Goal: Use online tool/utility: Use online tool/utility

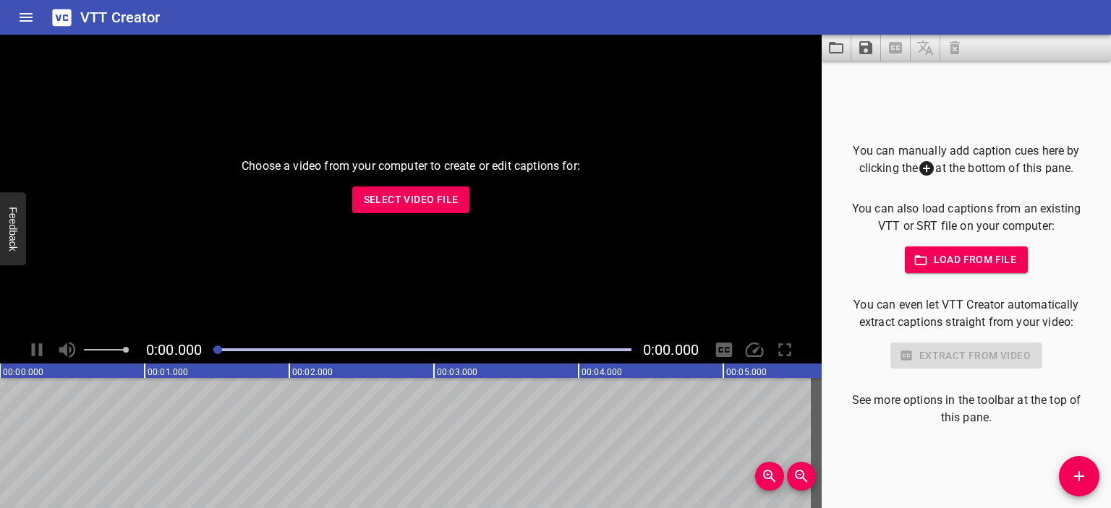
click at [448, 200] on span "Select Video File" at bounding box center [411, 200] width 95 height 18
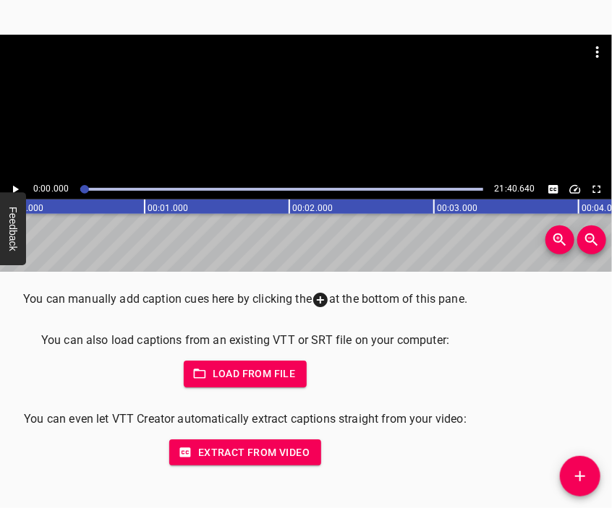
click at [312, 128] on div at bounding box center [306, 107] width 612 height 145
click at [301, 121] on div at bounding box center [306, 107] width 612 height 145
click at [583, 476] on icon "Add Cue" at bounding box center [580, 477] width 10 height 10
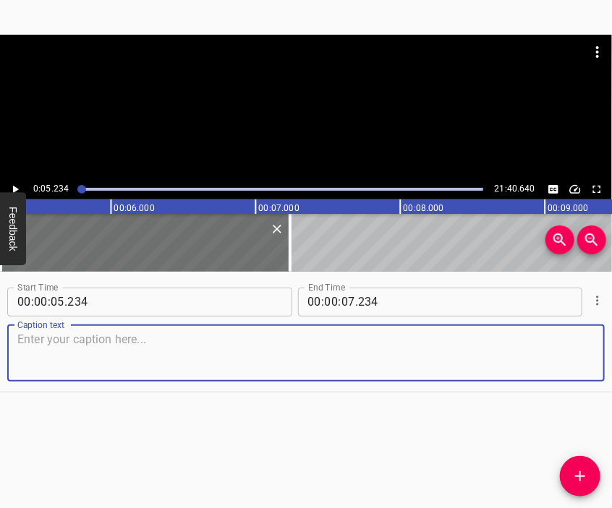
click at [371, 349] on textarea at bounding box center [305, 353] width 577 height 41
paste textarea "I am [PERSON_NAME] from [GEOGRAPHIC_DATA]. I spent 7 months in the occupation. …"
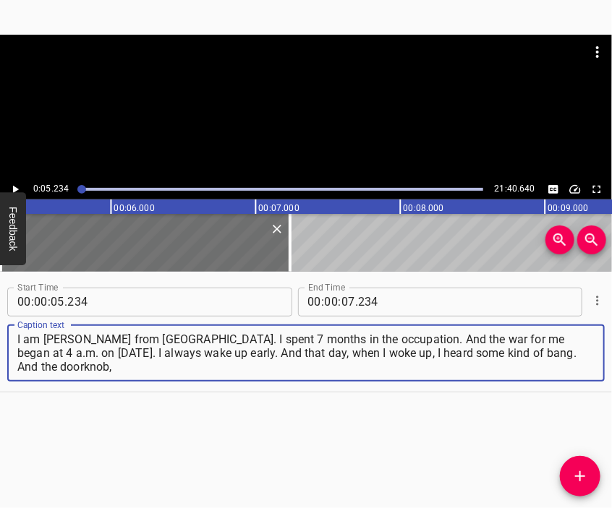
type textarea "I am [PERSON_NAME] from [GEOGRAPHIC_DATA]. I spent 7 months in the occupation. …"
click at [298, 103] on div at bounding box center [306, 71] width 612 height 72
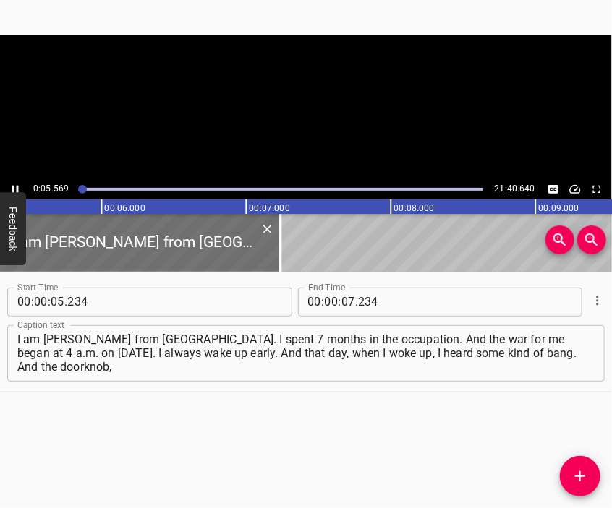
scroll to position [0, 805]
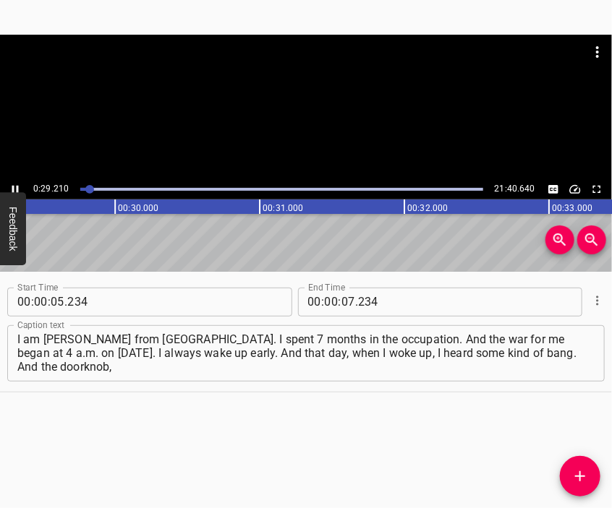
click at [315, 102] on div at bounding box center [306, 71] width 612 height 72
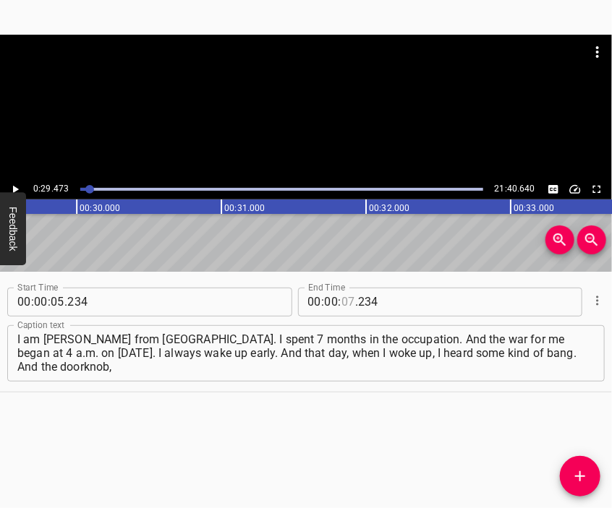
click at [341, 300] on input "number" at bounding box center [348, 302] width 14 height 29
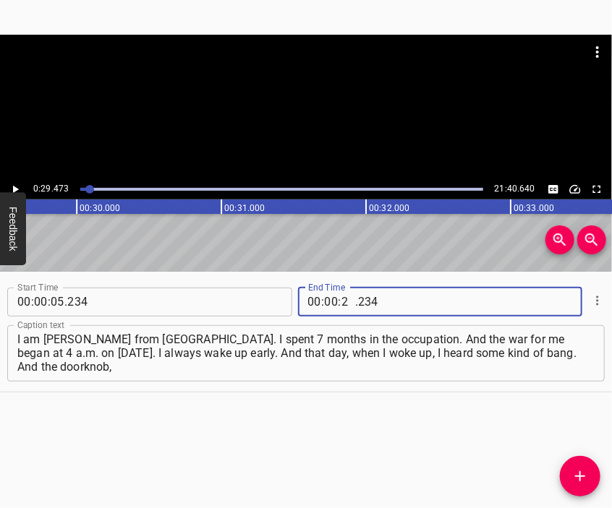
type input "29"
type input "473"
click at [579, 466] on button "Add Cue" at bounding box center [580, 476] width 40 height 40
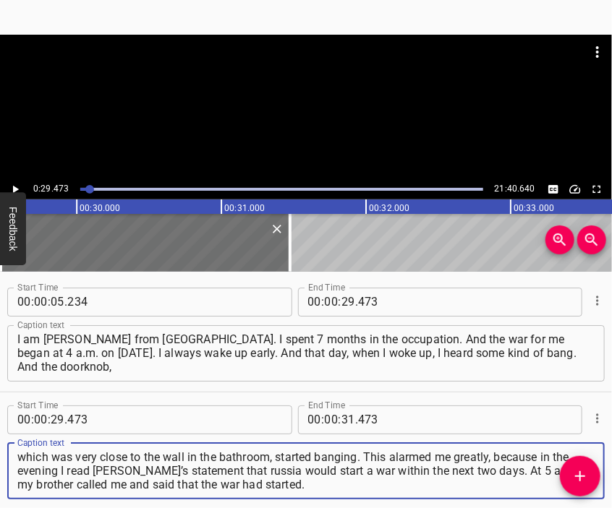
type textarea "which was very close to the wall in the bathroom, started banging. This alarmed…"
click at [286, 129] on div at bounding box center [306, 107] width 612 height 145
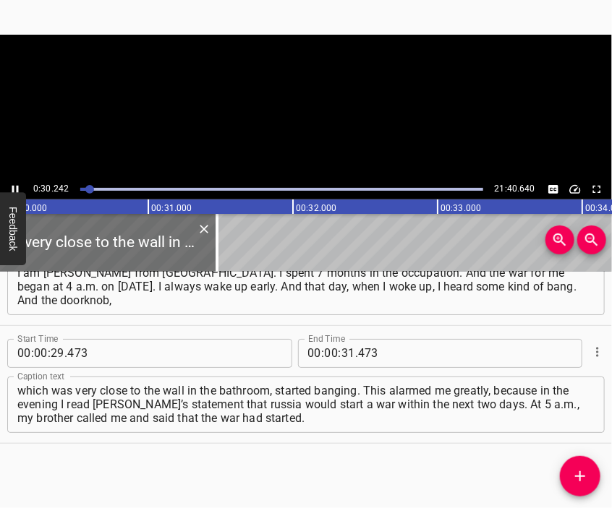
scroll to position [0, 4374]
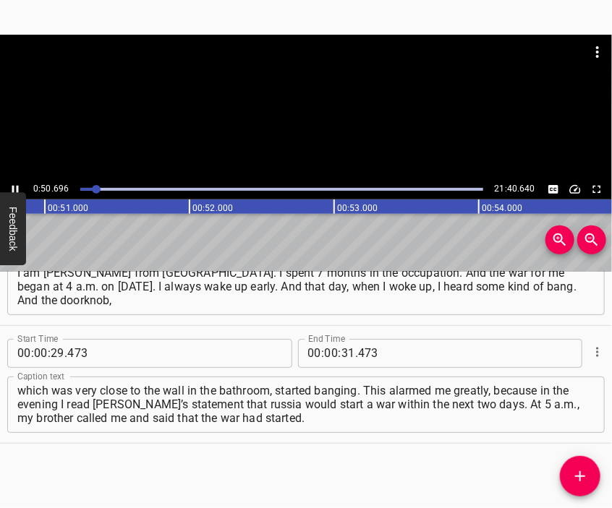
click at [325, 93] on div at bounding box center [306, 71] width 612 height 72
click at [343, 354] on input "number" at bounding box center [348, 353] width 14 height 29
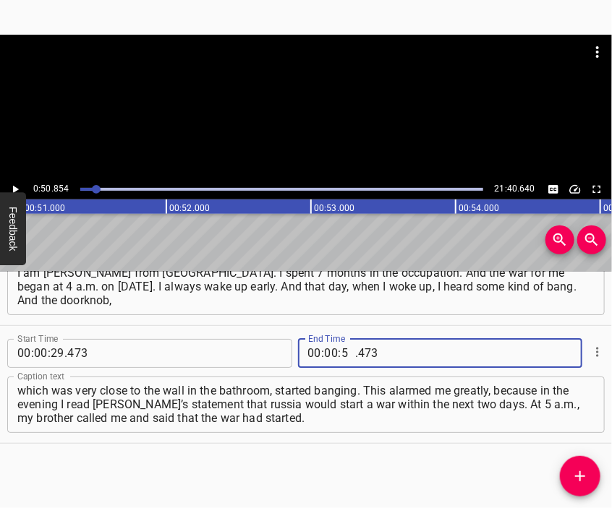
type input "50"
type input "854"
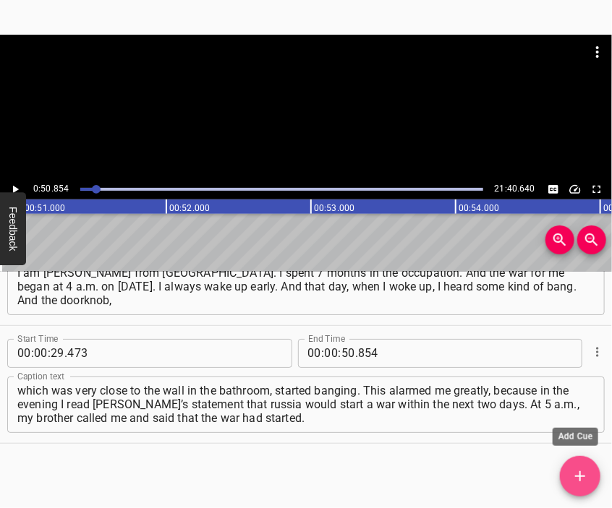
click at [580, 475] on icon "Add Cue" at bounding box center [580, 477] width 10 height 10
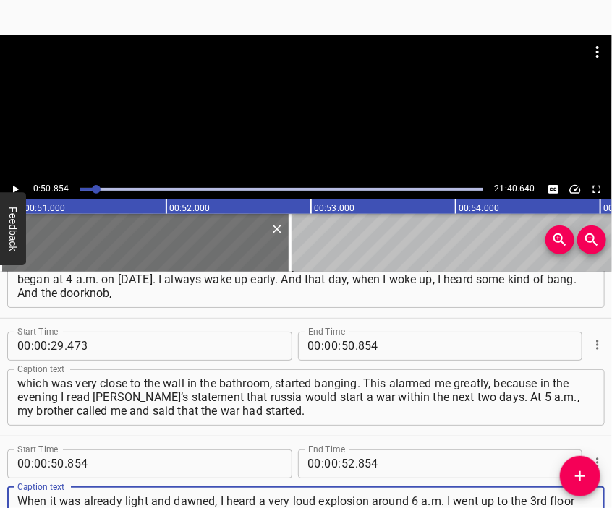
type textarea "When it was already light and dawned, I heard a very loud explosion around 6 a.…"
click at [353, 95] on div at bounding box center [306, 71] width 612 height 72
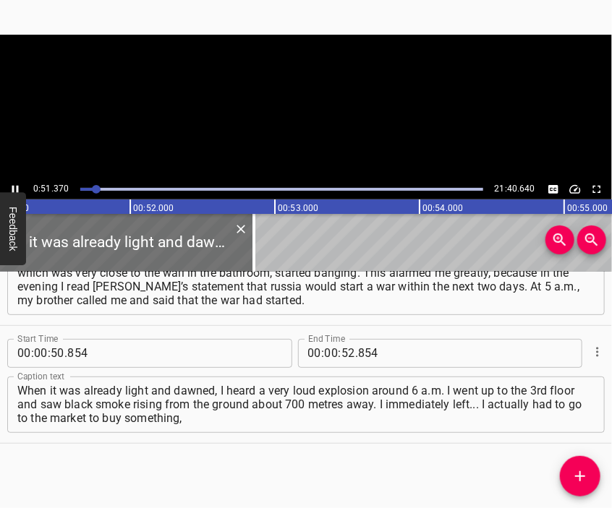
scroll to position [0, 7429]
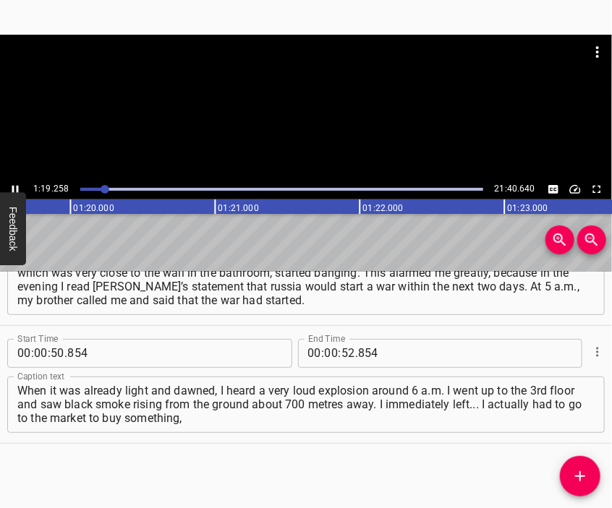
click at [291, 83] on div at bounding box center [306, 71] width 612 height 72
click at [328, 351] on input "number" at bounding box center [332, 353] width 14 height 29
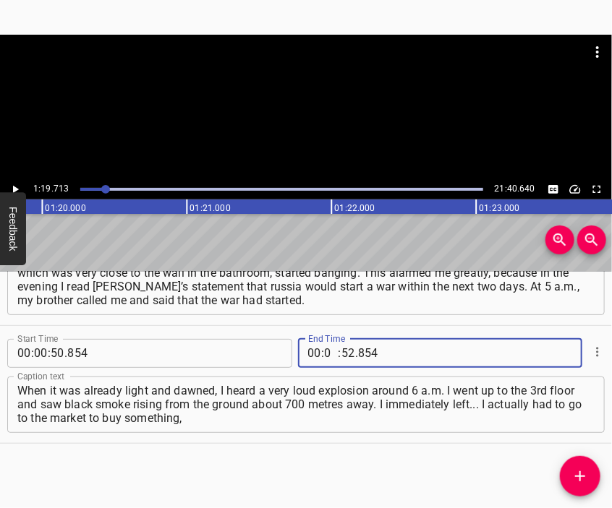
type input "01"
type input "19"
type input "713"
click at [560, 472] on span "Add Cue" at bounding box center [580, 476] width 40 height 17
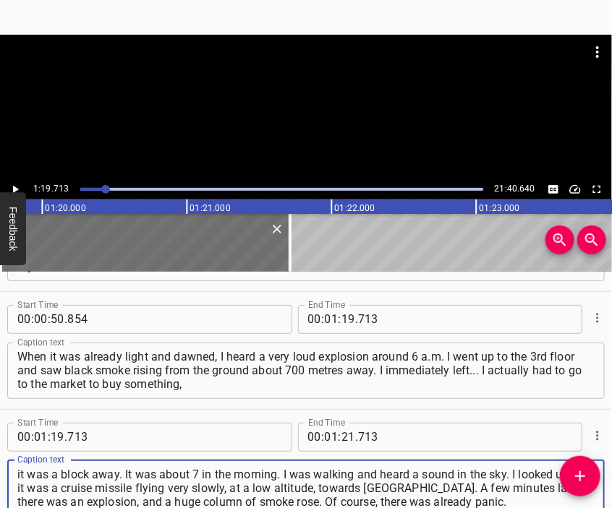
type textarea "it was a block away. It was about 7 in the morning. I was walking and heard a s…"
click at [247, 92] on div at bounding box center [306, 71] width 612 height 72
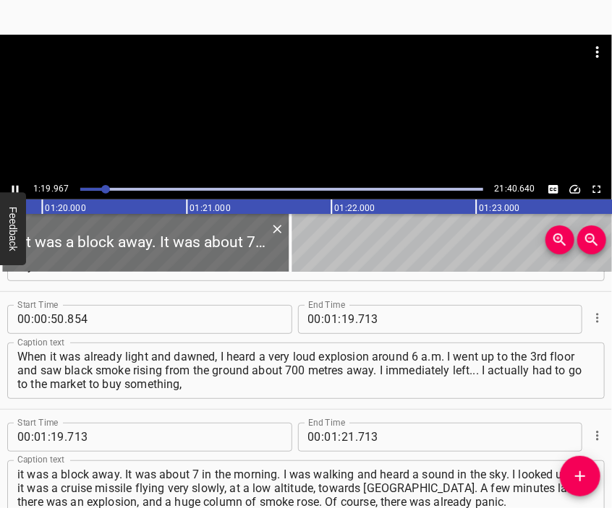
scroll to position [0, 11566]
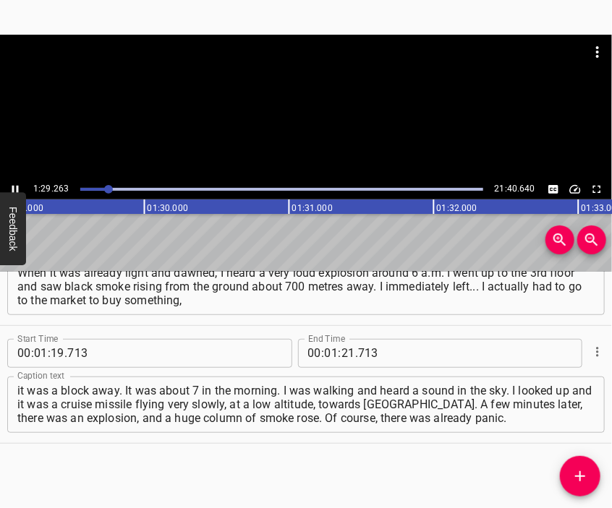
click at [320, 105] on div at bounding box center [306, 71] width 612 height 72
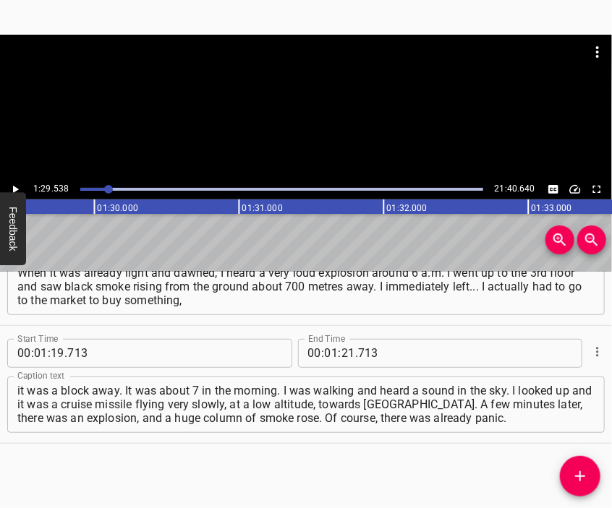
scroll to position [0, 12951]
click at [294, 139] on div at bounding box center [306, 107] width 612 height 145
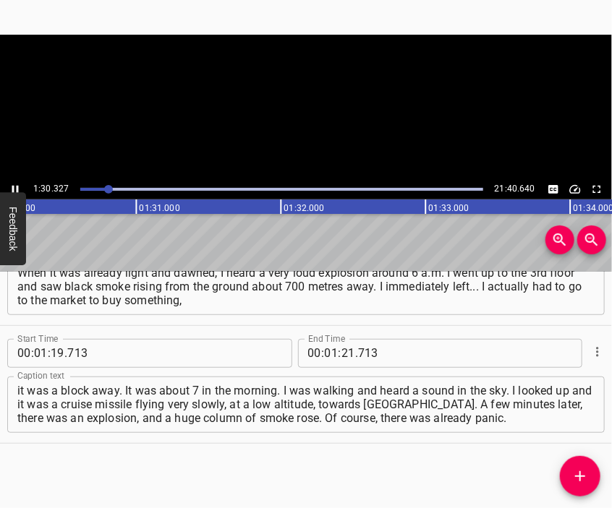
scroll to position [0, 13064]
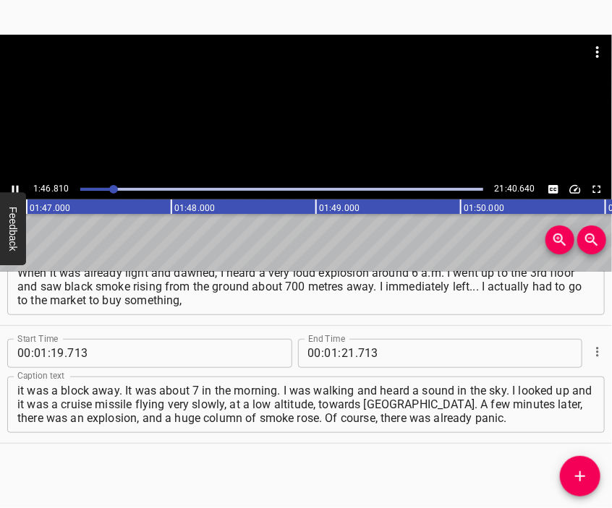
click at [312, 125] on div at bounding box center [306, 107] width 612 height 145
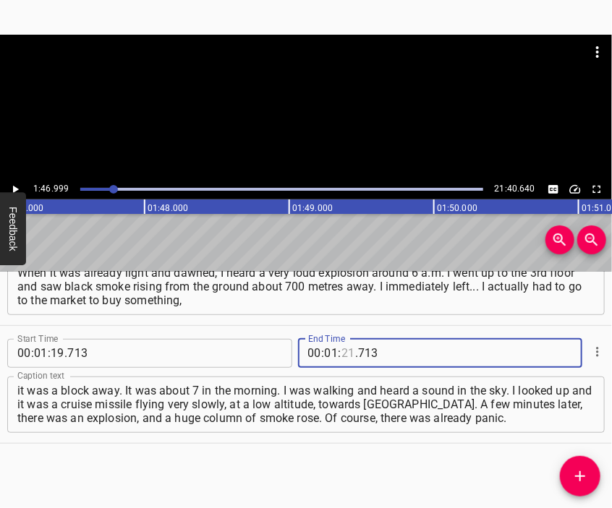
click at [341, 349] on input "number" at bounding box center [348, 353] width 14 height 29
type input "46"
type input "999"
click at [578, 477] on icon "Add Cue" at bounding box center [579, 476] width 17 height 17
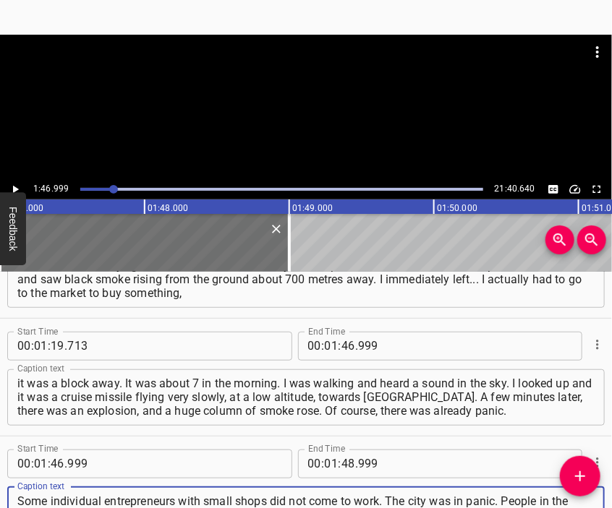
type textarea "Some individual entrepreneurs with small shops did not come to work. The city w…"
click at [263, 86] on div at bounding box center [306, 71] width 612 height 72
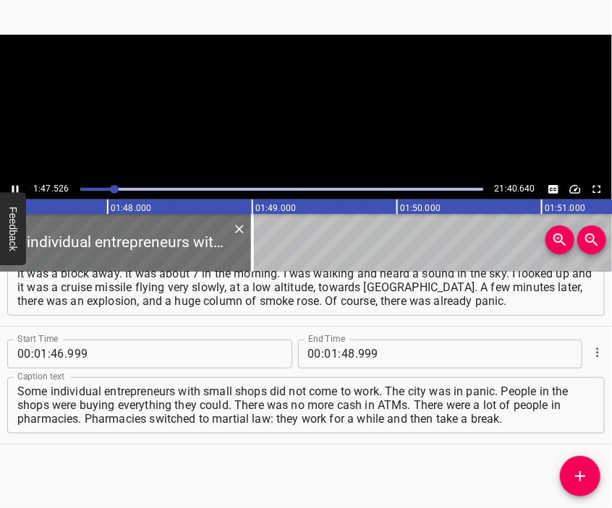
scroll to position [0, 15551]
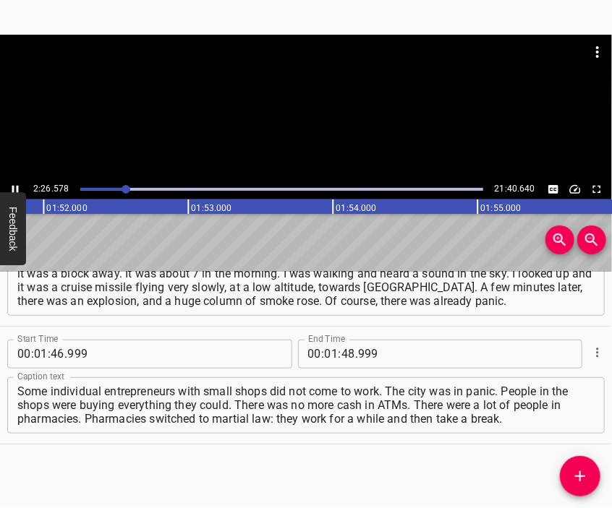
click at [295, 80] on div at bounding box center [306, 71] width 612 height 72
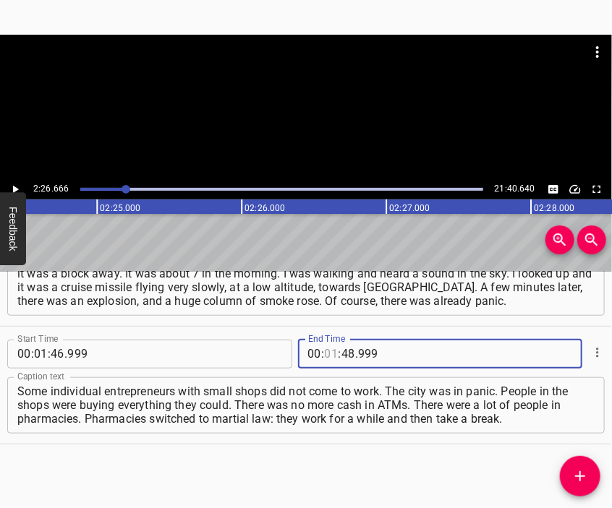
click at [325, 357] on input "number" at bounding box center [332, 354] width 14 height 29
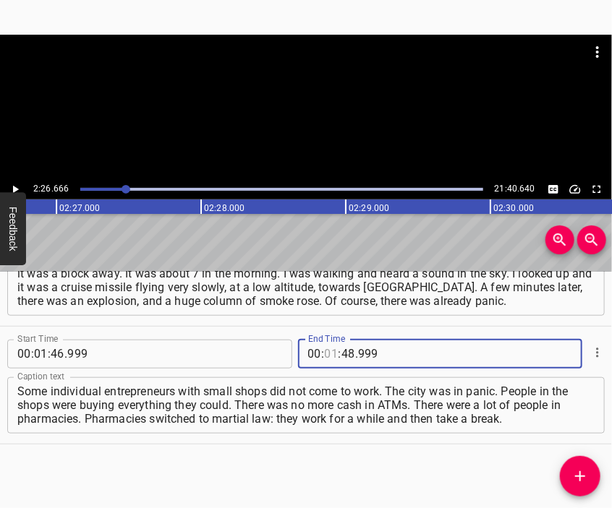
scroll to position [0, 21213]
type input "02"
type input "26"
type input "666"
click at [573, 477] on icon "Add Cue" at bounding box center [579, 476] width 17 height 17
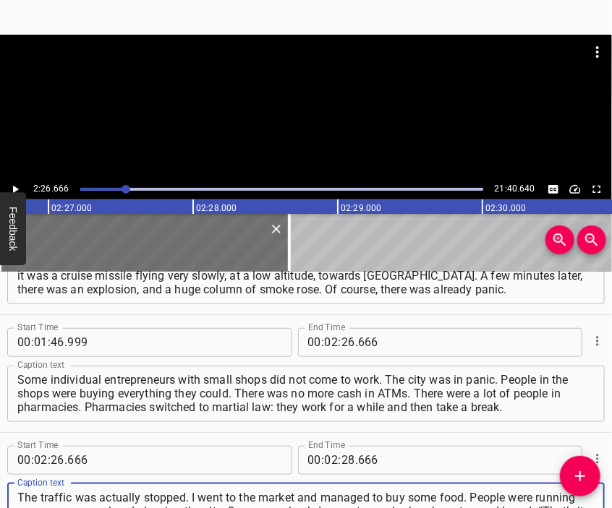
type textarea "The traffic was actually stopped. I went to the market and managed to buy some …"
click at [321, 98] on div at bounding box center [306, 71] width 612 height 72
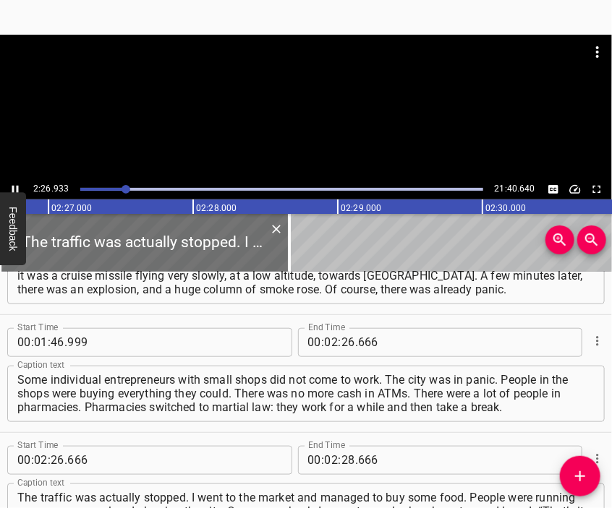
scroll to position [0, 21252]
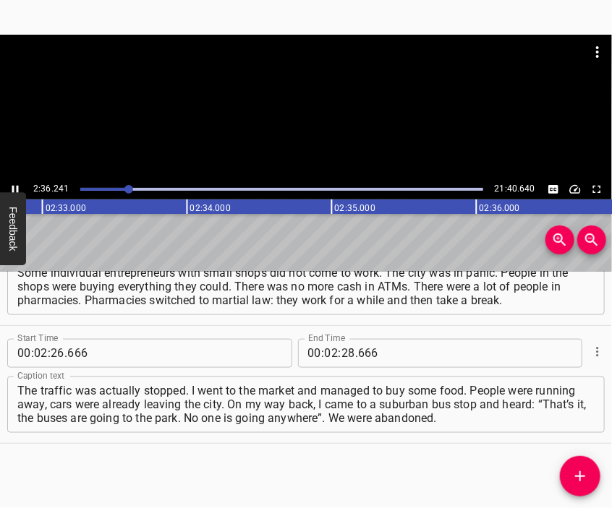
click at [313, 136] on div at bounding box center [306, 107] width 612 height 145
click at [341, 355] on input "number" at bounding box center [348, 353] width 14 height 29
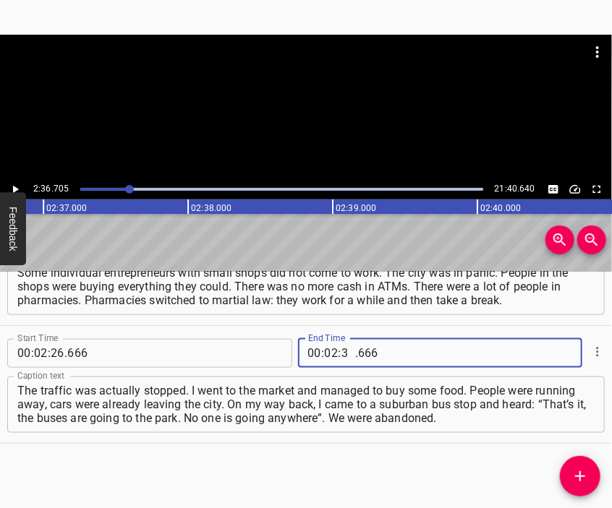
type input "36"
type input "705"
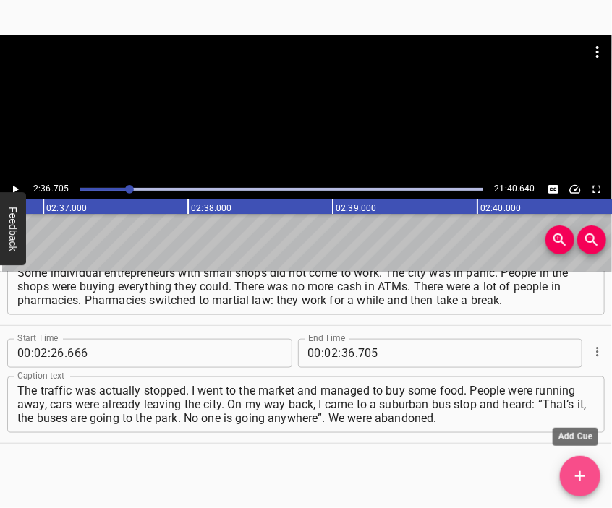
click at [584, 480] on icon "Add Cue" at bounding box center [579, 476] width 17 height 17
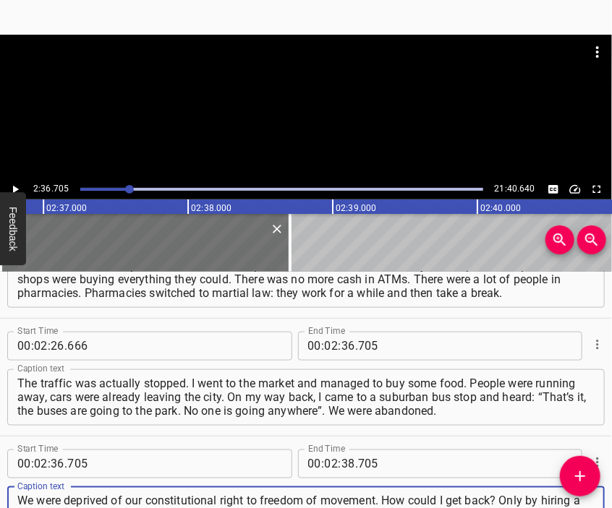
scroll to position [14, 0]
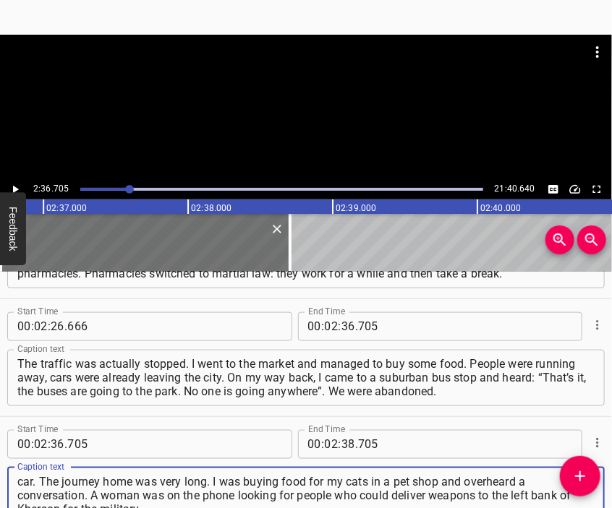
type textarea "We were deprived of our constitutional right to freedom of movement. How could …"
click at [315, 101] on div at bounding box center [306, 71] width 612 height 72
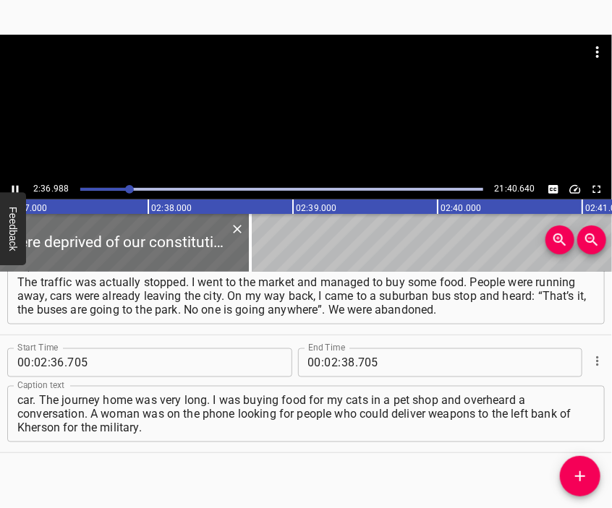
scroll to position [0, 22706]
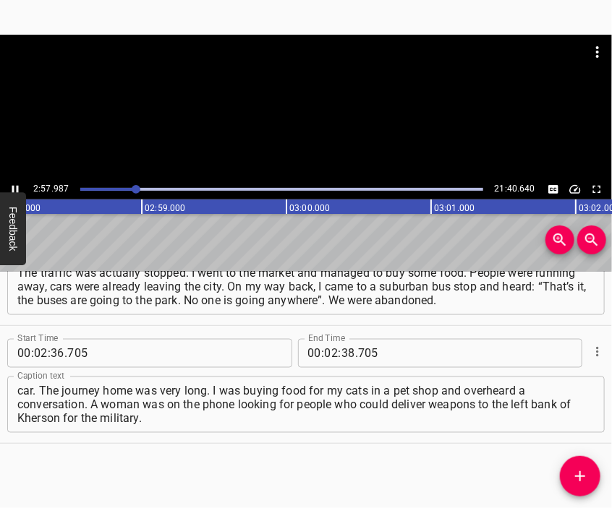
click at [321, 114] on div at bounding box center [306, 107] width 612 height 145
drag, startPoint x: 344, startPoint y: 355, endPoint x: 347, endPoint y: 339, distance: 16.3
click at [344, 353] on input "number" at bounding box center [348, 353] width 14 height 29
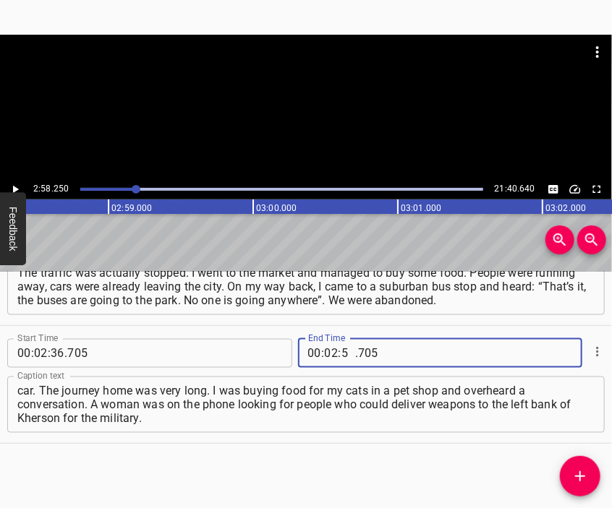
type input "58"
type input "250"
click at [589, 477] on span "Add Cue" at bounding box center [580, 476] width 40 height 17
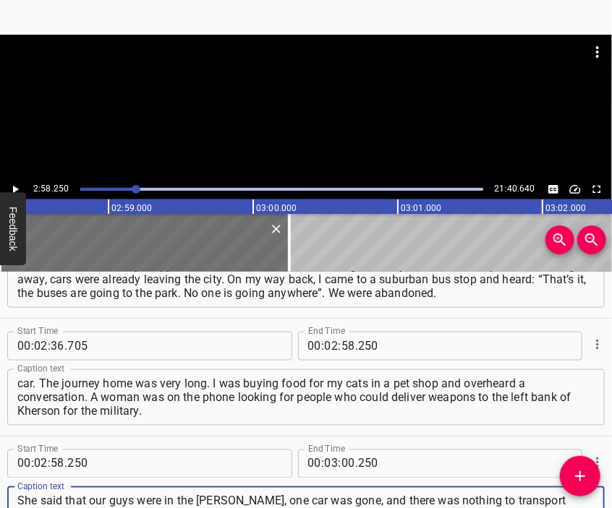
type textarea "She said that our guys were in the [PERSON_NAME], one car was gone, and there w…"
click at [330, 93] on div at bounding box center [306, 71] width 612 height 72
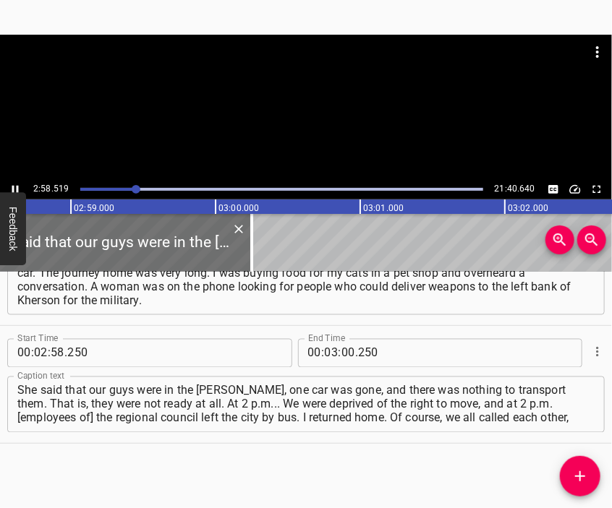
scroll to position [0, 25821]
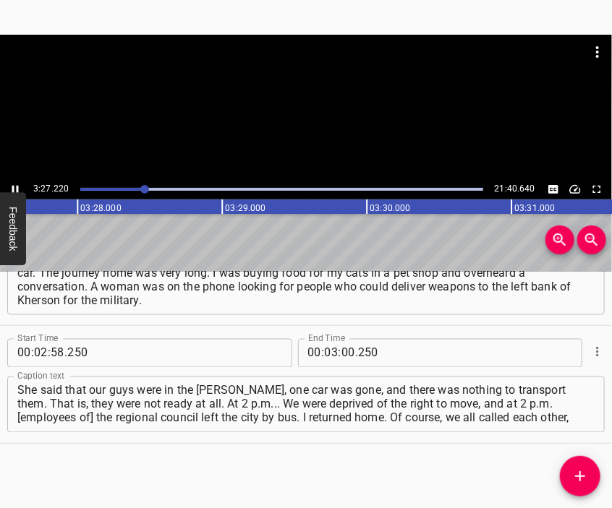
click at [315, 121] on div at bounding box center [306, 107] width 612 height 145
drag, startPoint x: 345, startPoint y: 358, endPoint x: 338, endPoint y: 344, distance: 15.9
click at [346, 357] on input "number" at bounding box center [348, 353] width 14 height 29
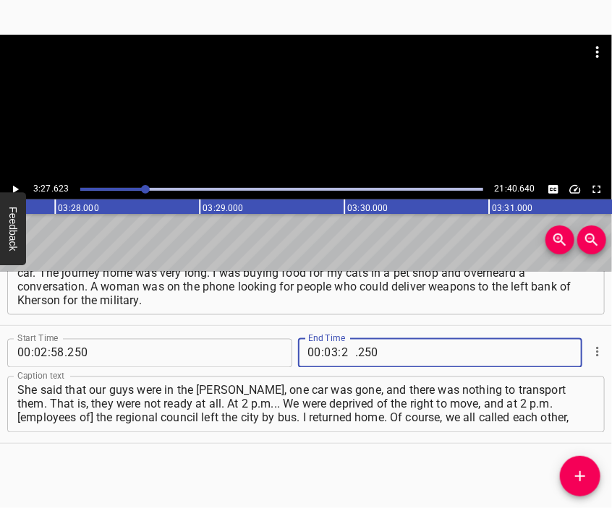
type input "27"
type input "623"
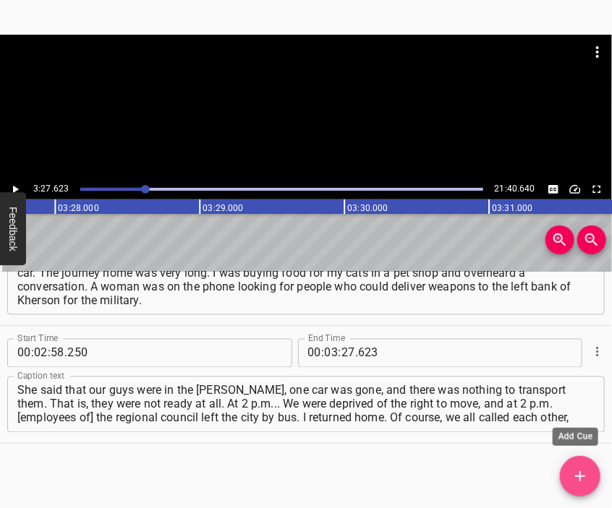
click at [583, 469] on icon "Add Cue" at bounding box center [579, 476] width 17 height 17
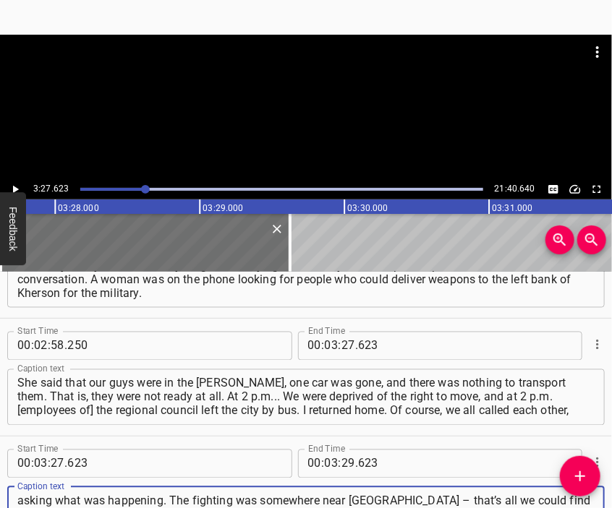
scroll to position [13, 0]
type textarea "asking what was happening. The fighting was somewhere near [GEOGRAPHIC_DATA] – …"
click at [299, 124] on div at bounding box center [306, 107] width 612 height 145
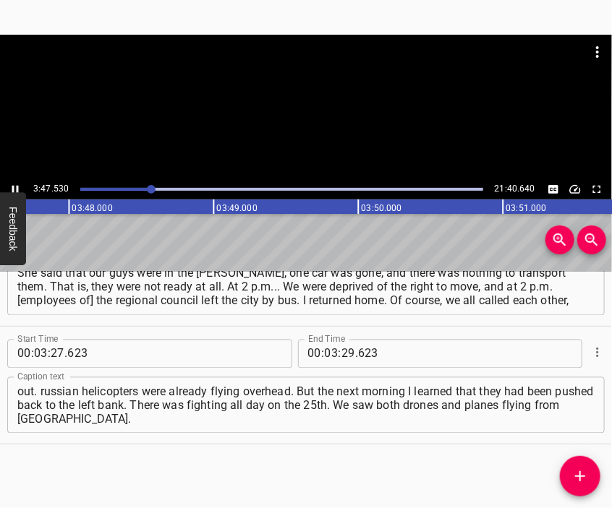
scroll to position [0, 32909]
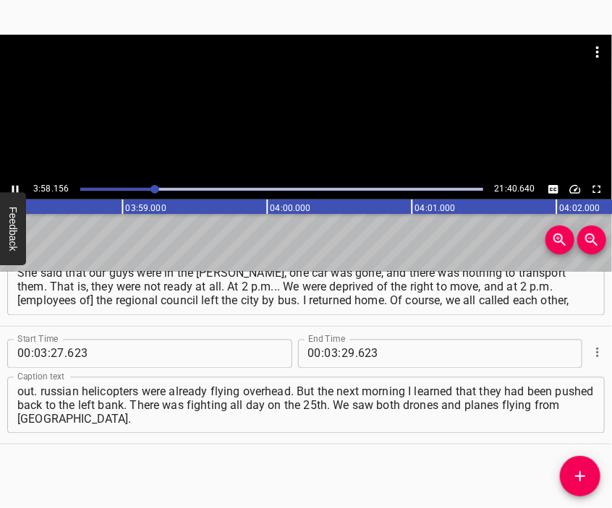
click at [312, 100] on div at bounding box center [306, 71] width 612 height 72
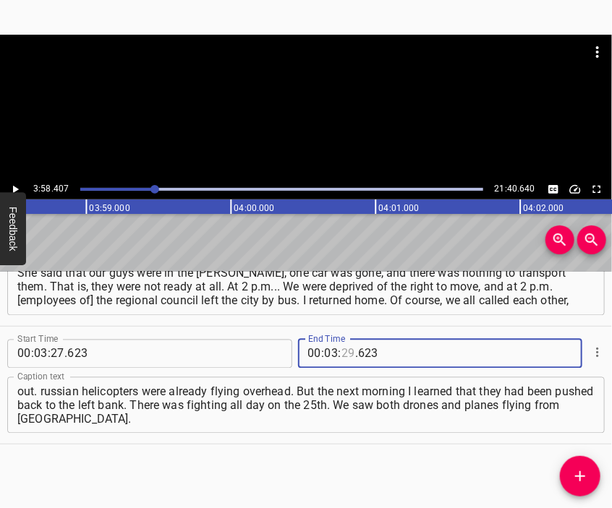
click at [341, 353] on input "number" at bounding box center [348, 354] width 14 height 29
type input "58"
type input "407"
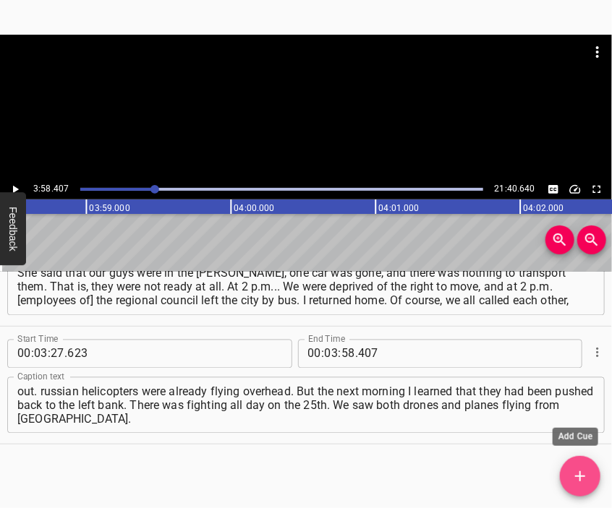
click at [580, 463] on button "Add Cue" at bounding box center [580, 476] width 40 height 40
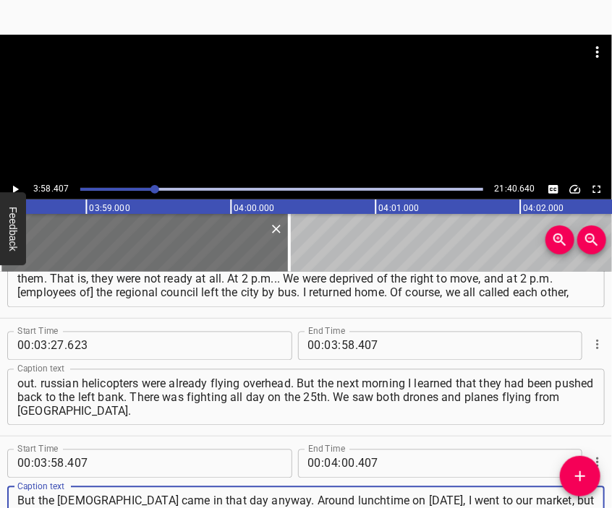
scroll to position [14, 0]
type textarea "But the [DEMOGRAPHIC_DATA] came in that day anyway. Around lunchtime on [DATE],…"
click at [274, 98] on div at bounding box center [306, 71] width 612 height 72
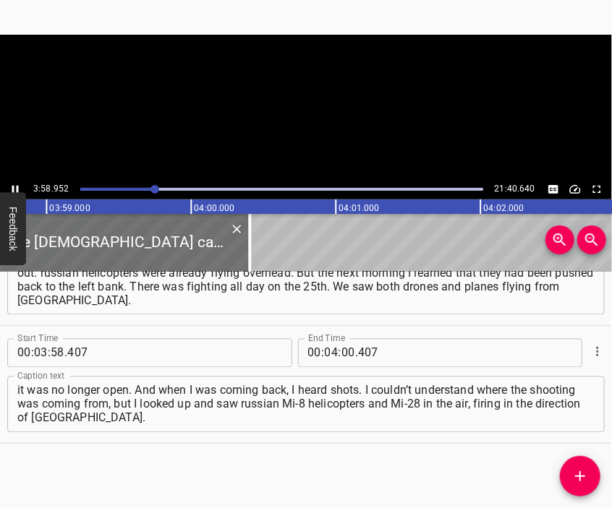
scroll to position [0, 34561]
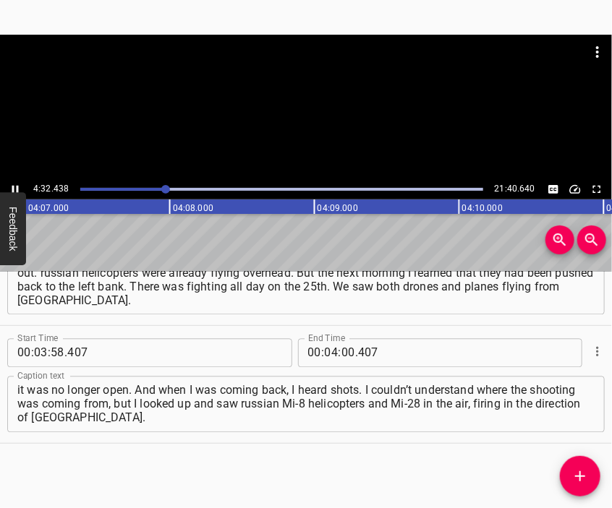
click at [297, 107] on div at bounding box center [306, 107] width 612 height 145
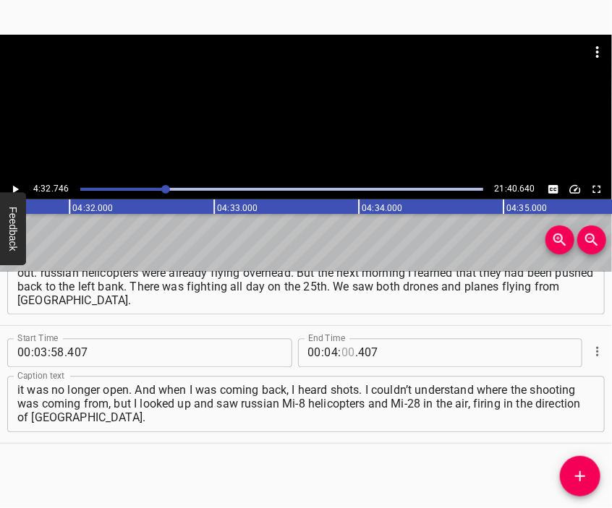
click at [341, 355] on input "number" at bounding box center [348, 353] width 14 height 29
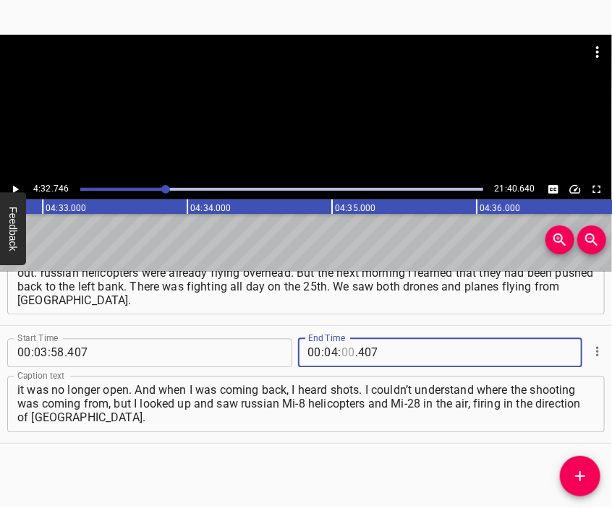
scroll to position [0, 39449]
type input "32"
type input "746"
click at [579, 478] on icon "Add Cue" at bounding box center [579, 476] width 17 height 17
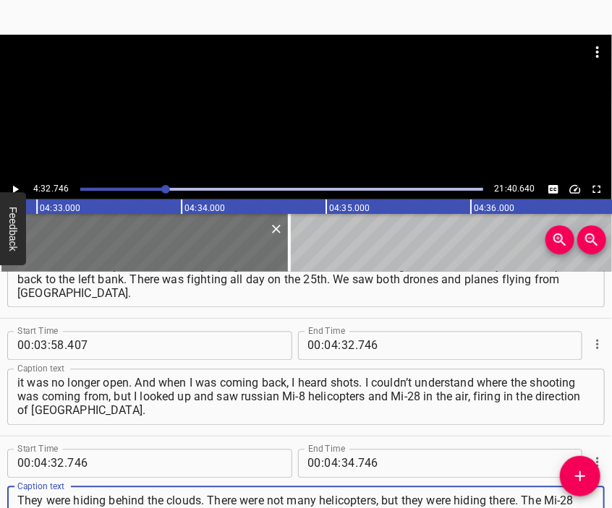
scroll to position [14, 0]
type textarea "They were hiding behind the clouds. There were not many helicopters, but they w…"
click at [312, 148] on div at bounding box center [306, 107] width 612 height 145
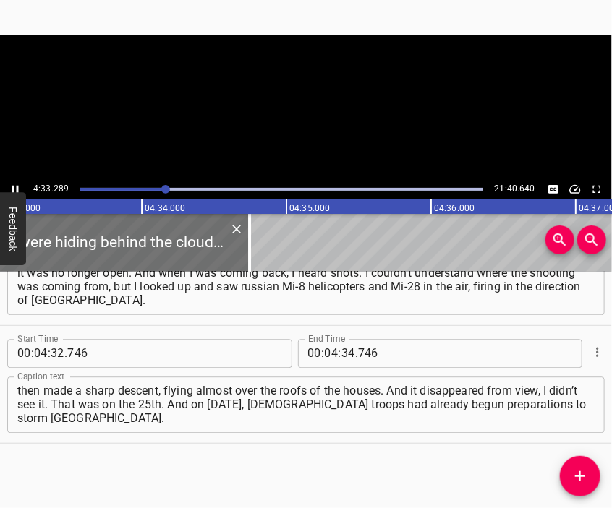
scroll to position [0, 39527]
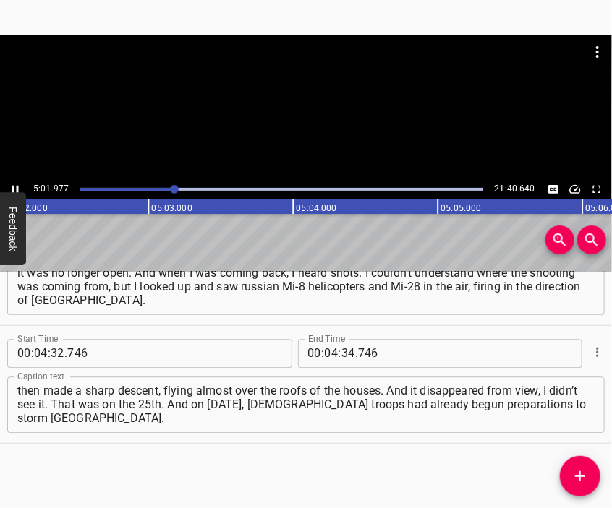
click at [319, 102] on div at bounding box center [306, 71] width 612 height 72
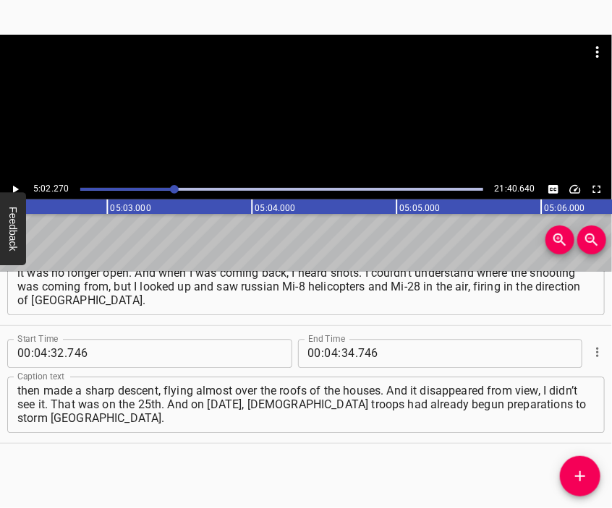
scroll to position [0, 43719]
click at [325, 350] on input "number" at bounding box center [332, 353] width 14 height 29
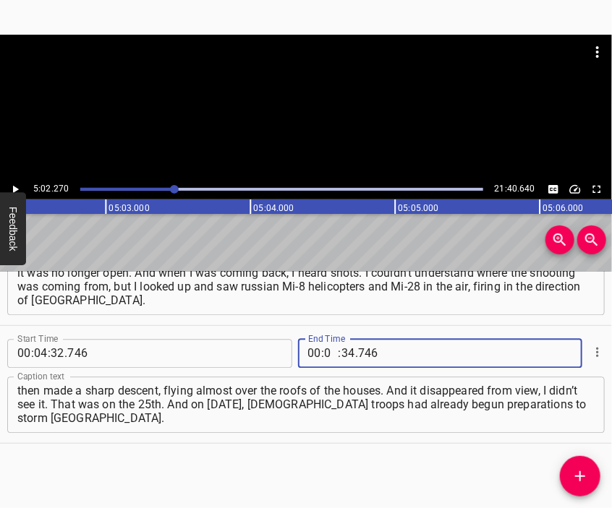
type input "05"
type input "02"
type input "270"
drag, startPoint x: 584, startPoint y: 469, endPoint x: 522, endPoint y: 345, distance: 138.1
click at [583, 469] on icon "Add Cue" at bounding box center [579, 476] width 17 height 17
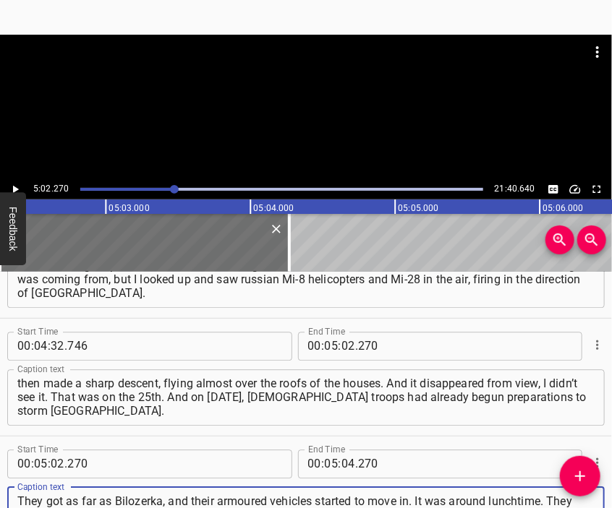
type textarea "They got as far as Bilozerka, and their armoured vehicles started to move in. I…"
click at [336, 112] on div at bounding box center [306, 107] width 612 height 145
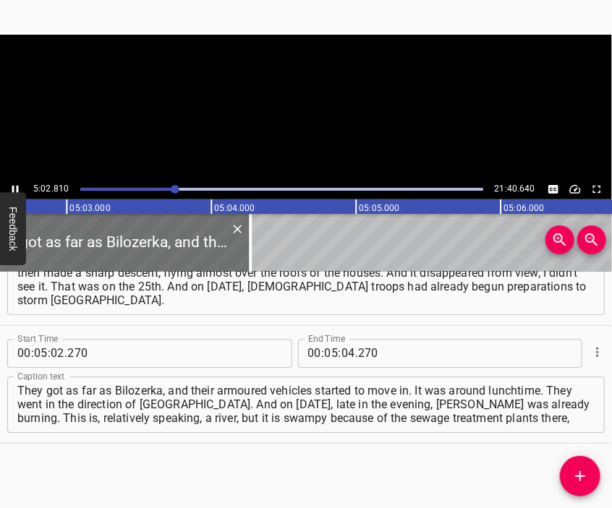
scroll to position [0, 43796]
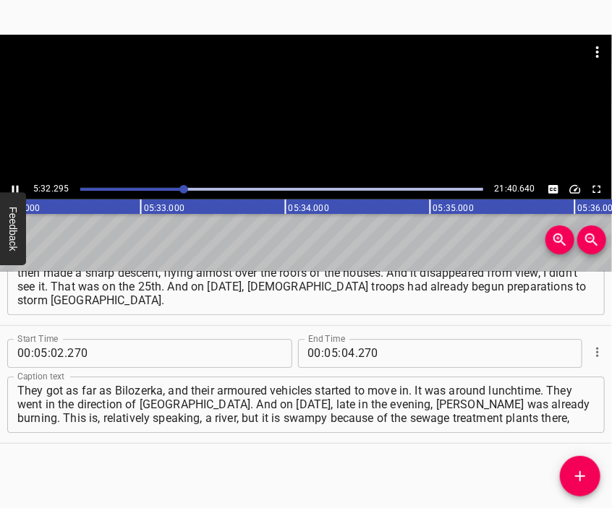
drag, startPoint x: 299, startPoint y: 101, endPoint x: 312, endPoint y: 122, distance: 24.7
click at [309, 121] on div at bounding box center [306, 107] width 612 height 145
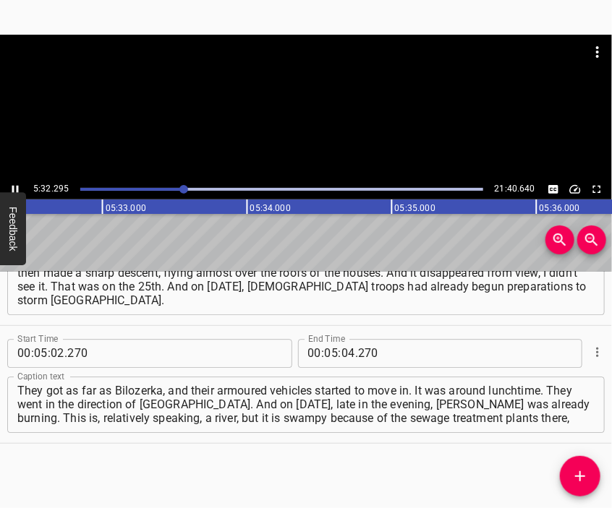
scroll to position [0, 48079]
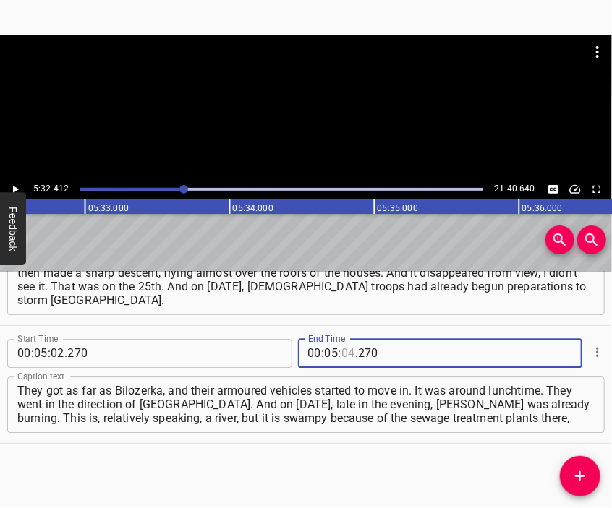
click at [341, 351] on input "number" at bounding box center [348, 353] width 14 height 29
type input "32"
type input "412"
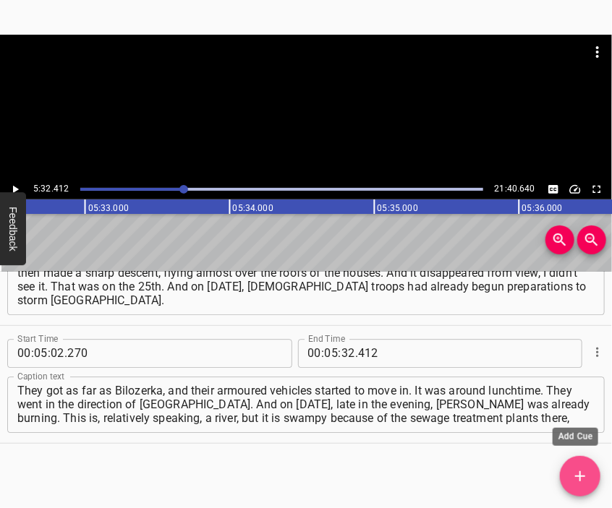
click at [579, 479] on icon "Add Cue" at bounding box center [579, 476] width 17 height 17
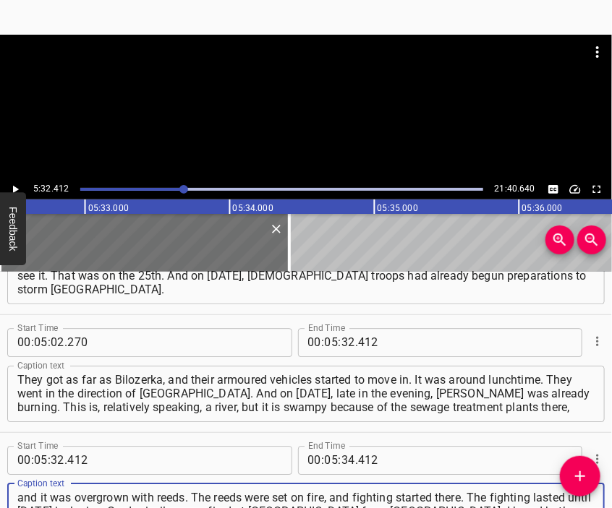
type textarea "and it was overgrown with reeds. The reeds were set on fire, and fighting start…"
click at [242, 95] on div at bounding box center [306, 71] width 612 height 72
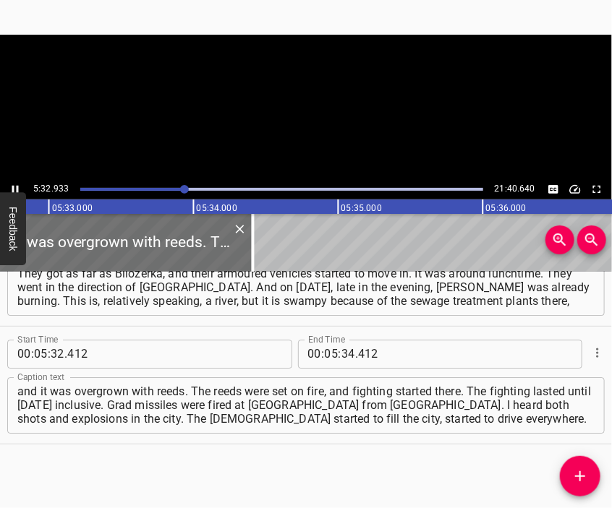
scroll to position [0, 48154]
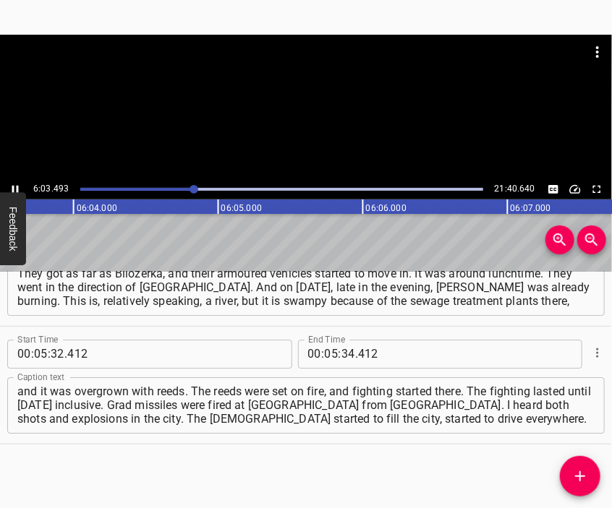
click at [318, 111] on div at bounding box center [306, 107] width 612 height 145
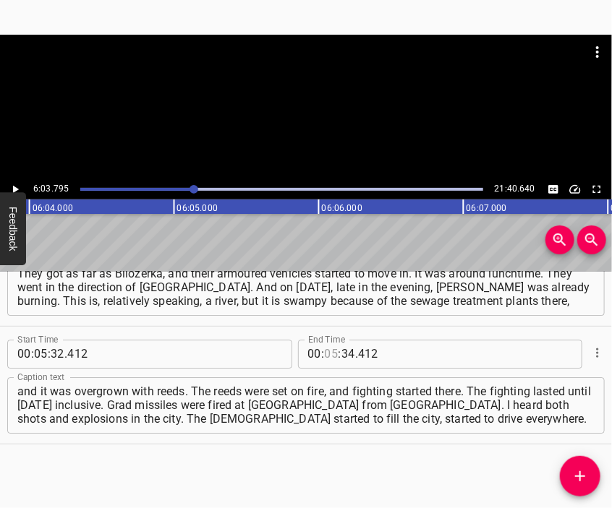
click at [328, 346] on input "number" at bounding box center [332, 354] width 14 height 29
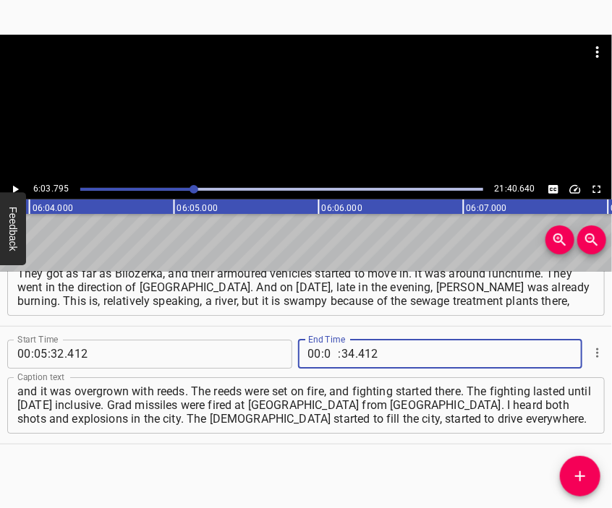
type input "06"
type input "03"
type input "795"
click at [583, 469] on icon "Add Cue" at bounding box center [579, 476] width 17 height 17
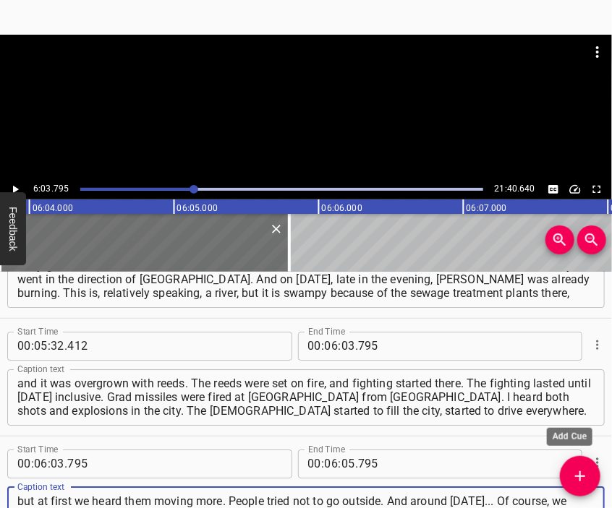
scroll to position [14, 0]
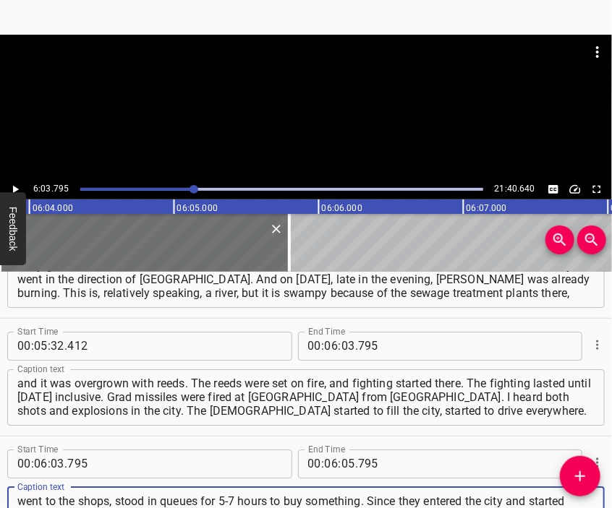
type textarea "but at first we heard them moving more. People tried not to go outside. And aro…"
click at [320, 91] on div at bounding box center [306, 71] width 612 height 72
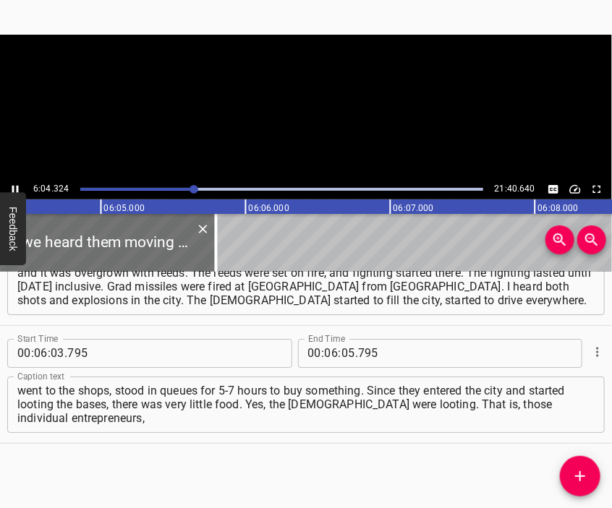
scroll to position [0, 52694]
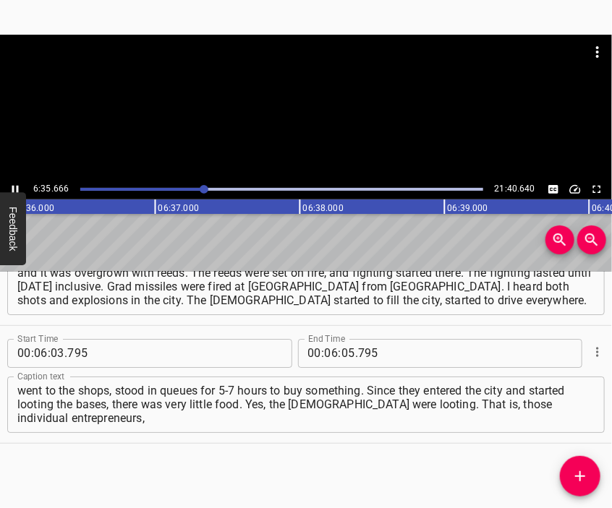
click at [304, 108] on div at bounding box center [306, 107] width 612 height 145
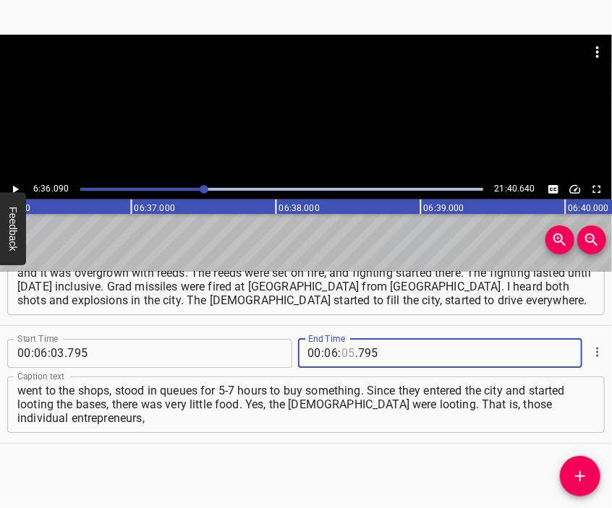
click at [341, 346] on input "number" at bounding box center [348, 353] width 14 height 29
type input "36"
type input "090"
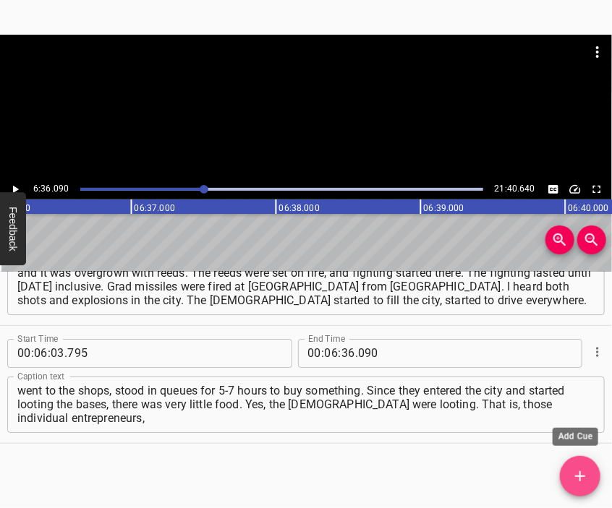
drag, startPoint x: 581, startPoint y: 471, endPoint x: 573, endPoint y: 454, distance: 18.4
click at [582, 471] on icon "Add Cue" at bounding box center [579, 476] width 17 height 17
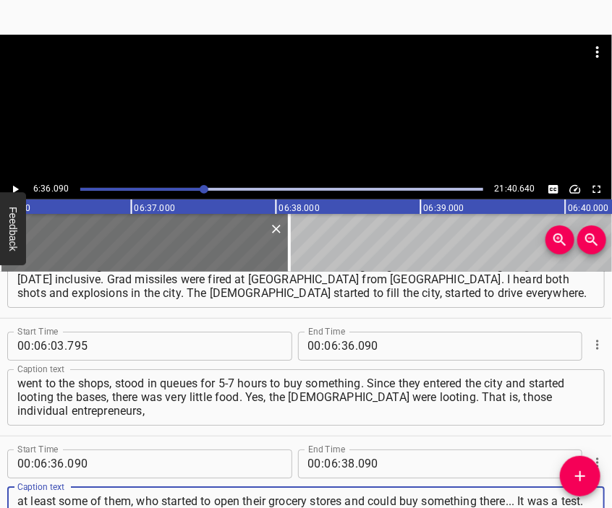
scroll to position [14, 0]
type textarea "at least some of them, who started to open their grocery stores and could buy s…"
click at [313, 109] on div at bounding box center [306, 107] width 612 height 145
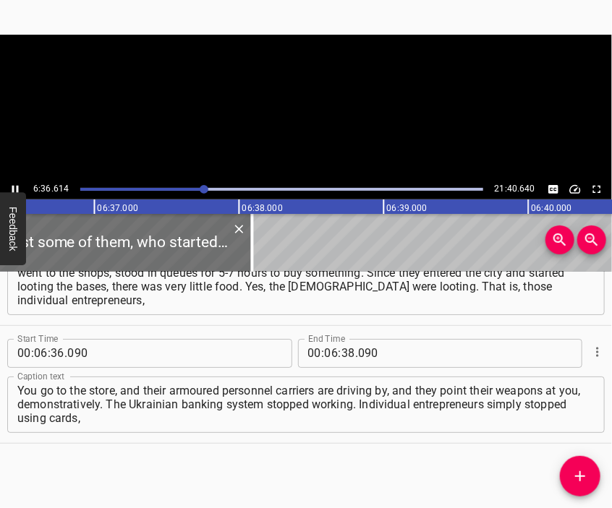
scroll to position [0, 57365]
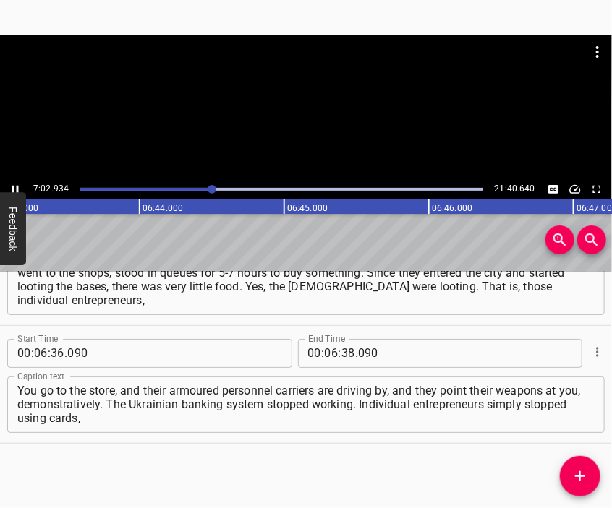
click at [329, 113] on div at bounding box center [306, 107] width 612 height 145
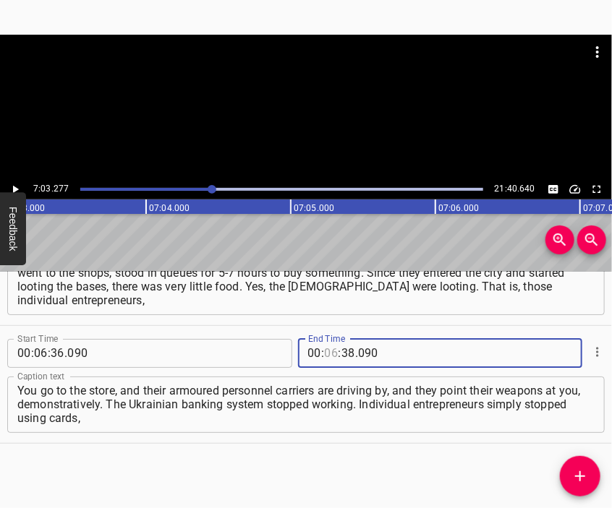
click at [325, 351] on input "number" at bounding box center [332, 353] width 14 height 29
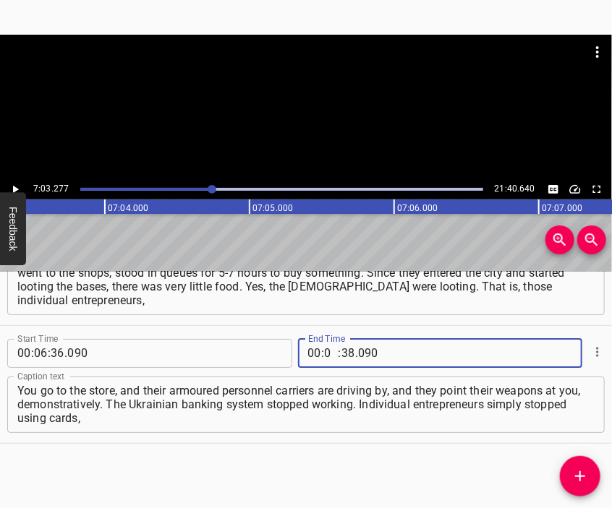
type input "07"
type input "03"
type input "277"
click at [576, 473] on icon "Add Cue" at bounding box center [579, 476] width 17 height 17
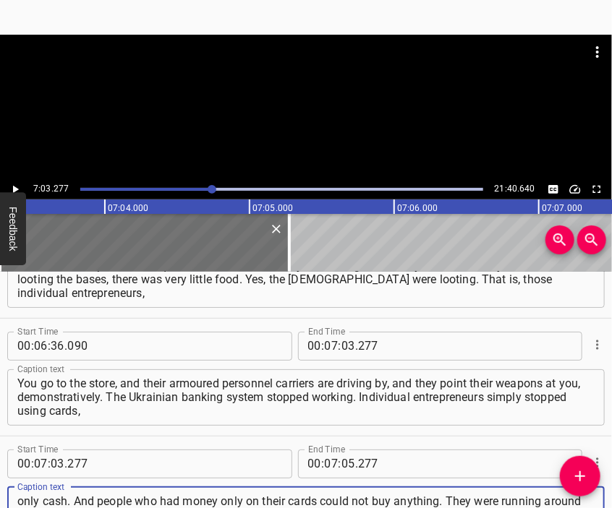
type textarea "only cash. And people who had money only on their cards could not buy anything.…"
click at [307, 126] on div at bounding box center [306, 107] width 612 height 145
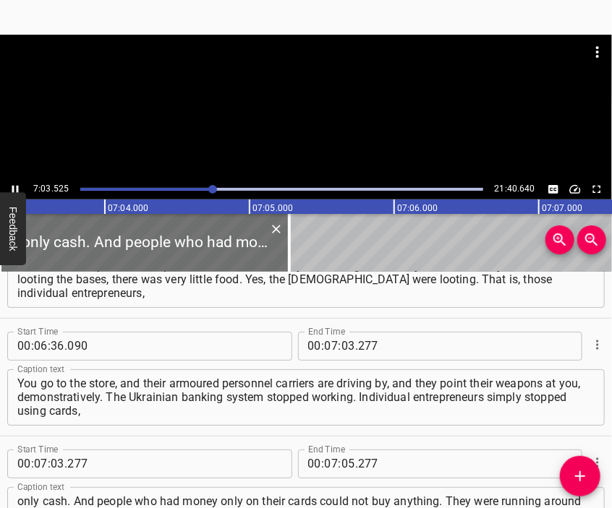
scroll to position [0, 61257]
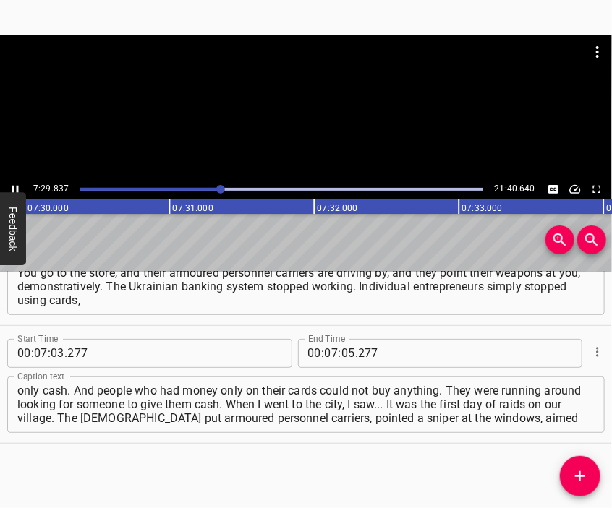
click at [331, 119] on div at bounding box center [306, 107] width 612 height 145
click at [342, 354] on input "number" at bounding box center [348, 353] width 14 height 29
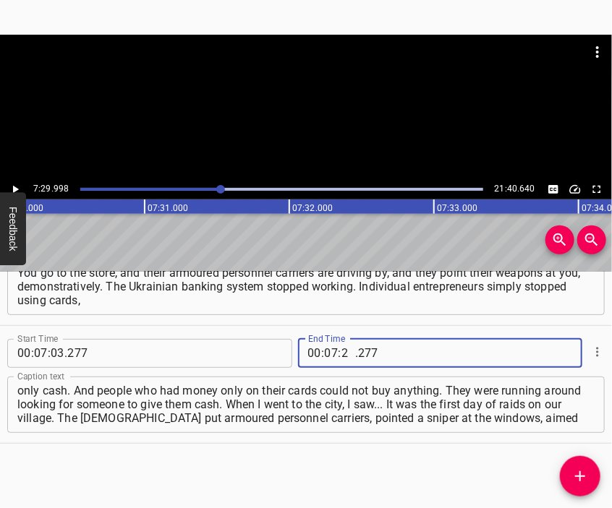
type input "29"
type input "998"
click at [577, 470] on icon "Add Cue" at bounding box center [579, 476] width 17 height 17
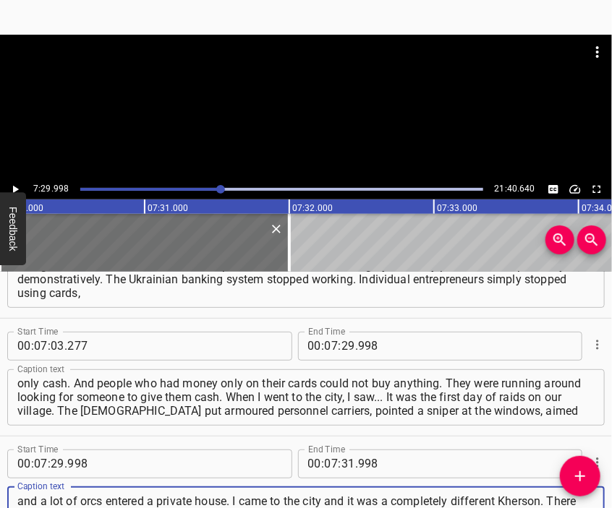
scroll to position [13, 0]
type textarea "and a lot of orcs entered a private house. I came to the city and it was a comp…"
click at [273, 97] on div at bounding box center [306, 71] width 612 height 72
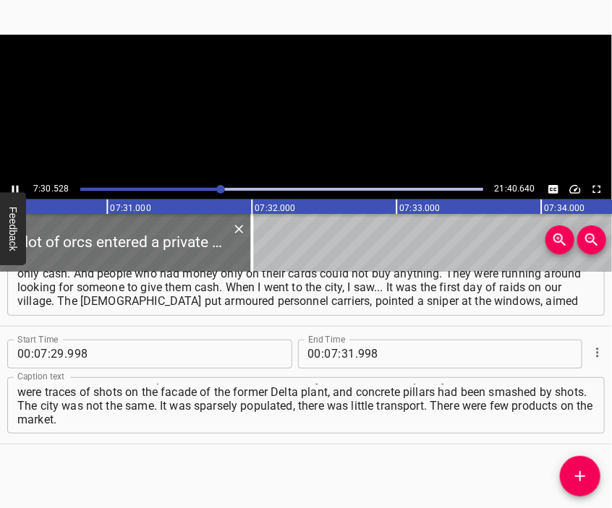
scroll to position [0, 65162]
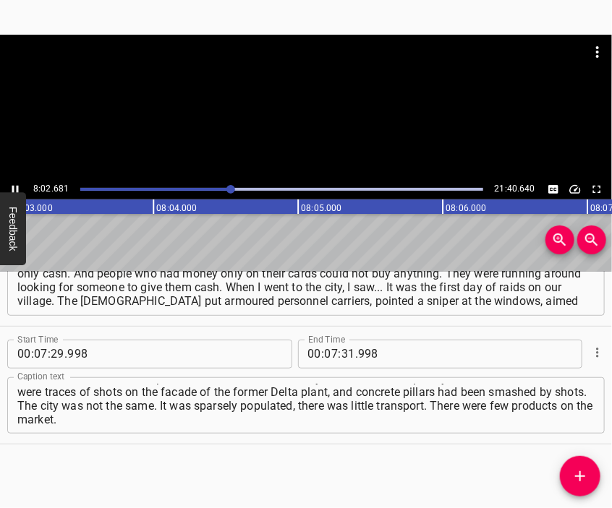
click at [312, 115] on div at bounding box center [306, 107] width 612 height 145
click at [325, 351] on input "number" at bounding box center [332, 354] width 14 height 29
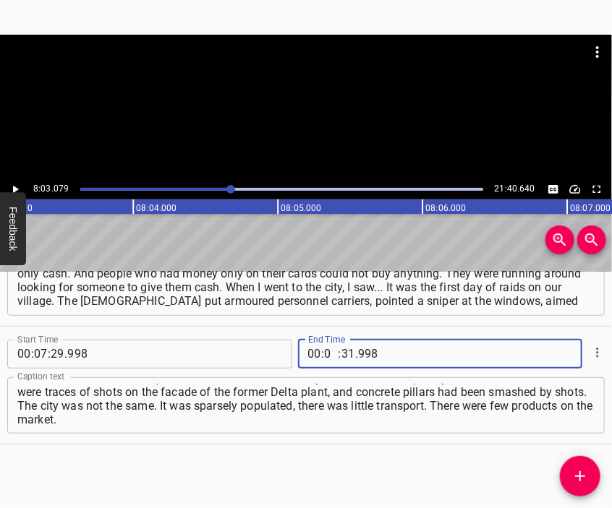
type input "08"
type input "03"
type input "079"
click at [575, 471] on icon "Add Cue" at bounding box center [579, 476] width 17 height 17
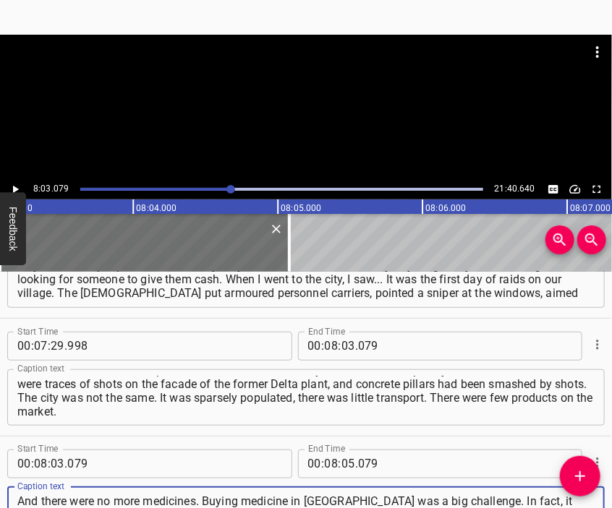
scroll to position [13, 0]
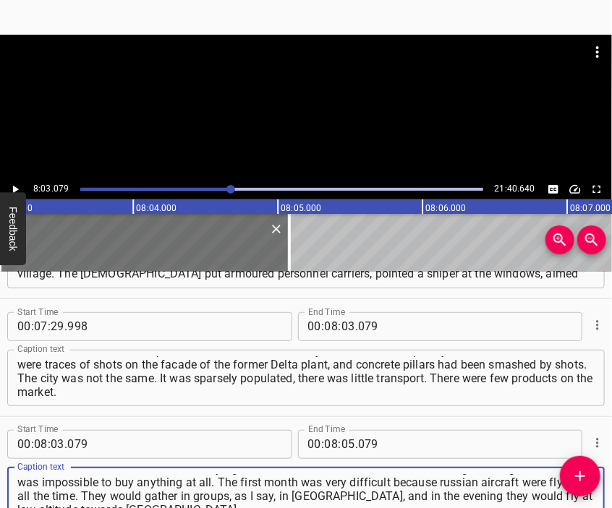
type textarea "And there were no more medicines. Buying medicine in [GEOGRAPHIC_DATA] was a bi…"
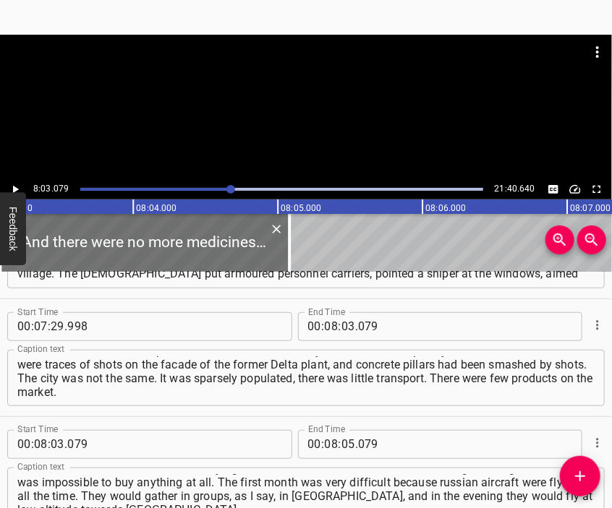
click at [322, 98] on div at bounding box center [306, 71] width 612 height 72
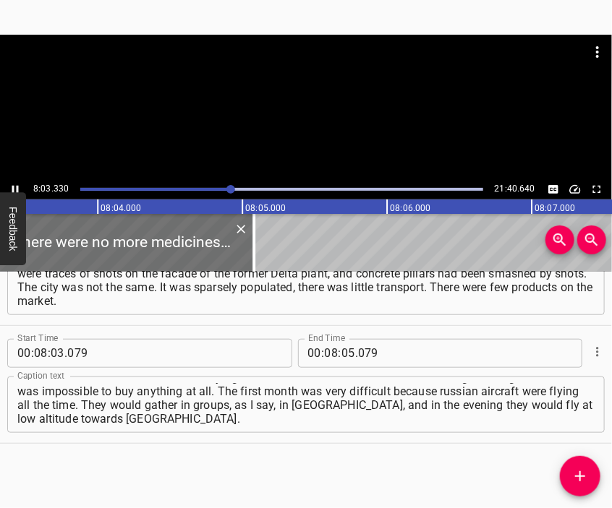
scroll to position [0, 69945]
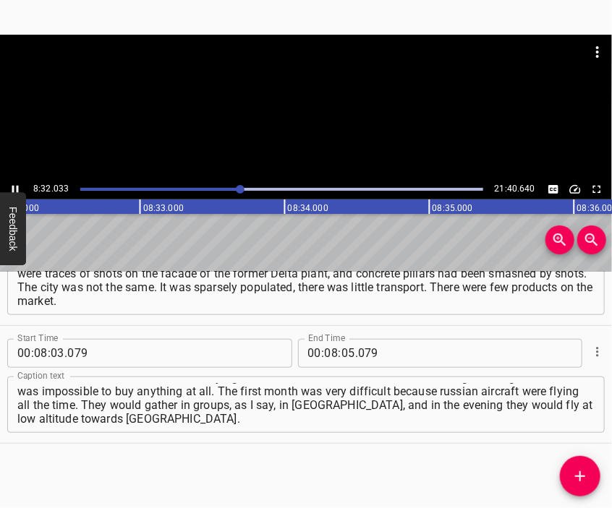
click at [338, 123] on div at bounding box center [306, 107] width 612 height 145
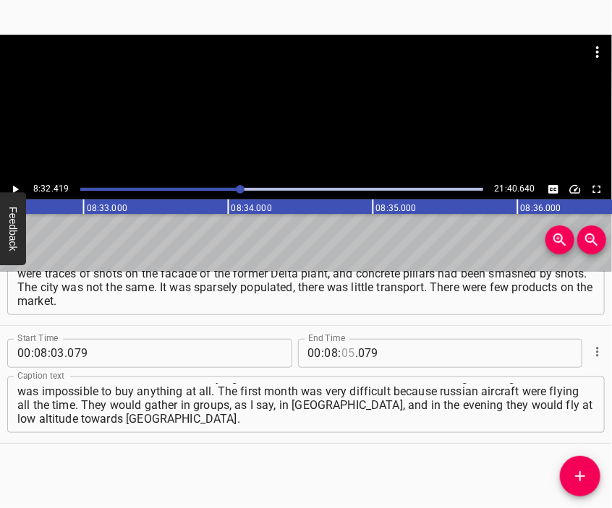
click at [341, 349] on input "number" at bounding box center [348, 353] width 14 height 29
type input "32"
type input "419"
click at [586, 474] on icon "Add Cue" at bounding box center [579, 476] width 17 height 17
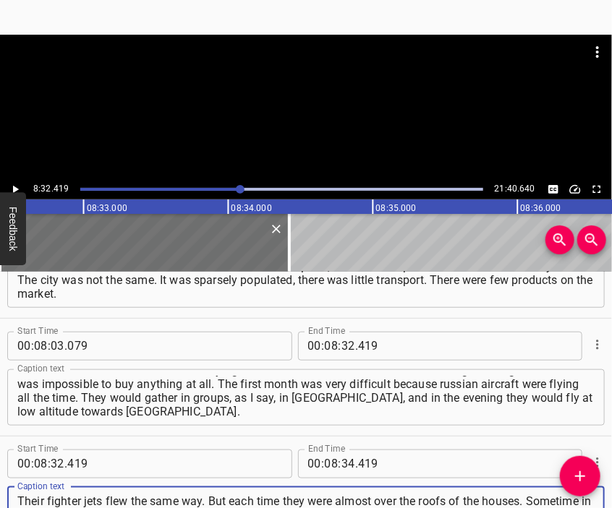
scroll to position [14, 0]
type textarea "Their fighter jets flew the same way. But each time they were almost over the r…"
click at [229, 106] on div at bounding box center [306, 71] width 612 height 72
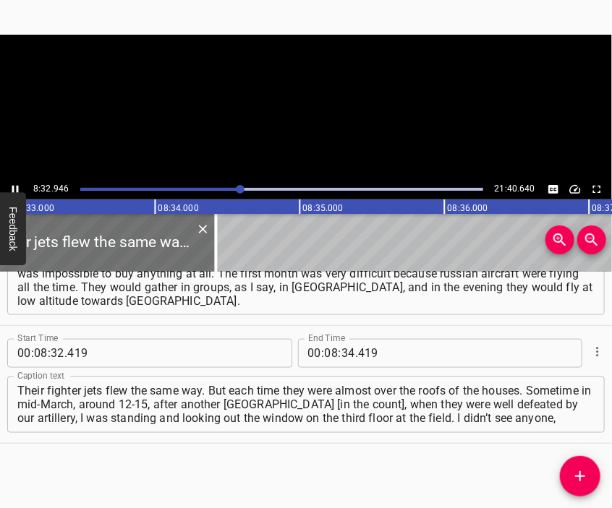
scroll to position [0, 74191]
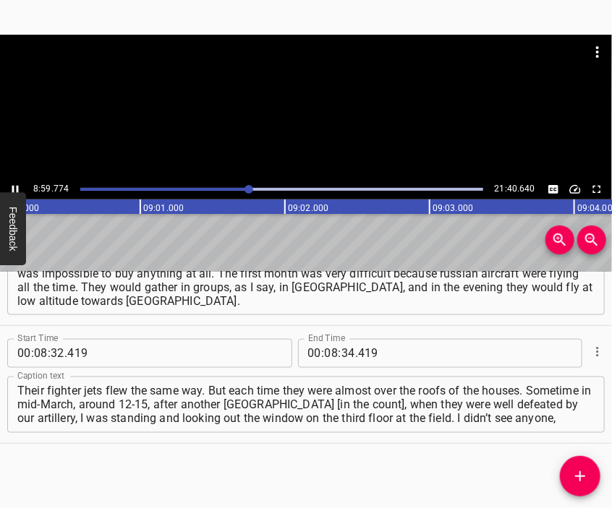
click at [321, 129] on div at bounding box center [306, 107] width 612 height 145
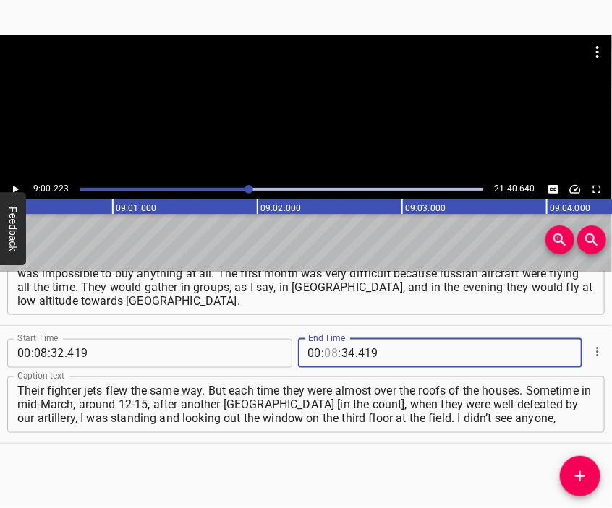
click at [325, 355] on input "number" at bounding box center [332, 353] width 14 height 29
type input "09"
type input "00"
type input "223"
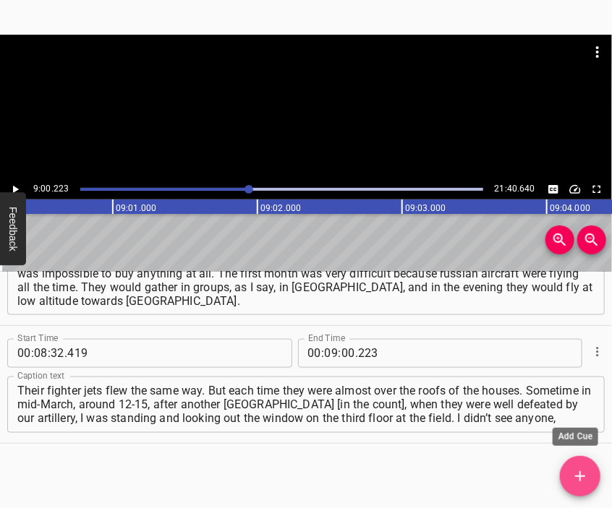
click at [576, 468] on icon "Add Cue" at bounding box center [579, 476] width 17 height 17
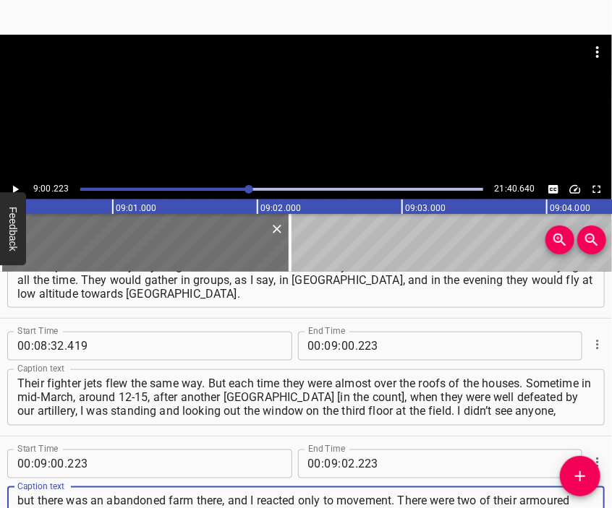
scroll to position [14, 0]
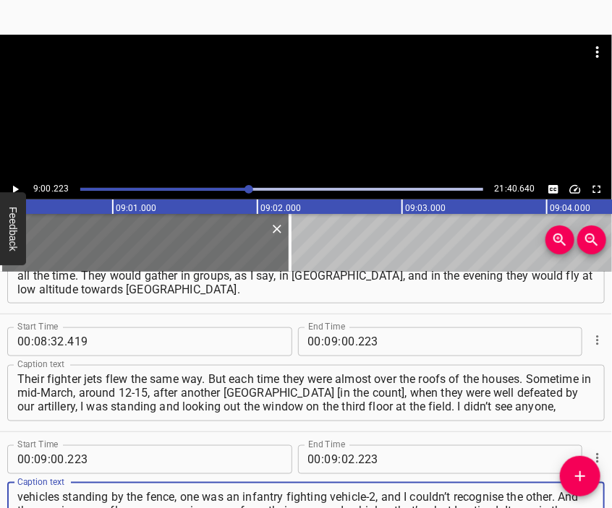
type textarea "but there was an abandoned farm there, and I reacted only to movement. There we…"
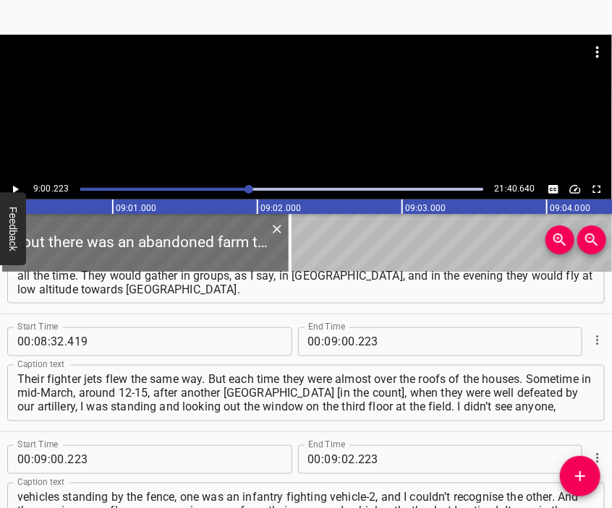
click at [298, 92] on div at bounding box center [306, 71] width 612 height 72
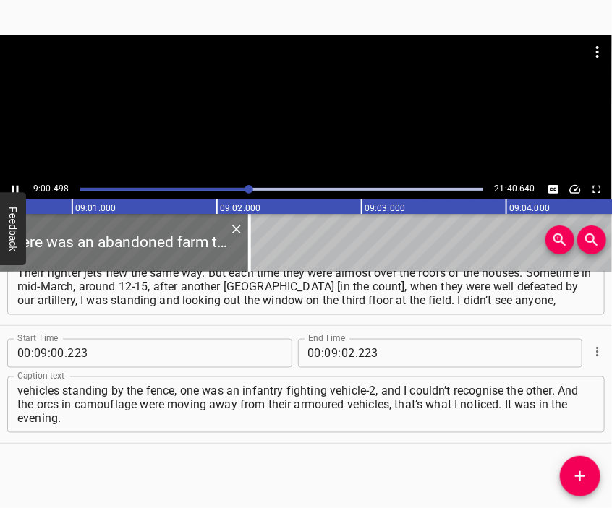
scroll to position [0, 78215]
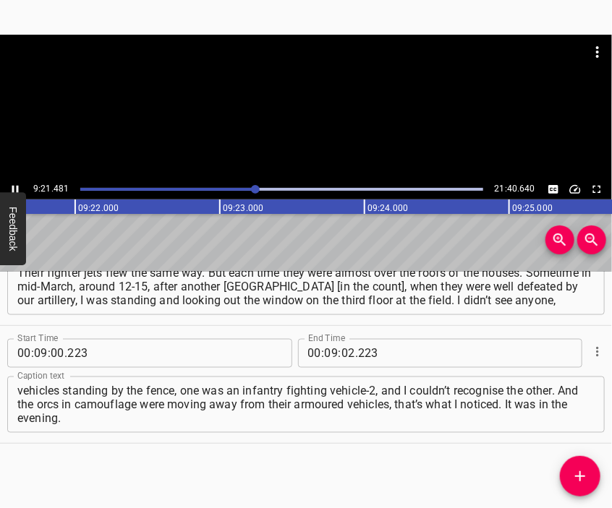
click at [300, 106] on div at bounding box center [306, 71] width 612 height 72
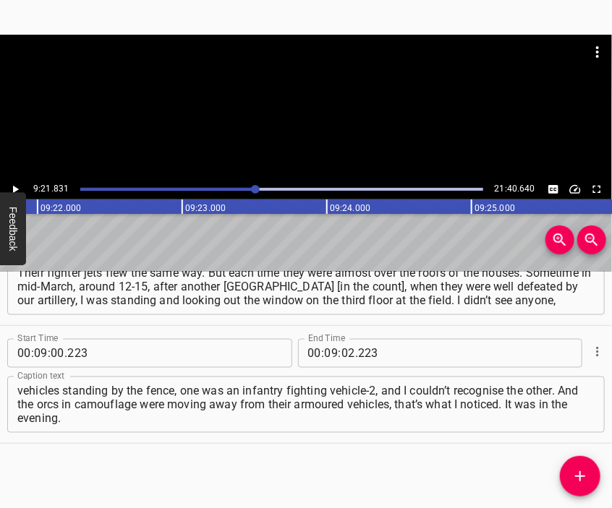
scroll to position [0, 81261]
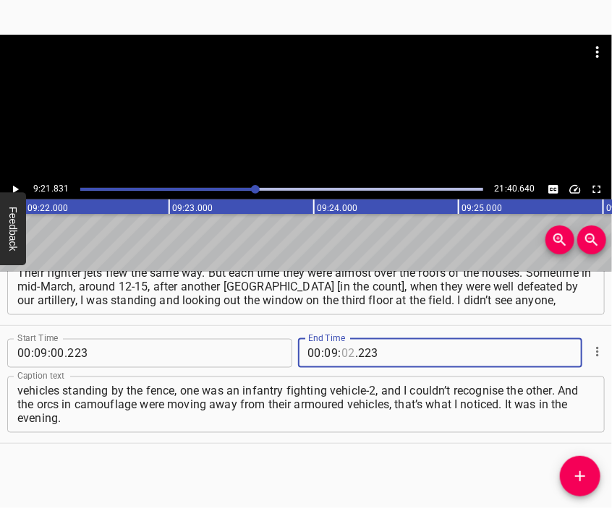
click at [341, 353] on input "number" at bounding box center [348, 353] width 14 height 29
type input "21"
type input "831"
click at [576, 471] on icon "Add Cue" at bounding box center [579, 476] width 17 height 17
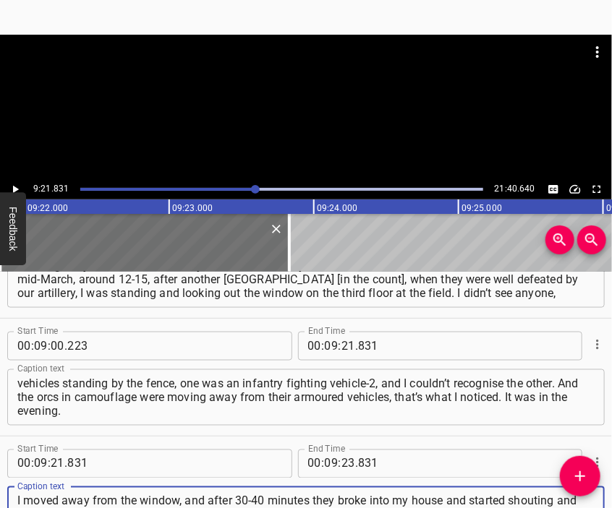
type textarea "I moved away from the window, and after 30-40 minutes they broke into my house …"
click at [320, 114] on div at bounding box center [306, 107] width 612 height 145
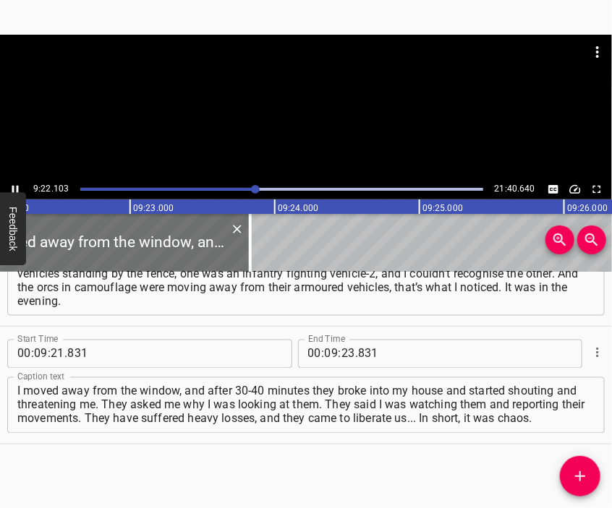
scroll to position [2306, 0]
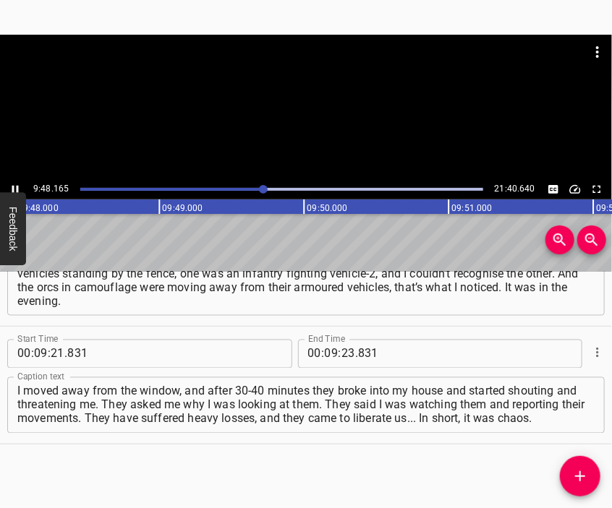
click at [307, 108] on div at bounding box center [306, 107] width 612 height 145
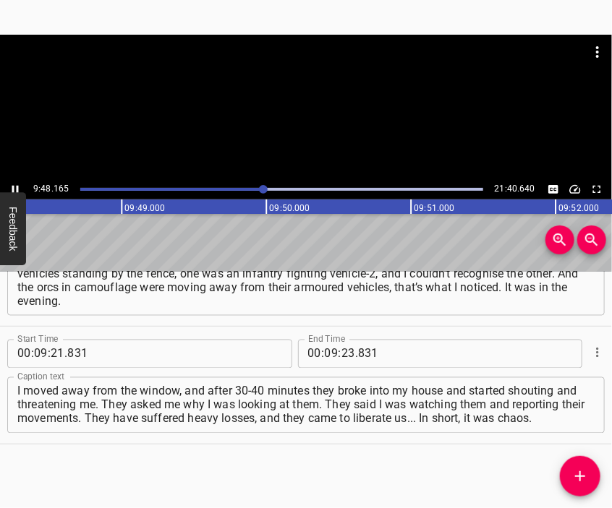
scroll to position [0, 85088]
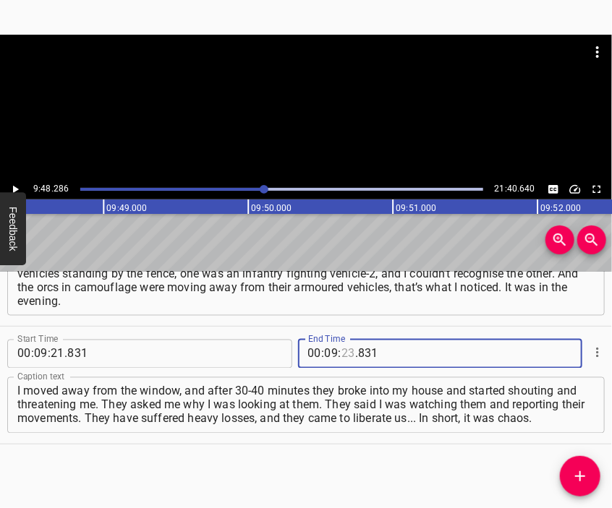
click at [341, 344] on input "number" at bounding box center [348, 354] width 14 height 29
type input "48"
type input "286"
drag, startPoint x: 584, startPoint y: 477, endPoint x: 587, endPoint y: 448, distance: 29.0
click at [586, 475] on icon "Add Cue" at bounding box center [579, 476] width 17 height 17
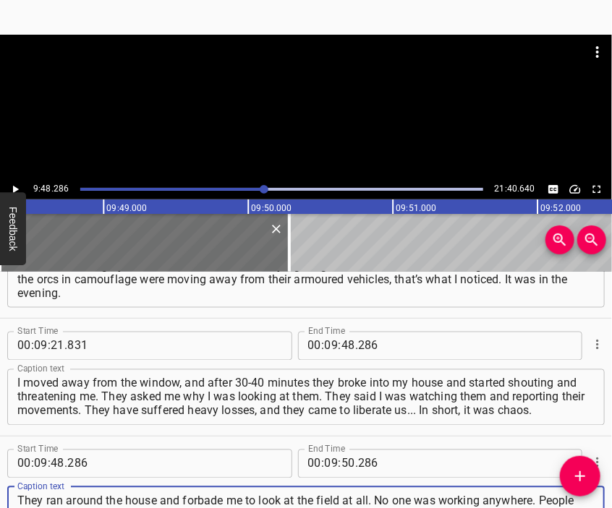
scroll to position [13, 0]
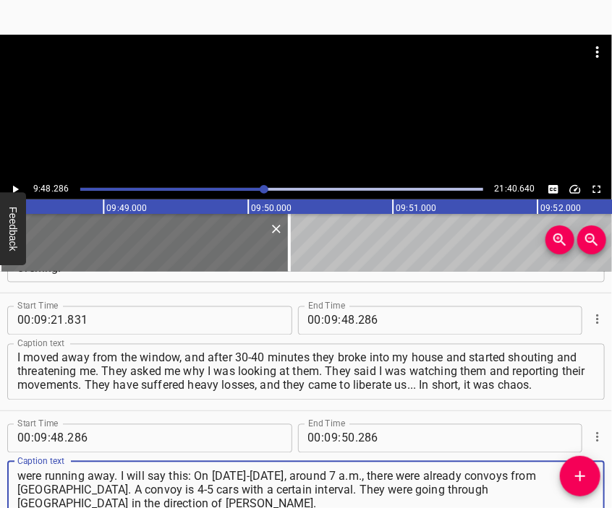
type textarea "They ran around the house and forbade me to look at the field at all. No one wa…"
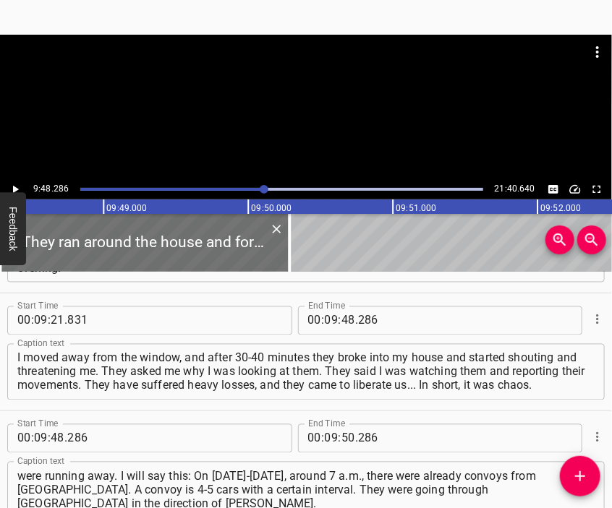
click at [312, 106] on div at bounding box center [306, 71] width 612 height 72
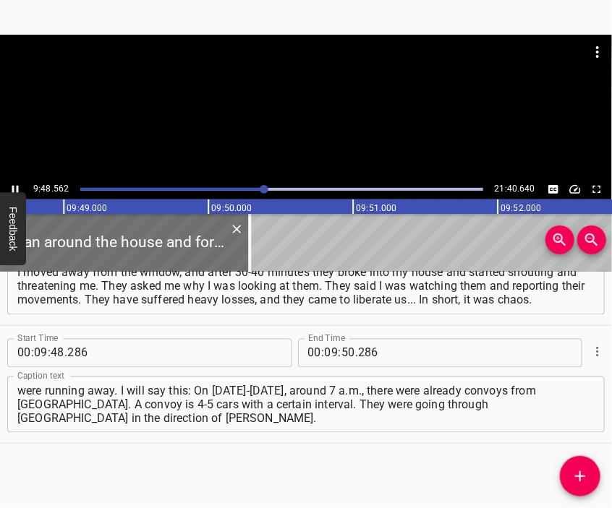
scroll to position [0, 85165]
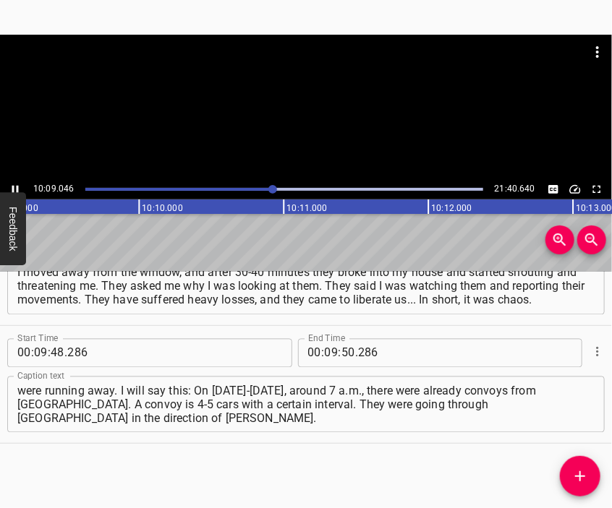
click at [312, 130] on div at bounding box center [306, 107] width 612 height 145
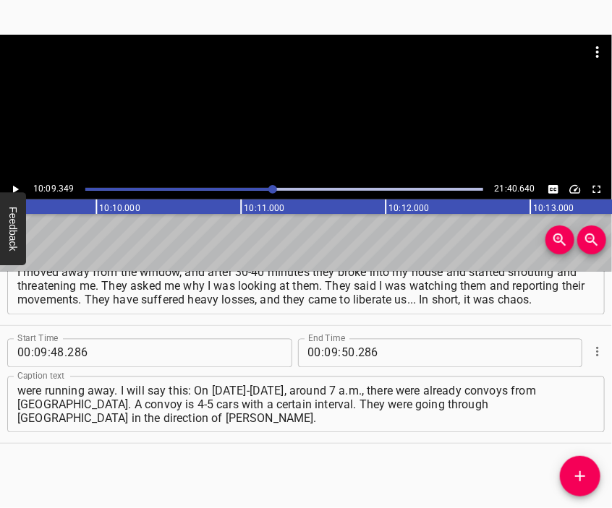
scroll to position [0, 88134]
click at [325, 357] on input "number" at bounding box center [332, 353] width 14 height 29
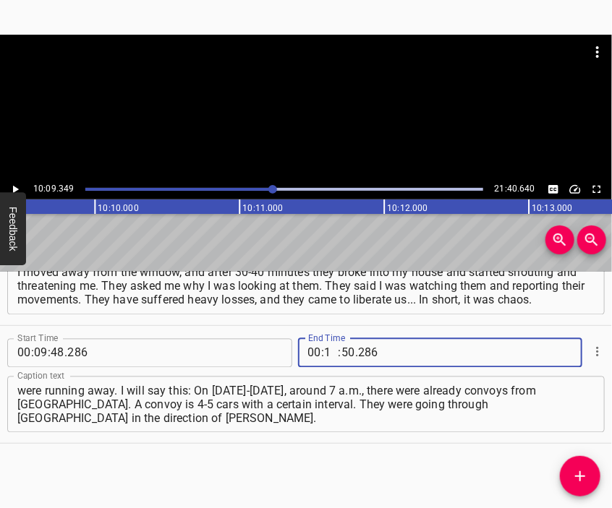
type input "10"
type input "09"
type input "349"
click at [576, 477] on icon "Add Cue" at bounding box center [579, 476] width 17 height 17
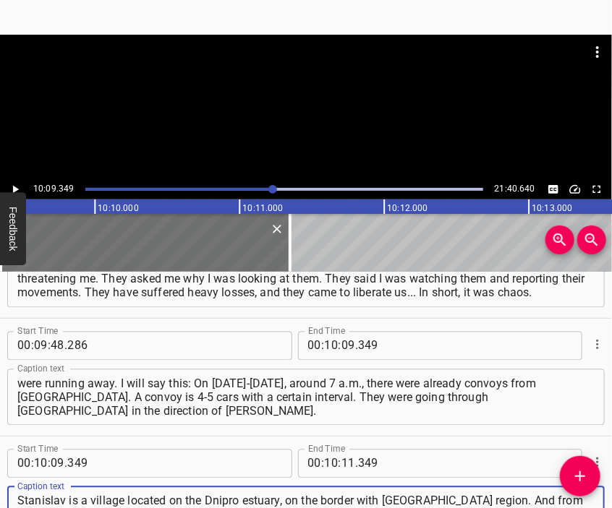
scroll to position [14, 0]
type textarea "Stanislav is a village located on the Dnipro estuary, on the border with [GEOGR…"
click at [297, 90] on div at bounding box center [306, 71] width 612 height 72
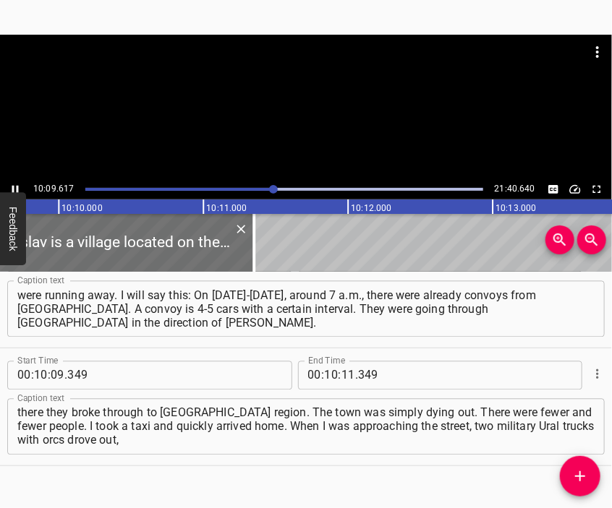
scroll to position [0, 88173]
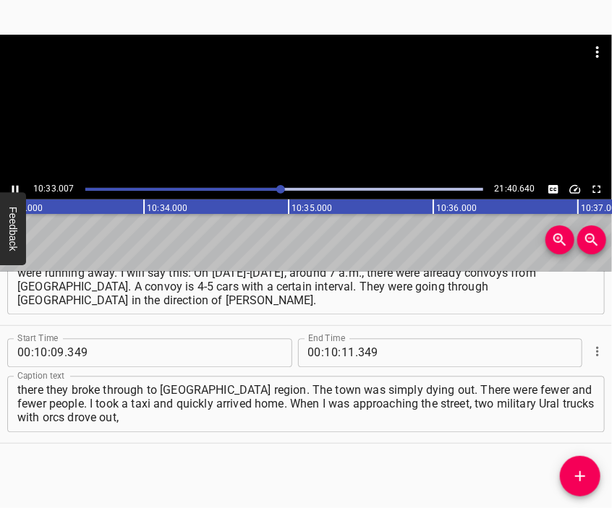
click at [338, 154] on div at bounding box center [306, 107] width 612 height 145
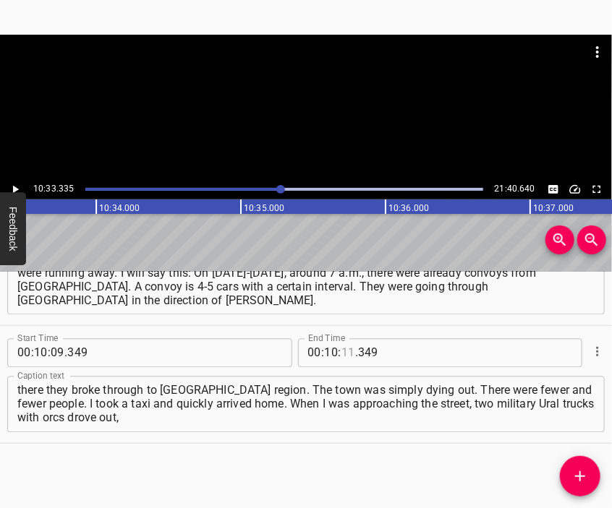
click at [341, 355] on input "number" at bounding box center [348, 353] width 14 height 29
type input "33"
type input "335"
click at [576, 471] on icon "Add Cue" at bounding box center [579, 476] width 17 height 17
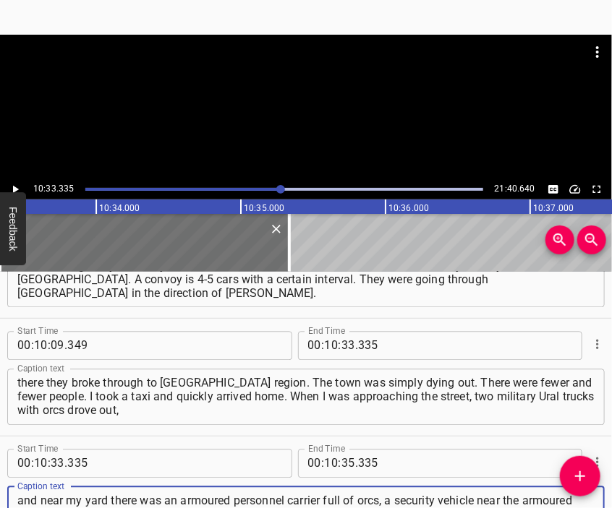
type textarea "and near my yard there was an armoured personnel carrier full of orcs, a securi…"
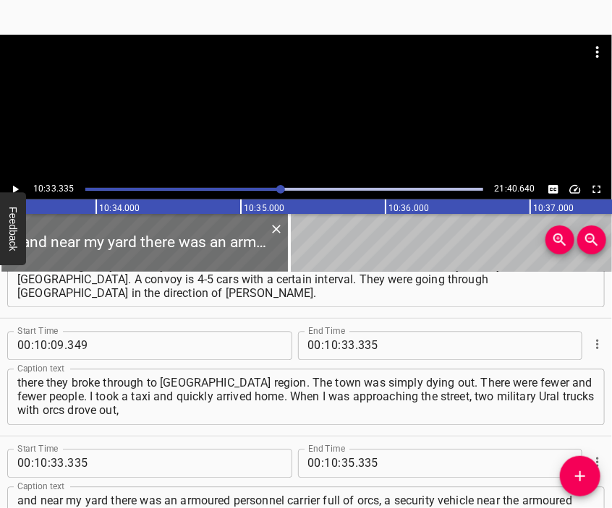
click at [260, 117] on div at bounding box center [306, 107] width 612 height 145
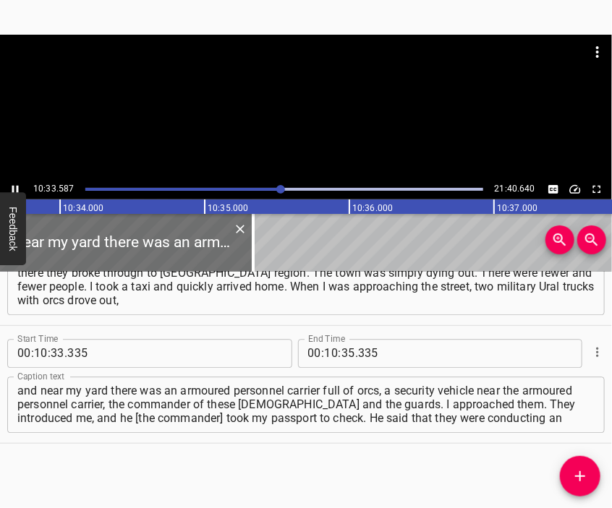
scroll to position [0, 91678]
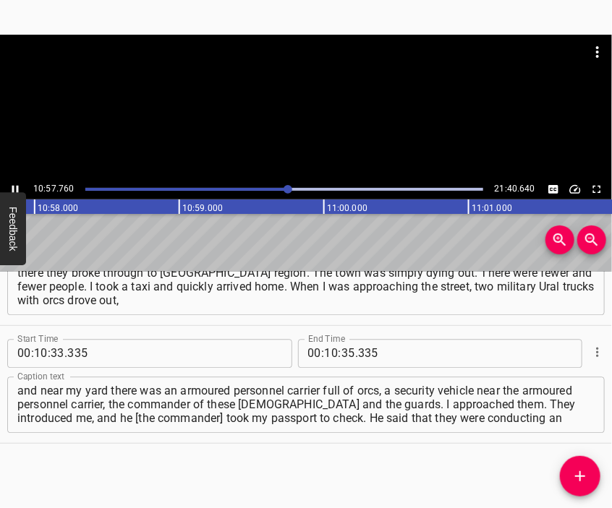
click at [310, 118] on div at bounding box center [306, 107] width 612 height 145
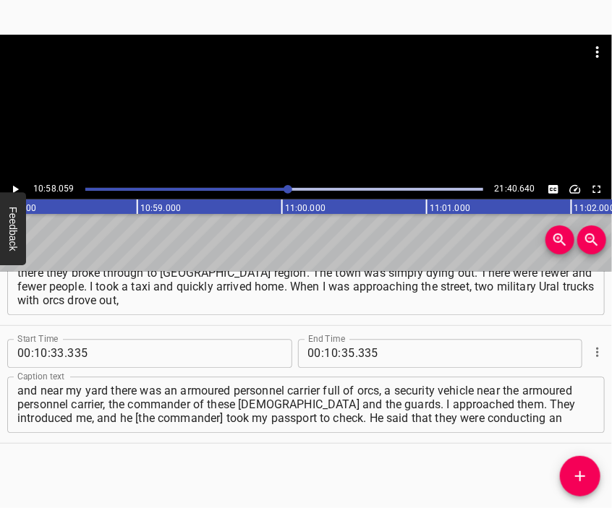
scroll to position [0, 95180]
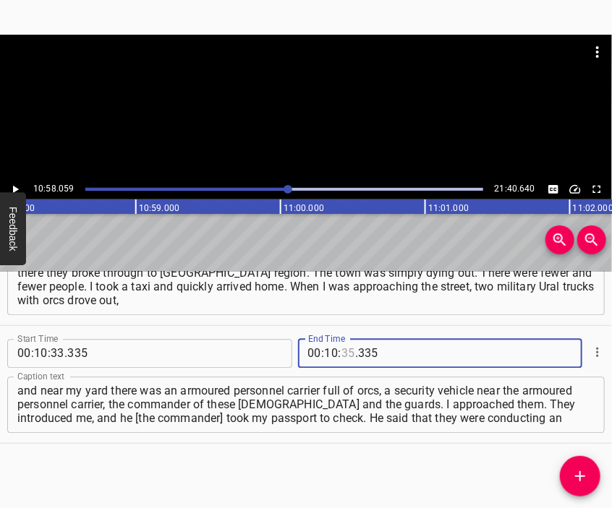
click at [341, 352] on input "number" at bounding box center [348, 353] width 14 height 29
type input "58"
type input "059"
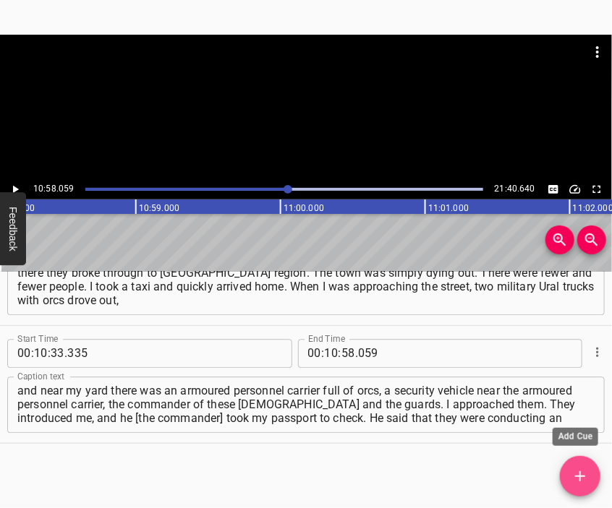
click at [569, 468] on span "Add Cue" at bounding box center [580, 476] width 40 height 17
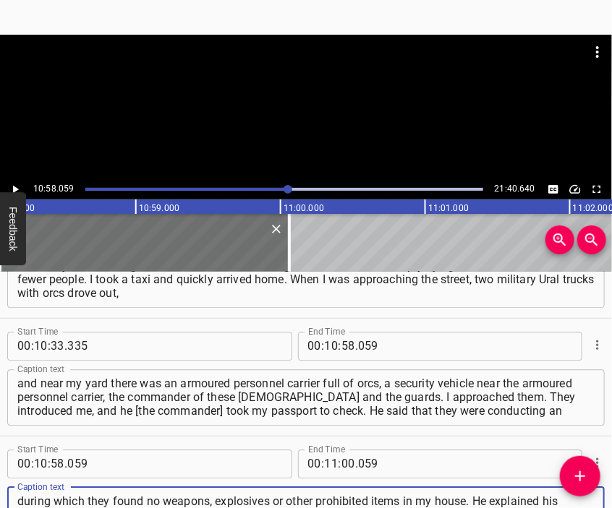
scroll to position [14, 0]
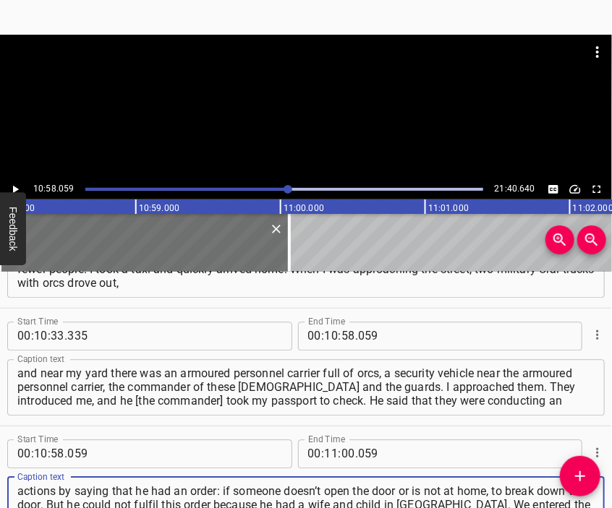
type textarea "during which they found no weapons, explosives or other prohibited items in my …"
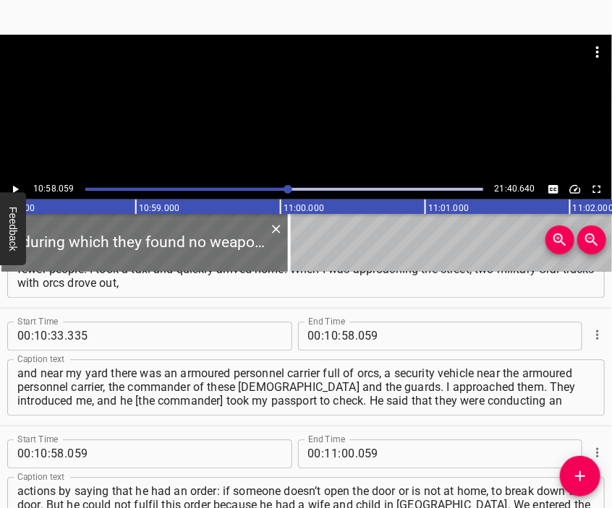
click at [232, 100] on div at bounding box center [306, 71] width 612 height 72
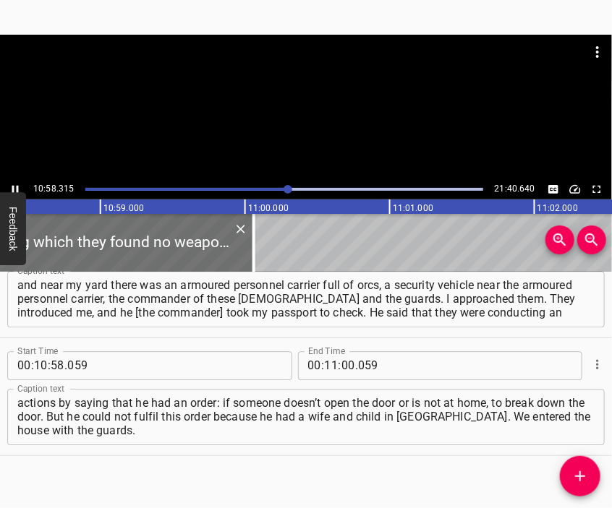
scroll to position [0, 95217]
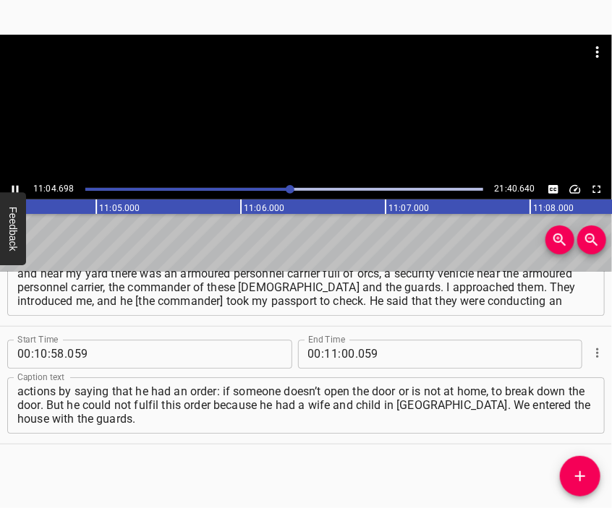
click at [304, 98] on div at bounding box center [306, 71] width 612 height 72
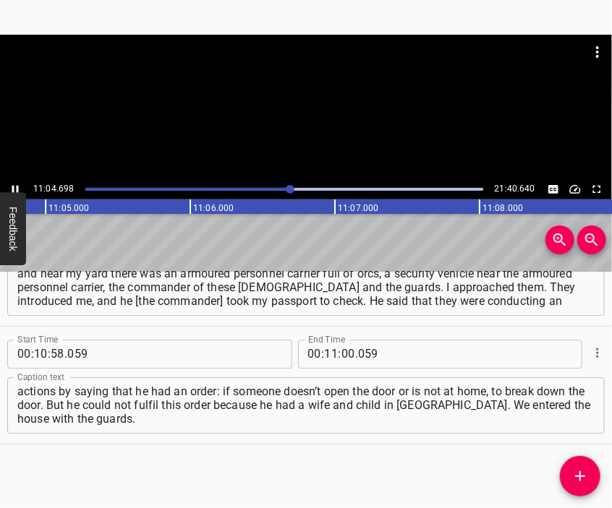
scroll to position [0, 96159]
click at [345, 96] on div at bounding box center [306, 71] width 612 height 72
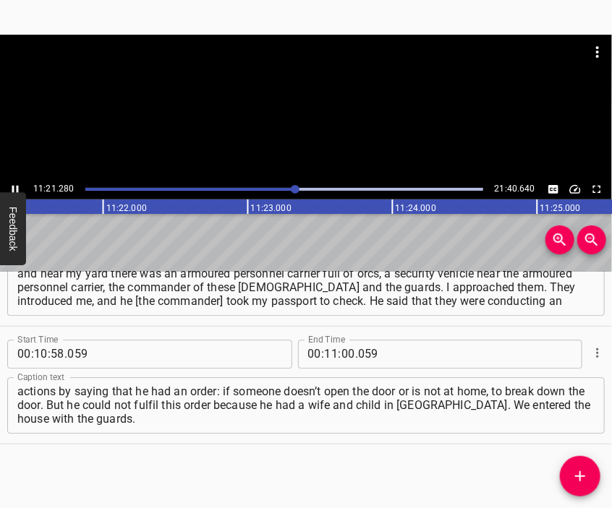
click at [302, 132] on div at bounding box center [306, 107] width 612 height 145
click at [341, 353] on input "number" at bounding box center [348, 354] width 14 height 29
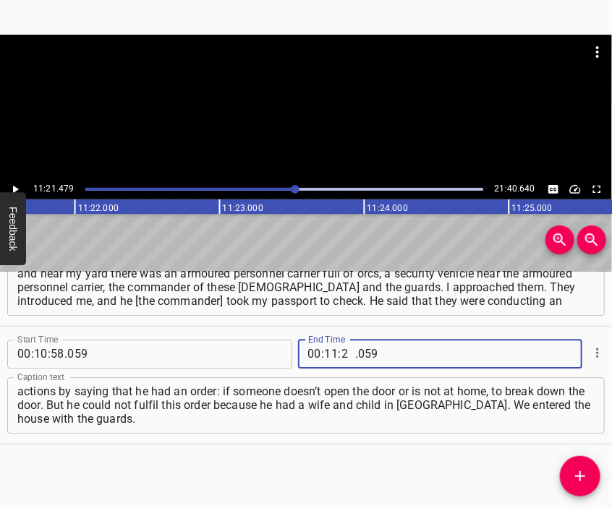
type input "21"
type input "479"
click at [573, 468] on icon "Add Cue" at bounding box center [579, 476] width 17 height 17
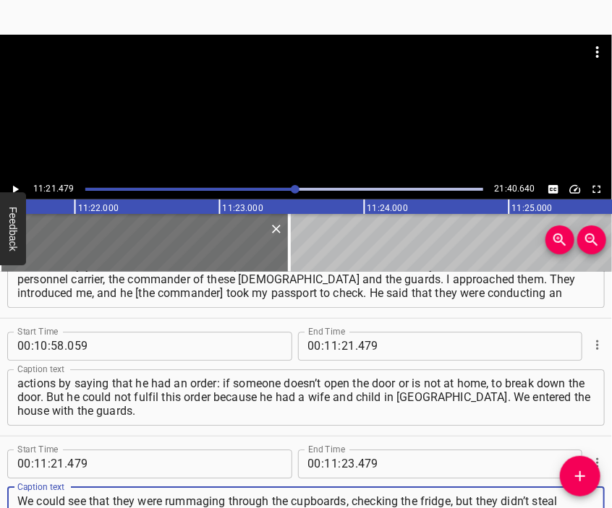
scroll to position [13, 0]
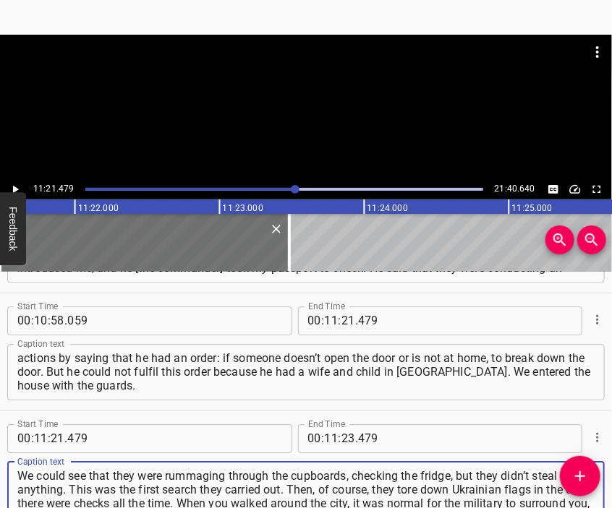
type textarea "We could see that they were rummaging through the cupboards, checking the fridg…"
click at [272, 86] on div at bounding box center [306, 71] width 612 height 72
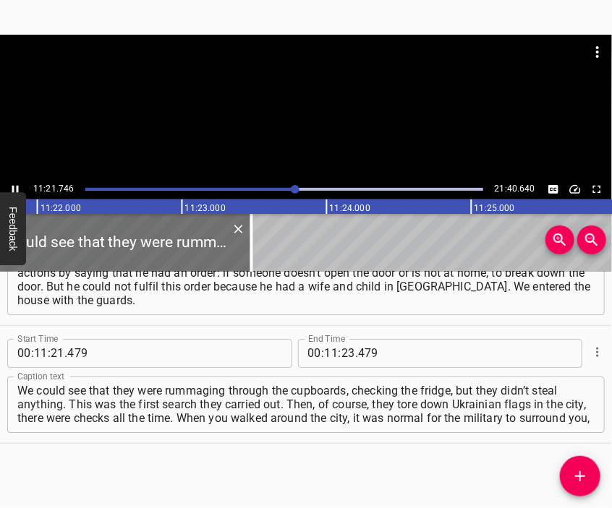
scroll to position [0, 98644]
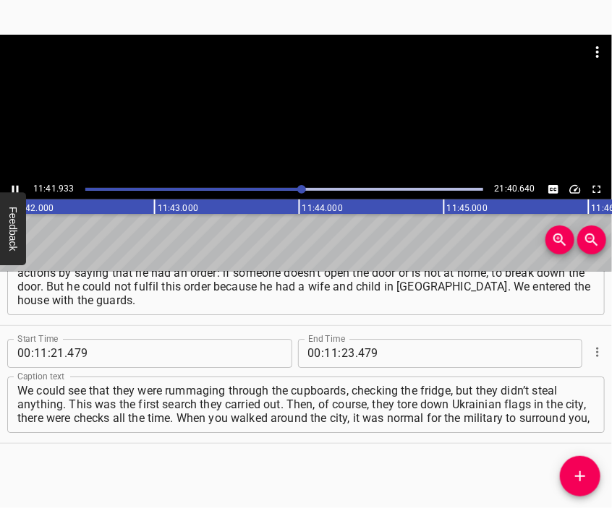
click at [318, 133] on div at bounding box center [306, 107] width 612 height 145
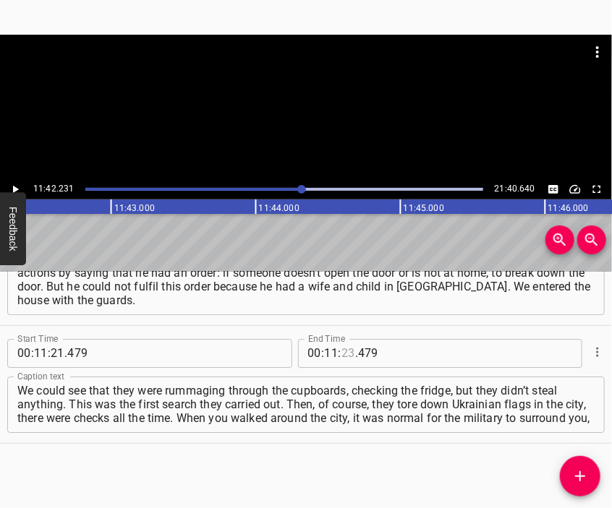
click at [341, 351] on input "number" at bounding box center [348, 353] width 14 height 29
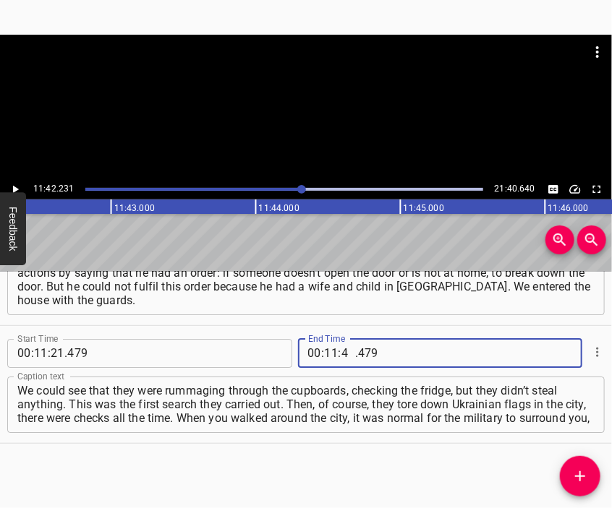
type input "42"
type input "231"
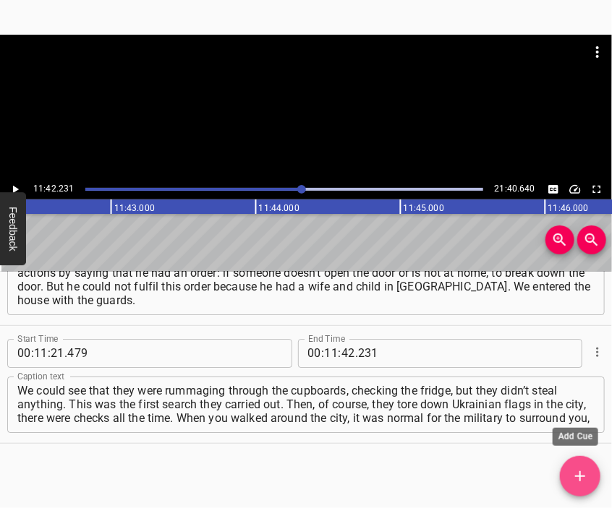
click at [579, 472] on icon "Add Cue" at bounding box center [579, 476] width 17 height 17
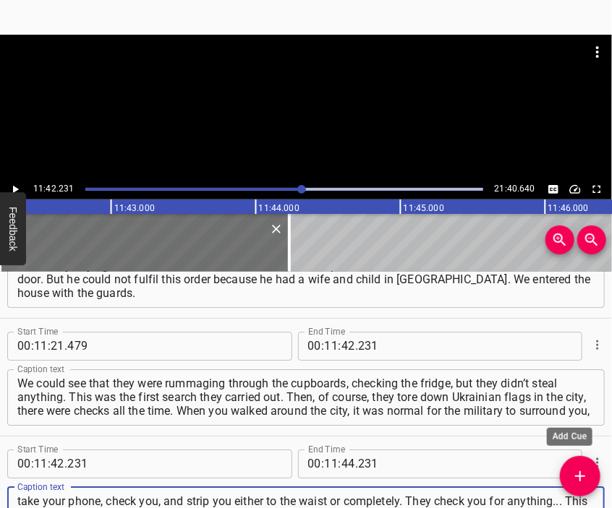
scroll to position [13, 0]
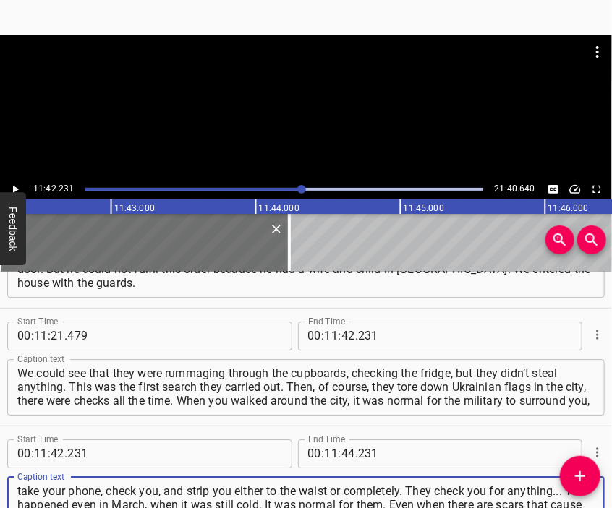
type textarea "take your phone, check you, and strip you either to the waist or completely. Th…"
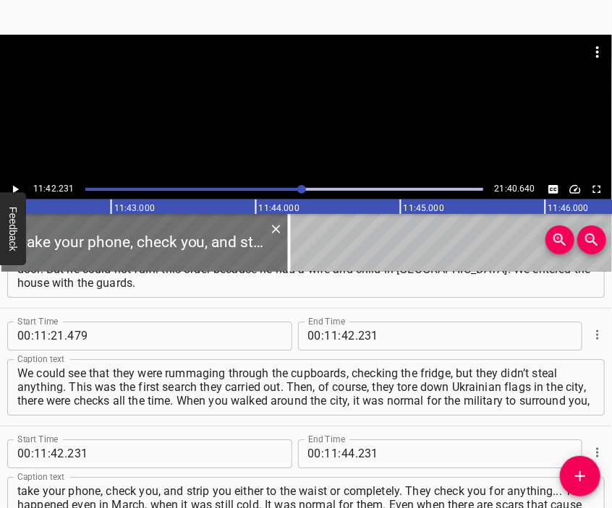
click at [310, 95] on div at bounding box center [306, 71] width 612 height 72
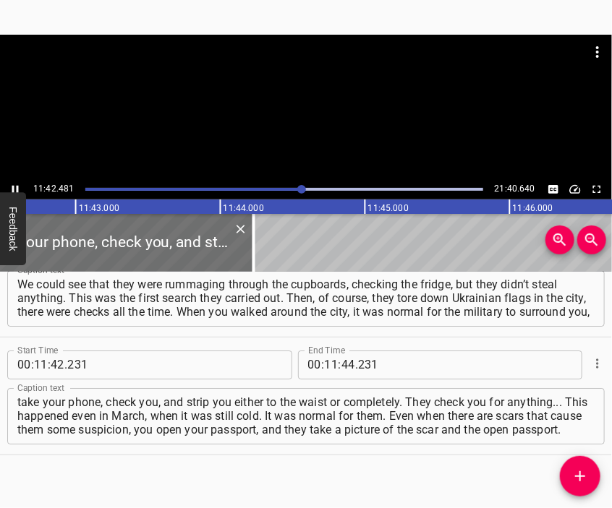
scroll to position [0, 101605]
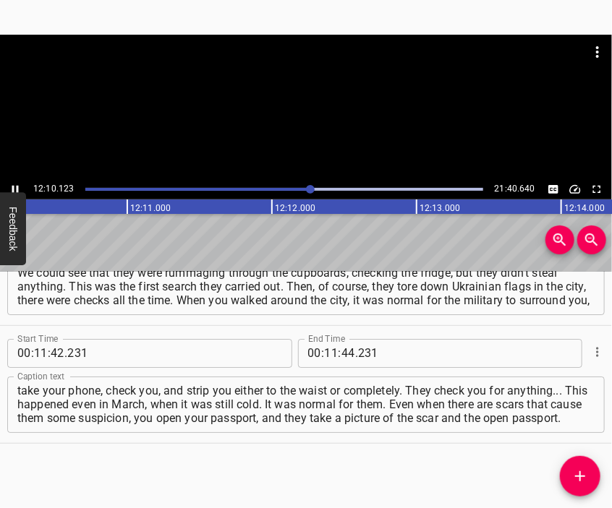
click at [332, 115] on div at bounding box center [306, 107] width 612 height 145
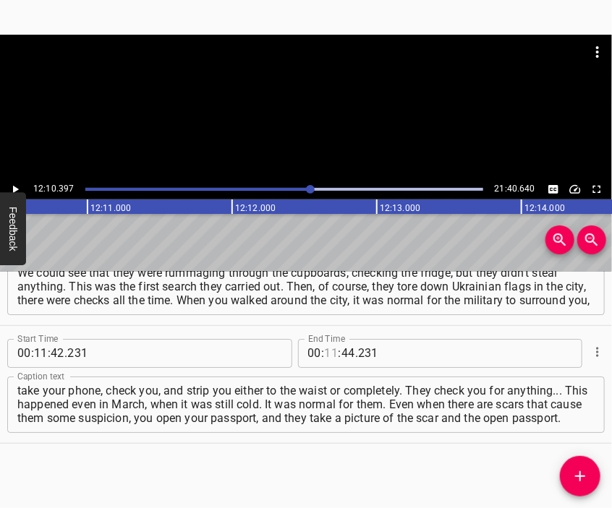
click at [325, 353] on input "number" at bounding box center [332, 353] width 14 height 29
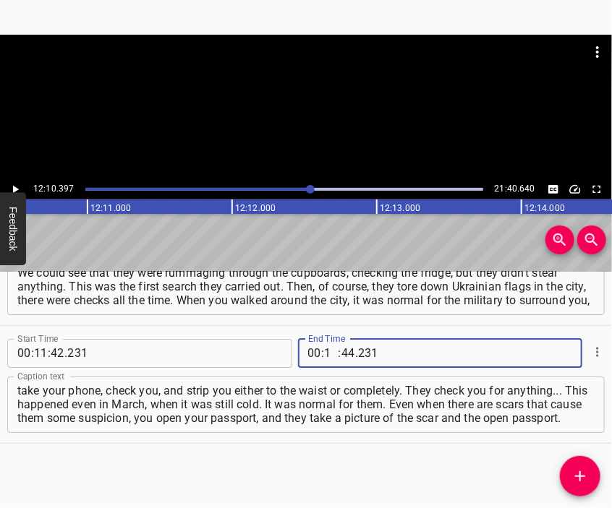
type input "12"
type input "10"
type input "397"
click at [583, 472] on icon "Add Cue" at bounding box center [579, 476] width 17 height 17
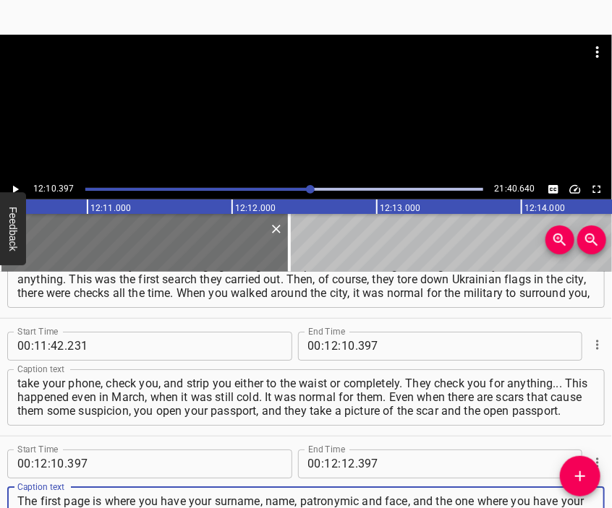
scroll to position [14, 0]
type textarea "The first page is where you have your surname, name, patronymic and face, and t…"
click at [336, 103] on div at bounding box center [306, 71] width 612 height 72
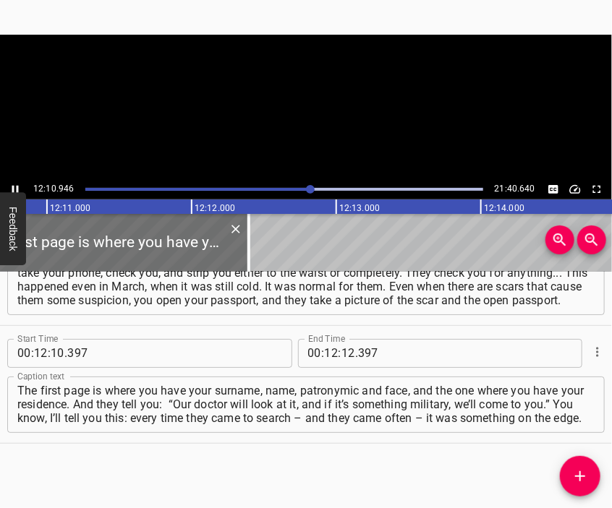
scroll to position [0, 105721]
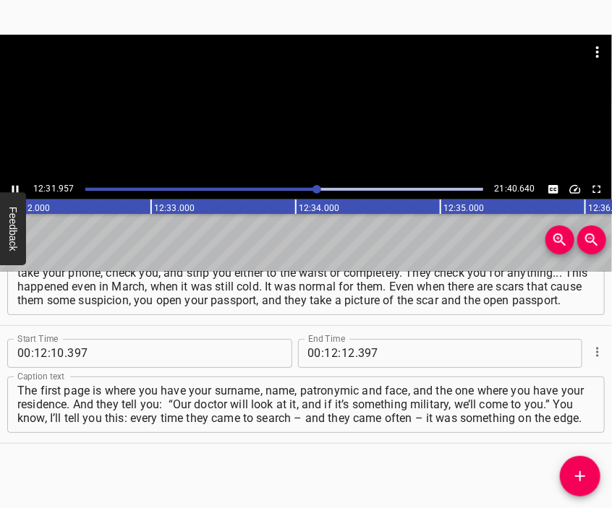
click at [330, 132] on div at bounding box center [306, 107] width 612 height 145
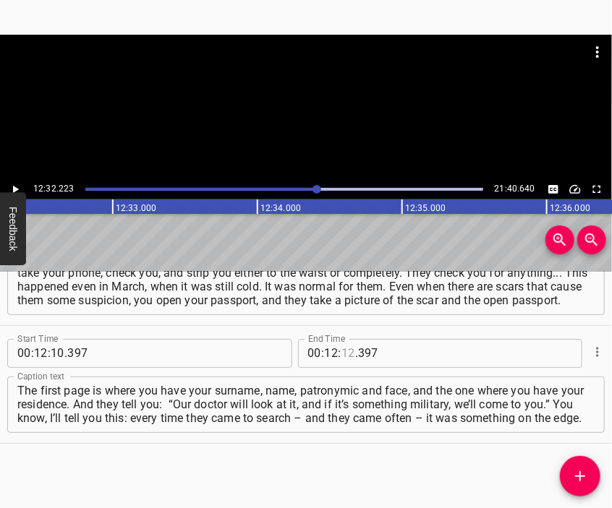
click at [341, 352] on input "number" at bounding box center [348, 353] width 14 height 29
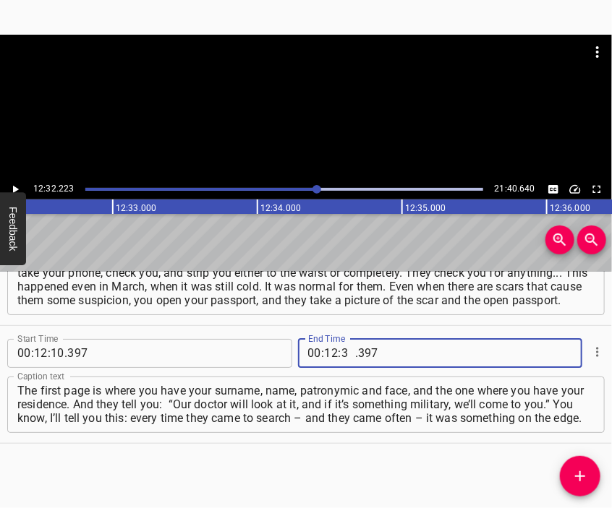
type input "32"
type input "223"
drag, startPoint x: 586, startPoint y: 465, endPoint x: 580, endPoint y: 455, distance: 11.7
click at [583, 465] on button "Add Cue" at bounding box center [580, 476] width 40 height 40
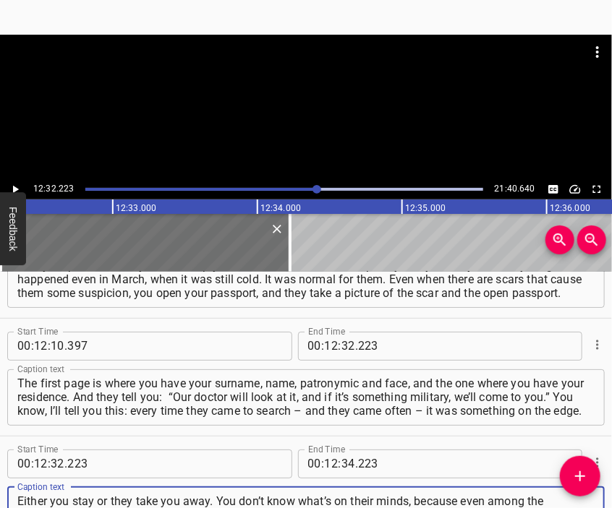
scroll to position [13, 0]
type textarea "Either you stay or they take you away. You don’t know what’s on their minds, be…"
click at [269, 92] on div at bounding box center [306, 71] width 612 height 72
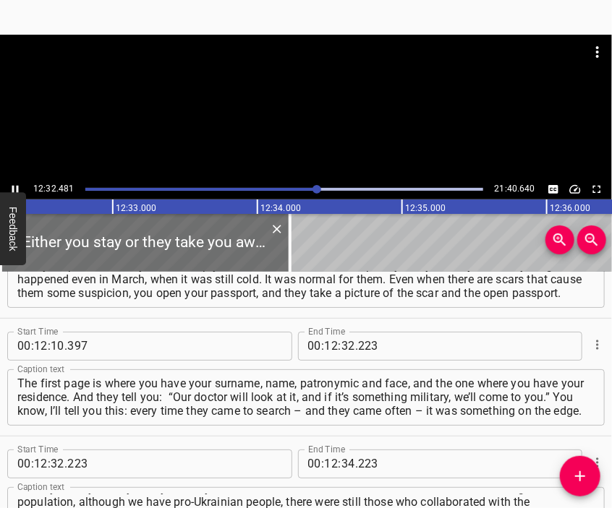
scroll to position [0, 108837]
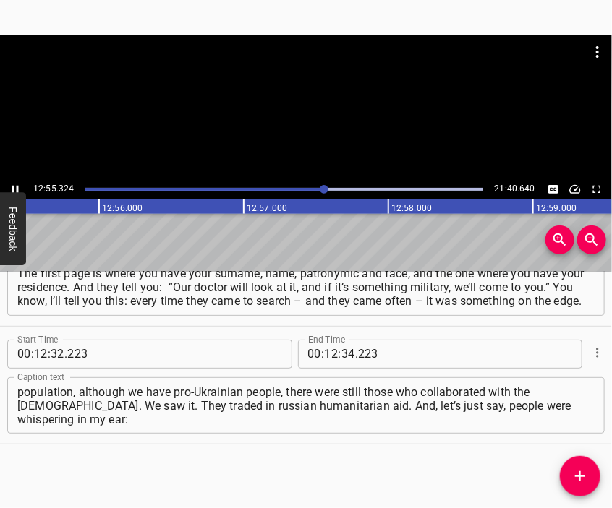
click at [294, 108] on div at bounding box center [306, 107] width 612 height 145
click at [341, 355] on input "number" at bounding box center [348, 354] width 14 height 29
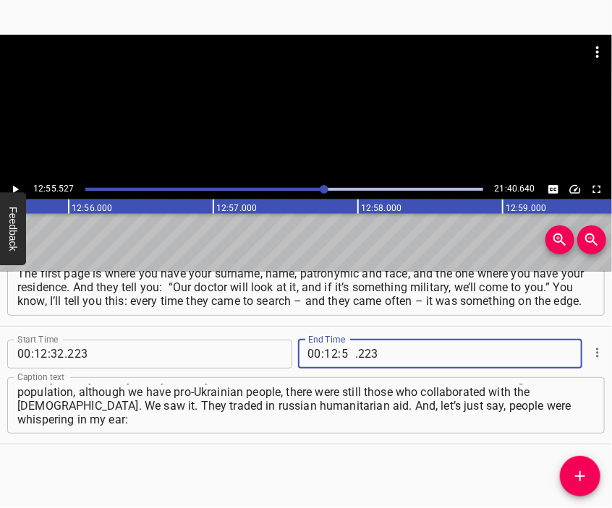
type input "55"
type input "527"
click at [577, 477] on icon "Add Cue" at bounding box center [579, 476] width 17 height 17
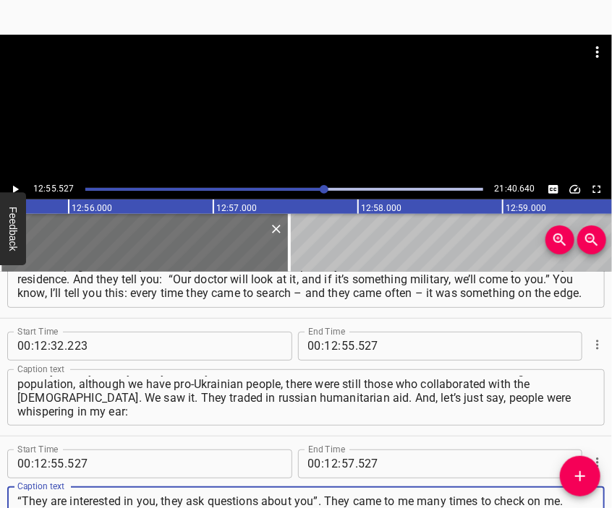
scroll to position [14, 0]
type textarea "“They are interested in you, they ask questions about you”. They came to me man…"
click at [261, 85] on div at bounding box center [306, 71] width 612 height 72
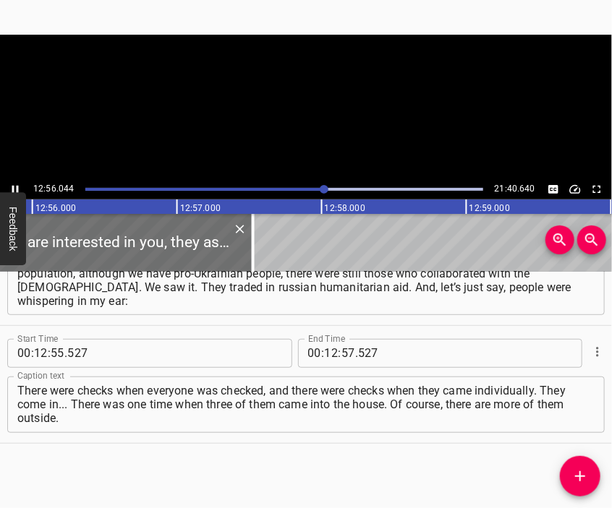
scroll to position [0, 112244]
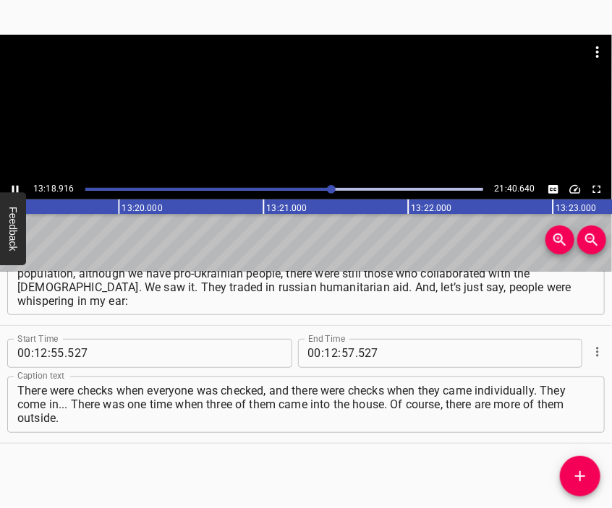
click at [305, 121] on div at bounding box center [306, 107] width 612 height 145
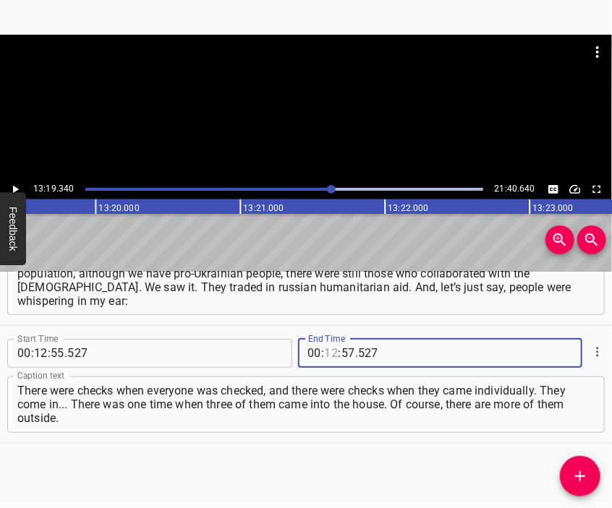
click at [327, 353] on input "number" at bounding box center [332, 353] width 14 height 29
type input "13"
type input "19"
type input "340"
click at [576, 473] on icon "Add Cue" at bounding box center [579, 476] width 17 height 17
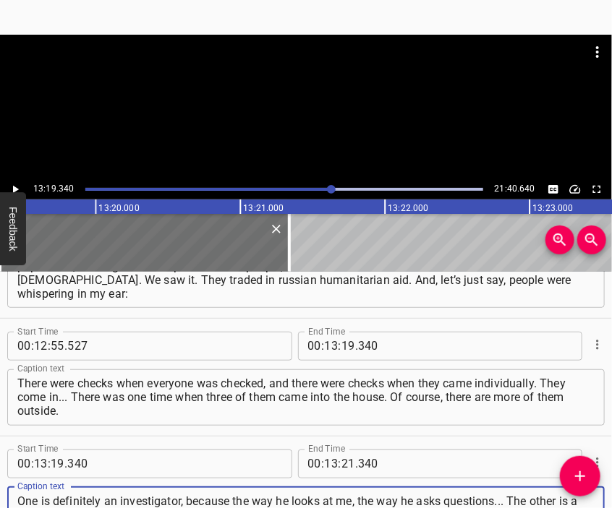
scroll to position [14, 0]
type textarea "One is definitely an investigator, because the way he looks at me, the way he a…"
click at [328, 124] on div at bounding box center [306, 107] width 612 height 145
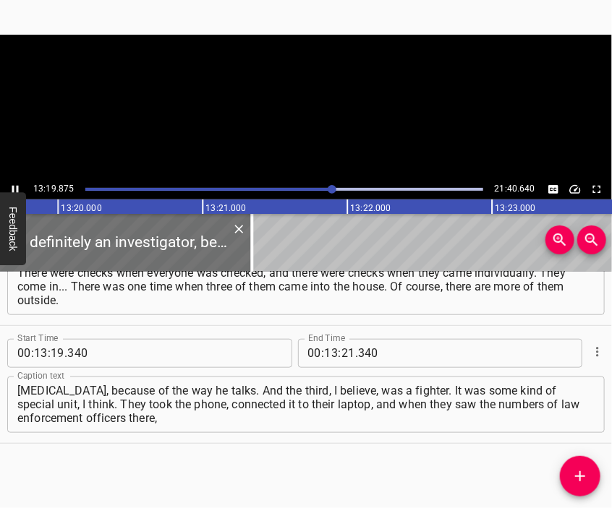
scroll to position [0, 115691]
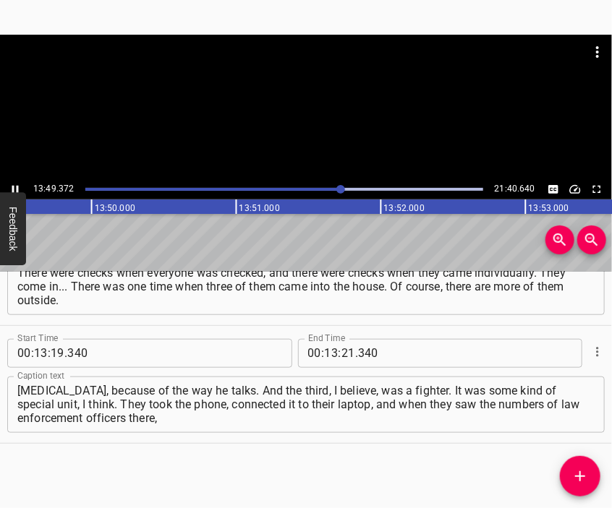
click at [301, 116] on div at bounding box center [306, 107] width 612 height 145
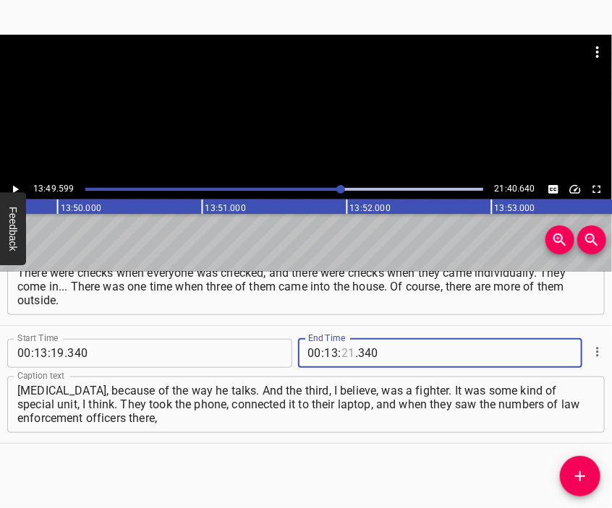
click at [341, 351] on input "number" at bounding box center [348, 353] width 14 height 29
type input "49"
type input "599"
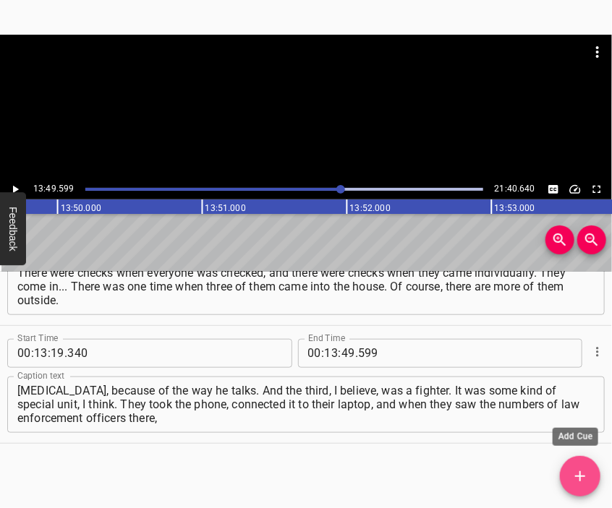
click at [583, 471] on icon "Add Cue" at bounding box center [579, 476] width 17 height 17
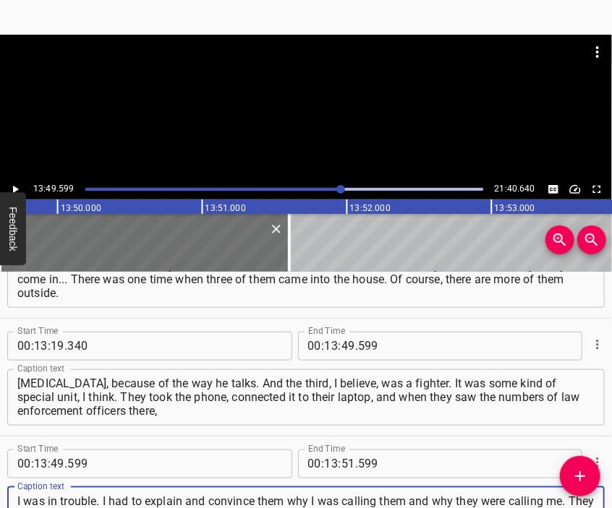
scroll to position [14, 0]
type textarea "I was in trouble. I had to explain and convince them why I was calling them and…"
click at [318, 77] on div at bounding box center [306, 71] width 612 height 72
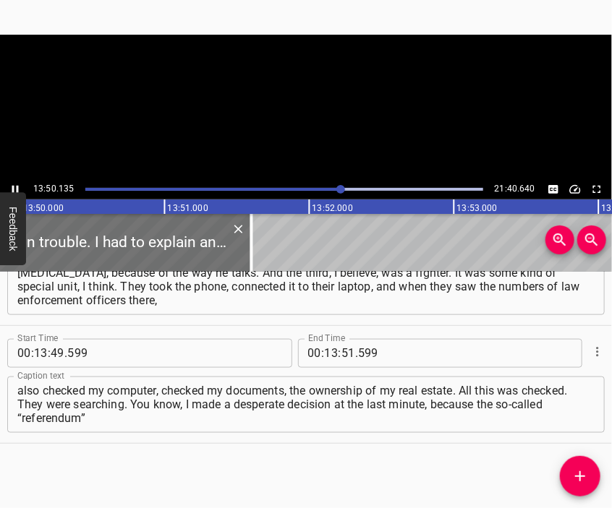
scroll to position [0, 120068]
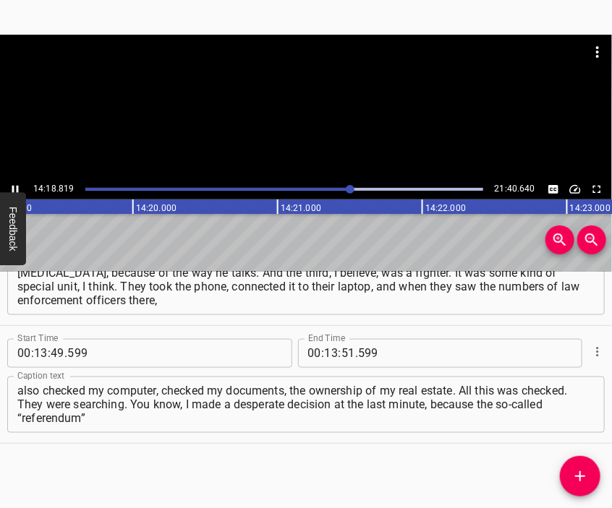
click at [310, 126] on div at bounding box center [306, 107] width 612 height 145
click at [325, 355] on input "number" at bounding box center [332, 353] width 14 height 29
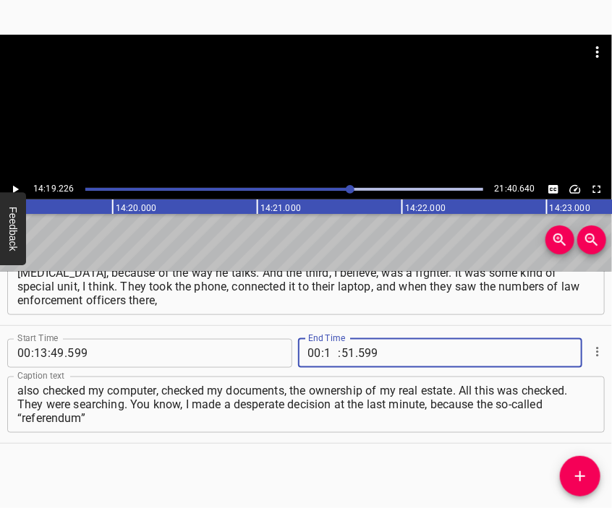
type input "14"
type input "19"
type input "226"
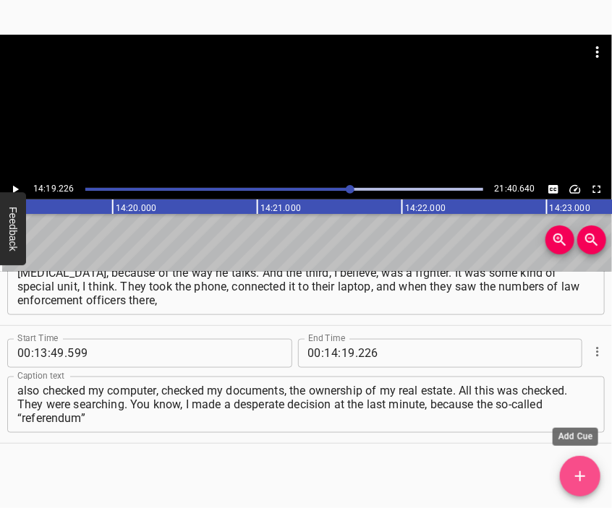
click at [584, 470] on icon "Add Cue" at bounding box center [579, 476] width 17 height 17
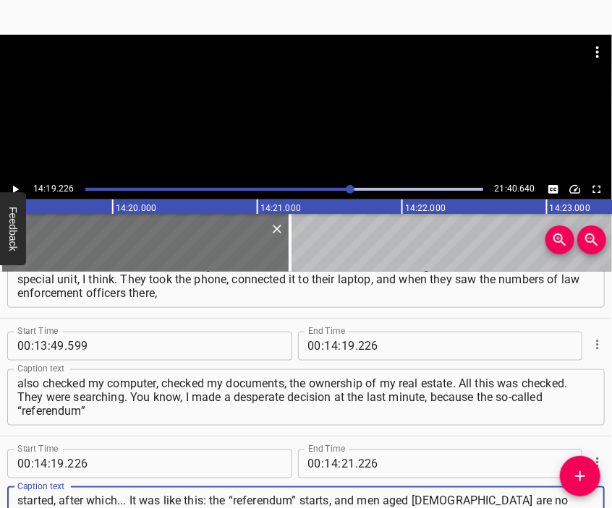
type textarea "started, after which... It was like this: the “referendum” starts, and men aged…"
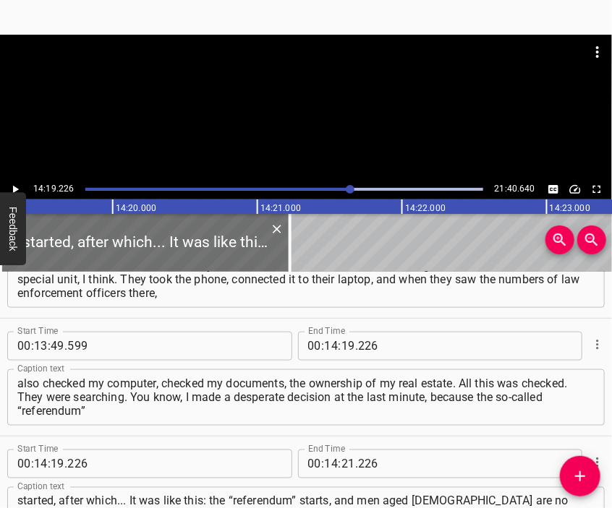
click at [333, 79] on div at bounding box center [306, 71] width 612 height 72
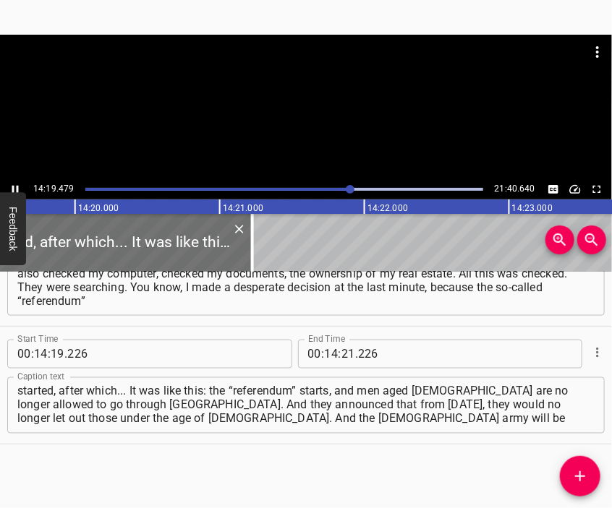
scroll to position [0, 124350]
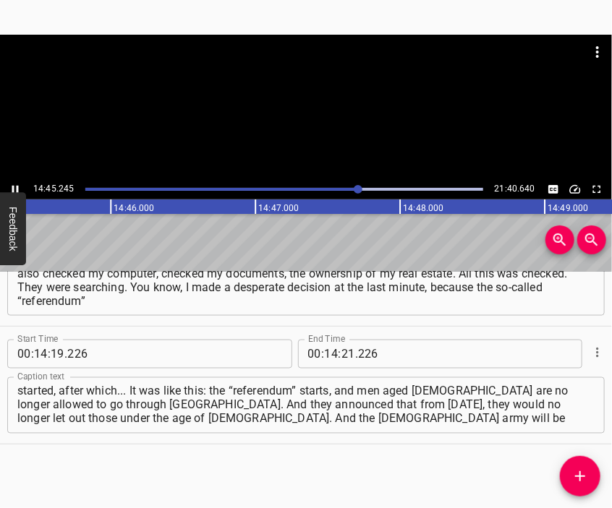
click at [314, 127] on div at bounding box center [306, 107] width 612 height 145
click at [341, 355] on input "number" at bounding box center [348, 354] width 14 height 29
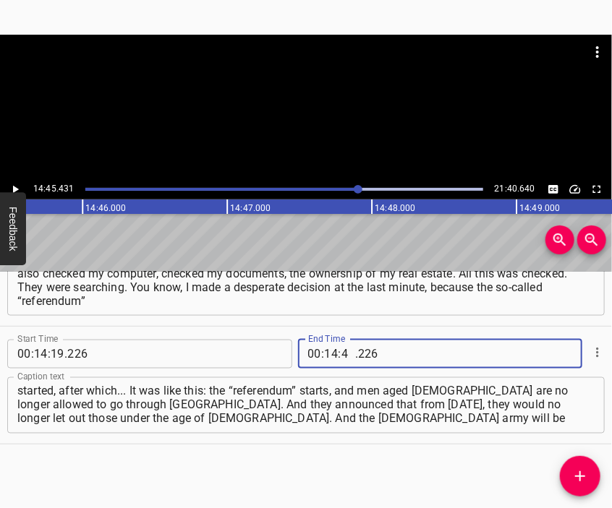
type input "45"
type input "431"
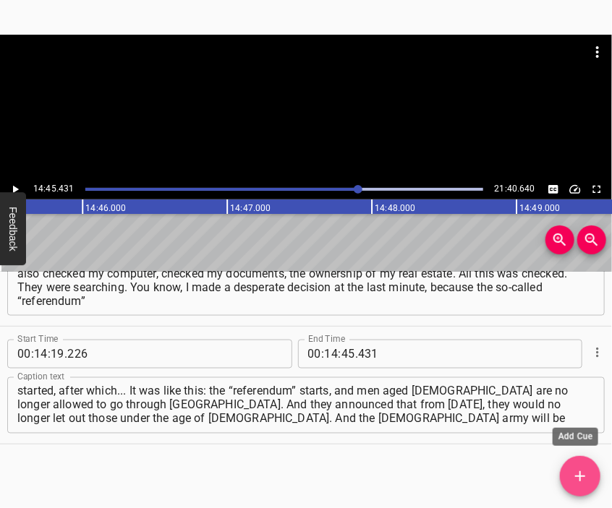
click at [576, 464] on button "Add Cue" at bounding box center [580, 476] width 40 height 40
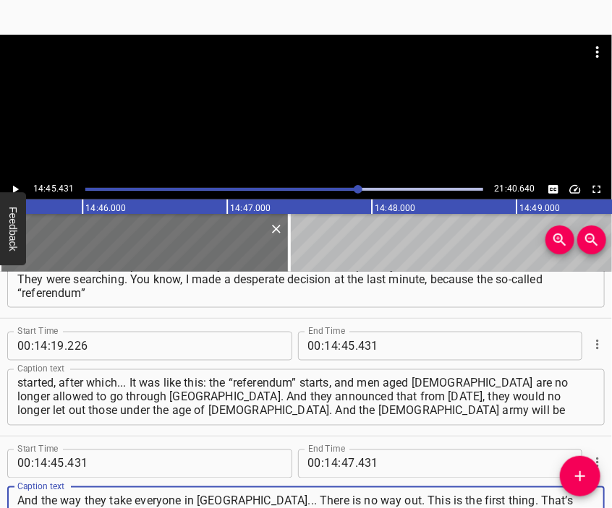
scroll to position [14, 0]
type textarea "And the way they take everyone in [GEOGRAPHIC_DATA]... There is no way out. Thi…"
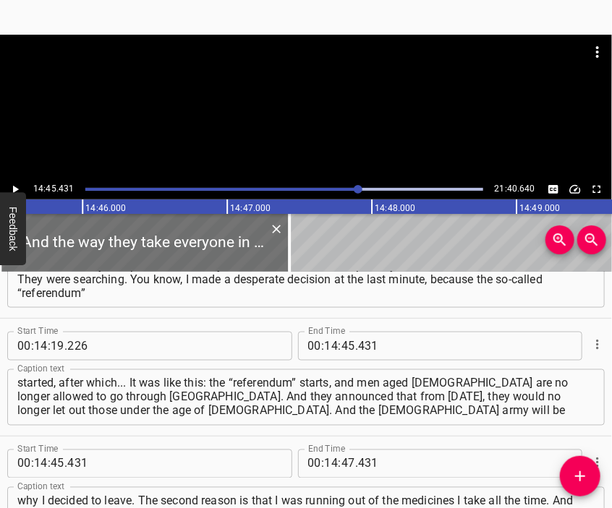
click at [310, 111] on div at bounding box center [306, 107] width 612 height 145
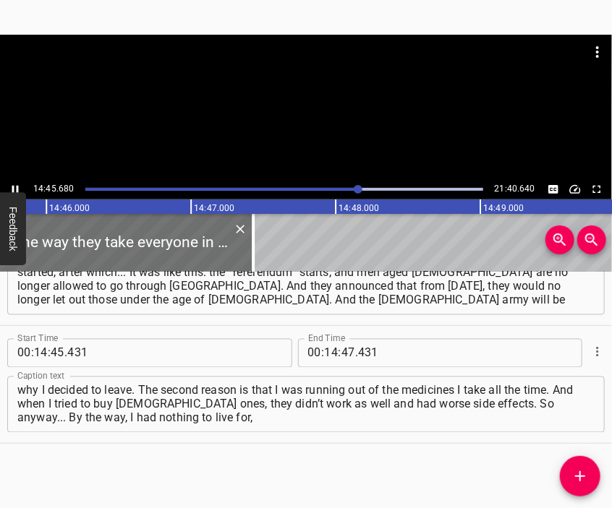
scroll to position [0, 128140]
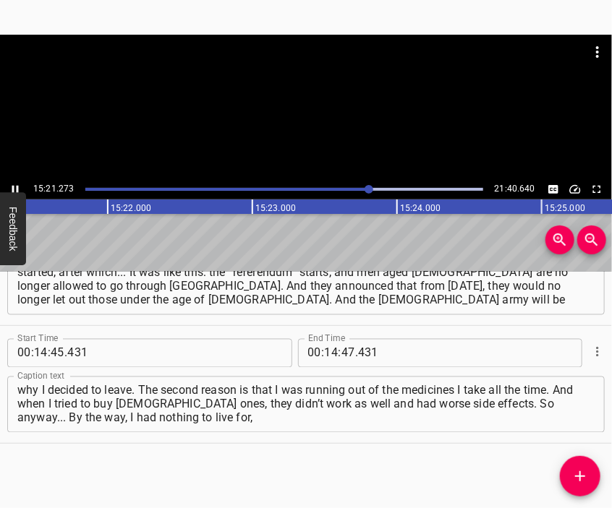
click at [326, 135] on div at bounding box center [306, 107] width 612 height 145
click at [328, 354] on input "number" at bounding box center [332, 353] width 14 height 29
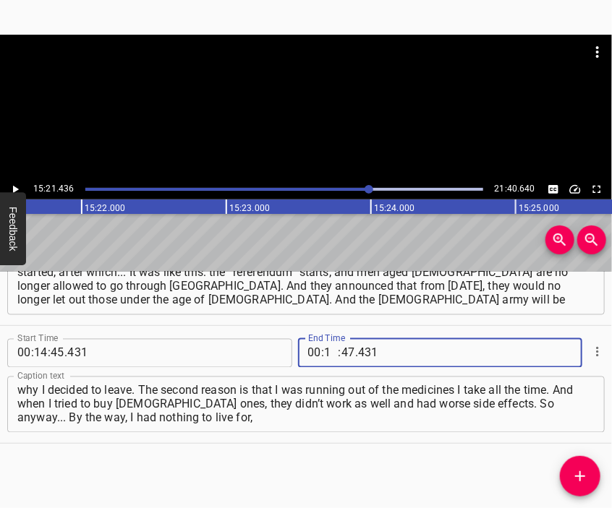
type input "15"
type input "21"
type input "436"
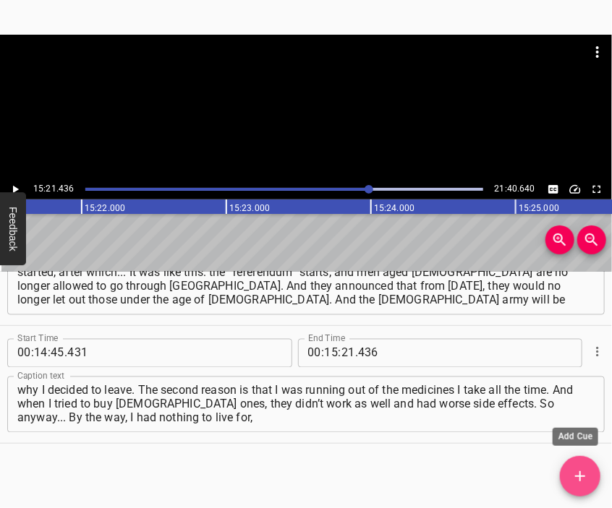
click at [577, 471] on icon "Add Cue" at bounding box center [579, 476] width 17 height 17
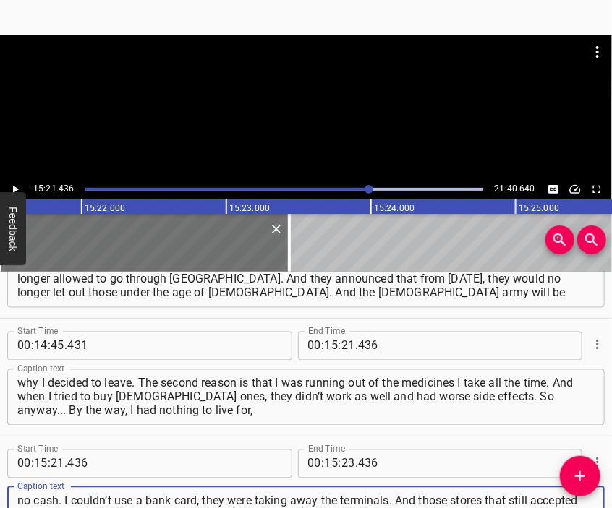
scroll to position [14, 0]
type textarea "no cash. I couldn’t use a bank card, they were taking away the terminals. And t…"
click at [249, 95] on div at bounding box center [306, 71] width 612 height 72
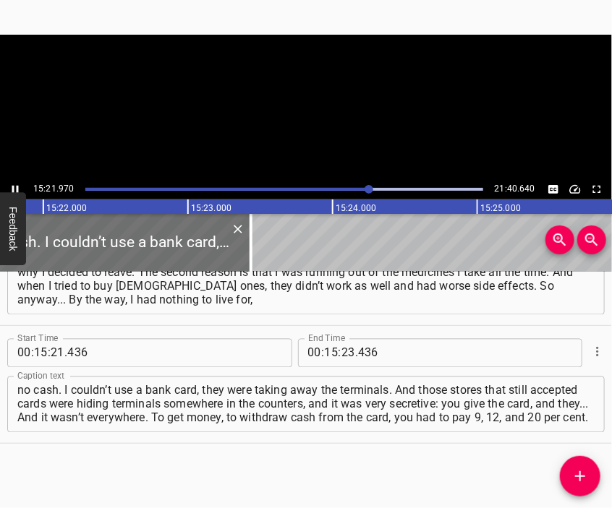
scroll to position [0, 133350]
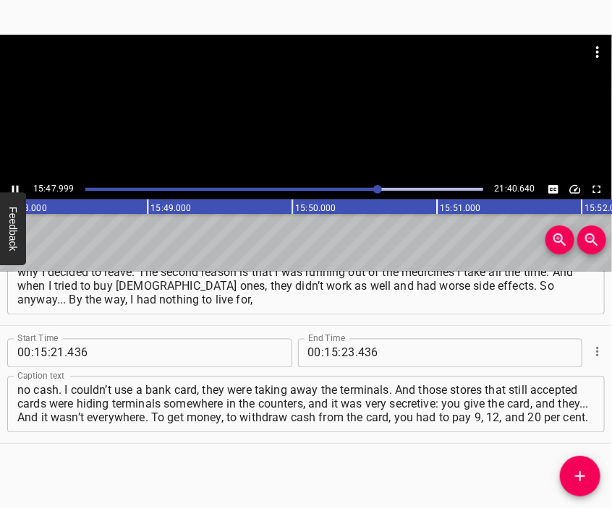
click at [329, 121] on div at bounding box center [306, 107] width 612 height 145
click at [344, 360] on input "number" at bounding box center [348, 353] width 14 height 29
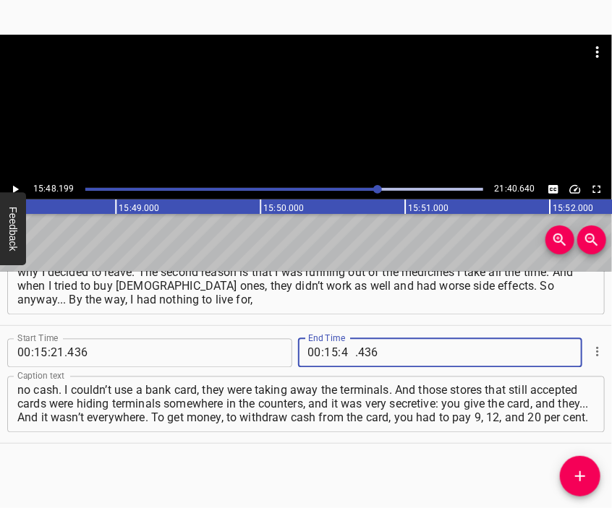
type input "48"
type input "199"
click at [582, 474] on icon "Add Cue" at bounding box center [579, 476] width 17 height 17
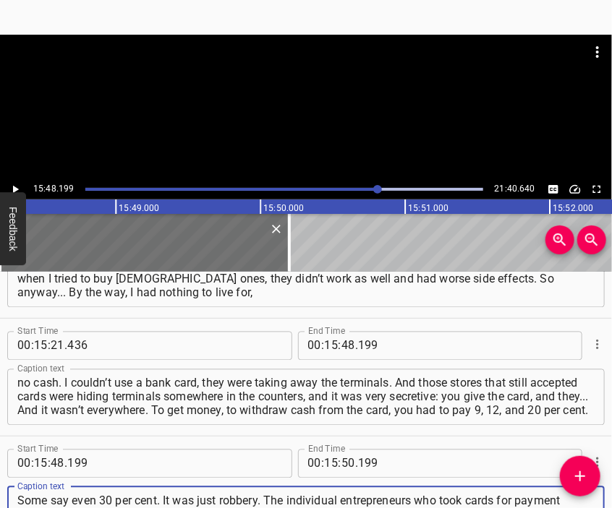
type textarea "Some say even 30 per cent. It was just robbery. The individual entrepreneurs wh…"
click at [292, 103] on div at bounding box center [306, 71] width 612 height 72
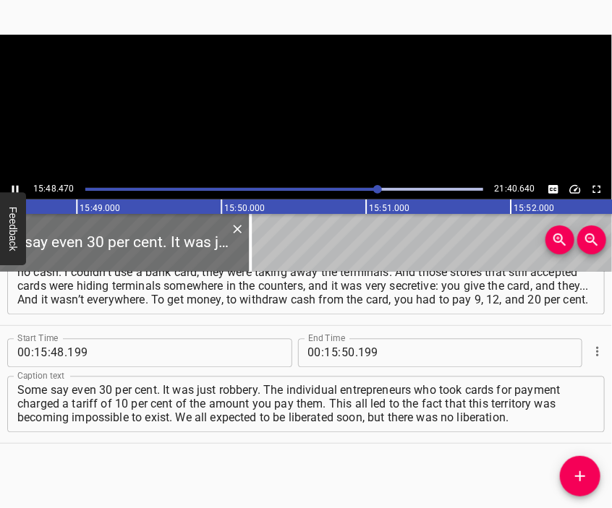
scroll to position [0, 137222]
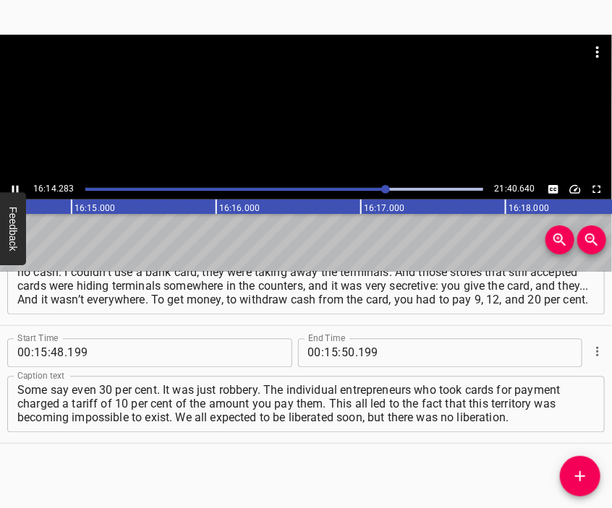
click at [282, 124] on div at bounding box center [306, 107] width 612 height 145
click at [325, 353] on input "number" at bounding box center [332, 353] width 14 height 29
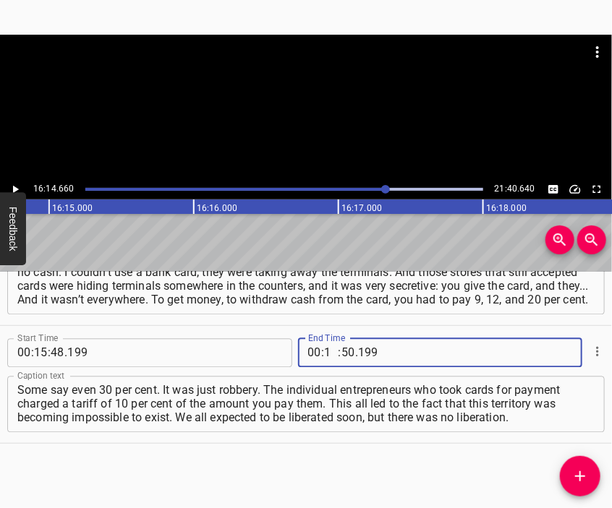
type input "16"
type input "14"
type input "660"
click at [576, 474] on icon "Add Cue" at bounding box center [579, 476] width 17 height 17
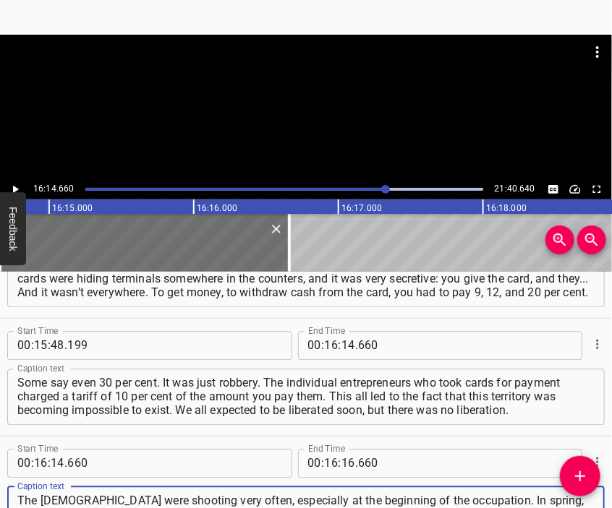
scroll to position [14, 0]
type textarea "The [DEMOGRAPHIC_DATA] were shooting very often, especially at the beginning of…"
click at [354, 132] on div at bounding box center [306, 107] width 612 height 145
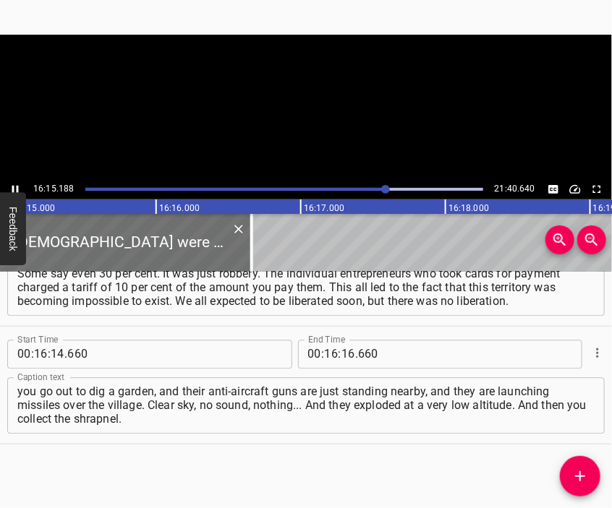
scroll to position [0, 141045]
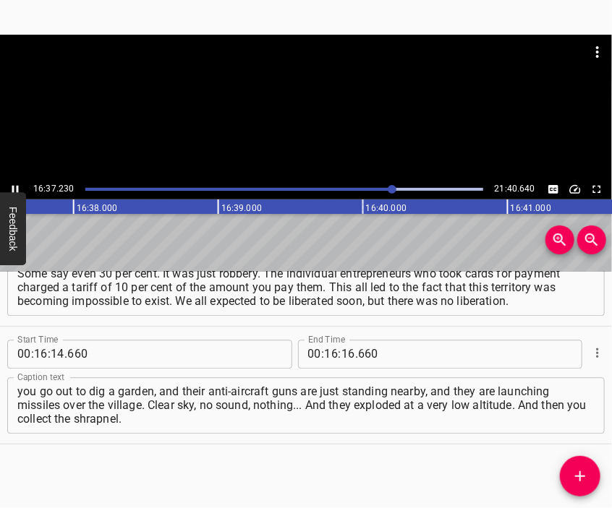
click at [311, 128] on div at bounding box center [306, 107] width 612 height 145
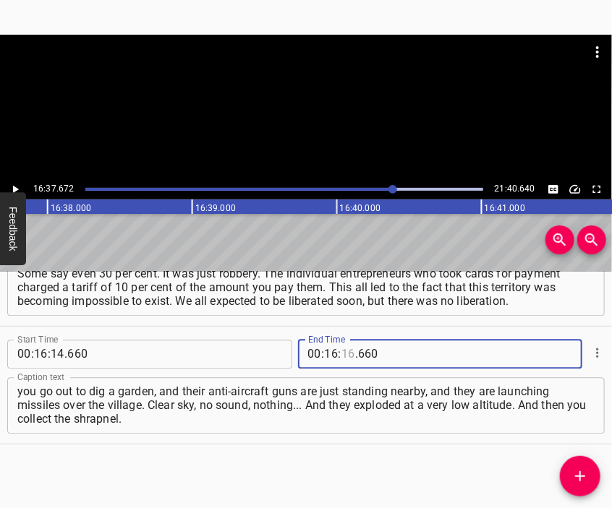
click at [344, 349] on input "number" at bounding box center [348, 354] width 14 height 29
type input "37"
type input "672"
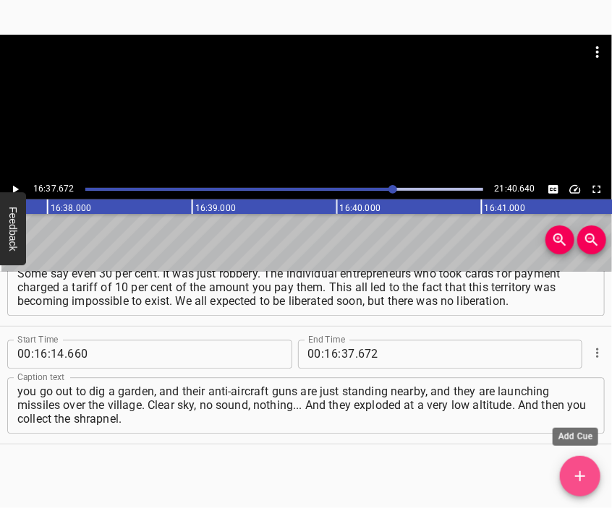
click at [581, 472] on icon "Add Cue" at bounding box center [579, 476] width 17 height 17
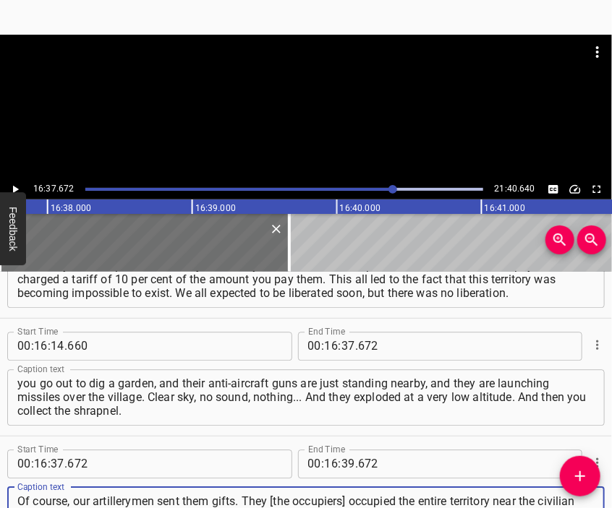
type textarea "Of course, our artillerymen sent them gifts. They [the occupiers] occupied the …"
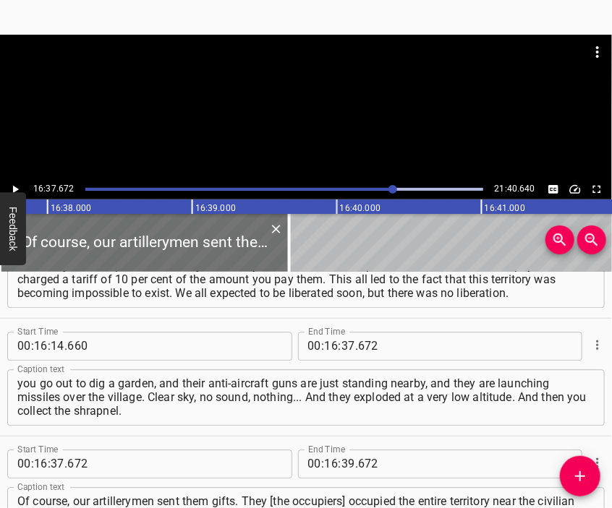
click at [297, 122] on div at bounding box center [306, 107] width 612 height 145
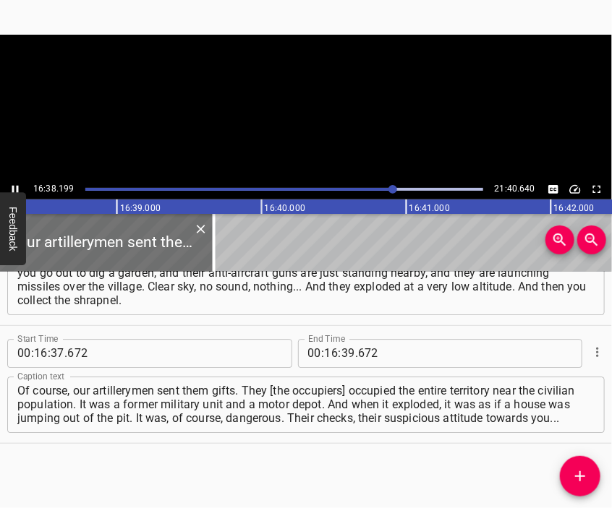
scroll to position [0, 144376]
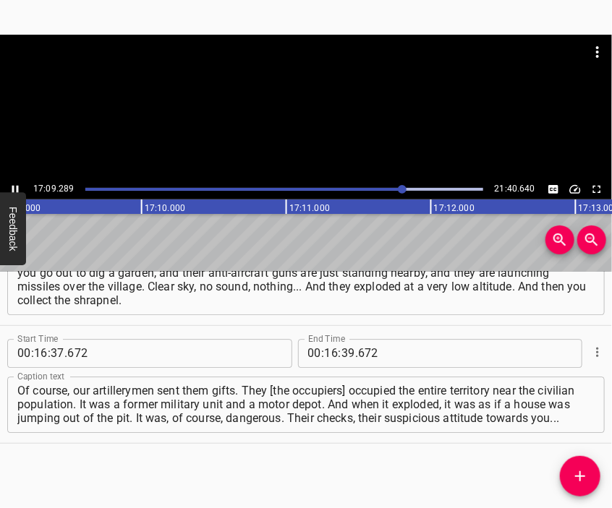
click at [311, 105] on div at bounding box center [306, 71] width 612 height 72
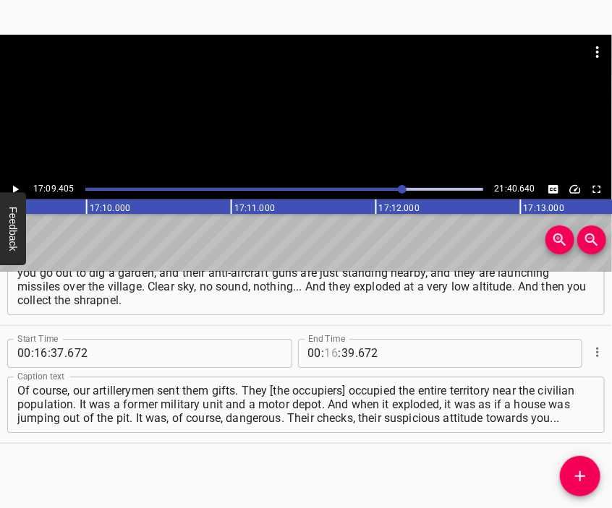
click at [325, 354] on input "number" at bounding box center [332, 353] width 14 height 29
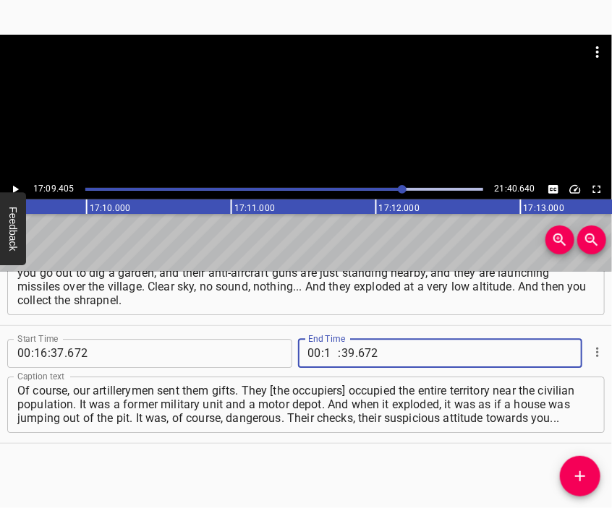
type input "17"
type input "09"
type input "405"
click at [582, 475] on icon "Add Cue" at bounding box center [579, 476] width 17 height 17
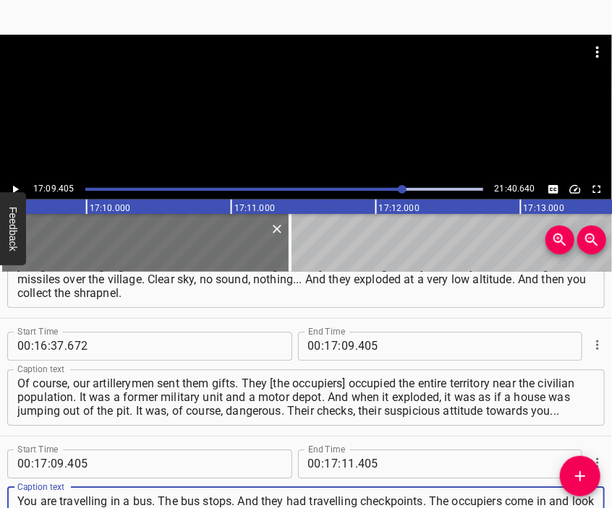
type textarea "You are travelling in a bus. The bus stops. And they had travelling checkpoints…"
click at [320, 106] on div at bounding box center [306, 71] width 612 height 72
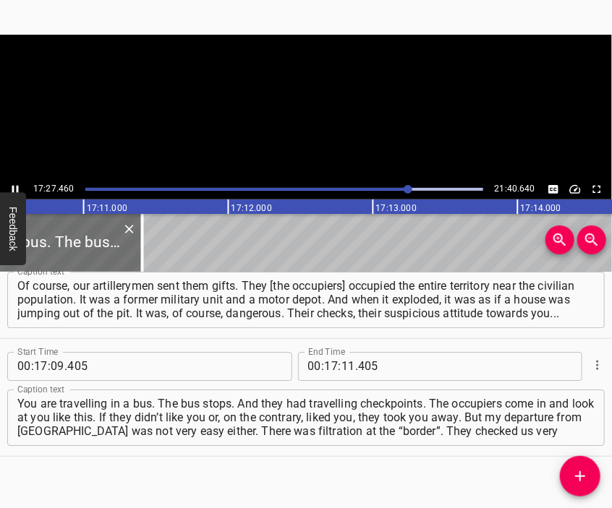
scroll to position [4428, 0]
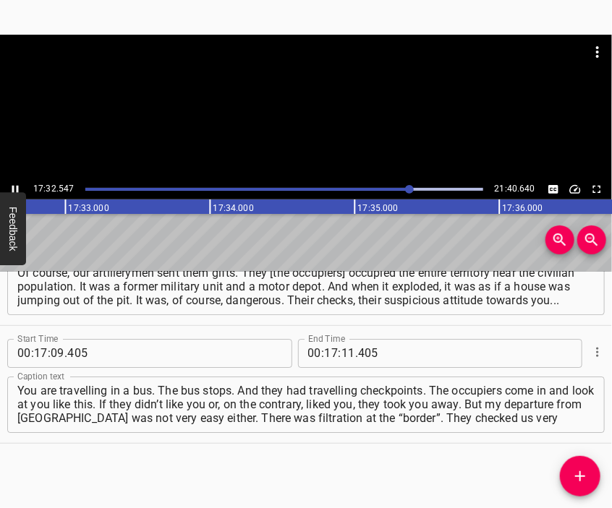
click at [313, 147] on div at bounding box center [306, 107] width 612 height 145
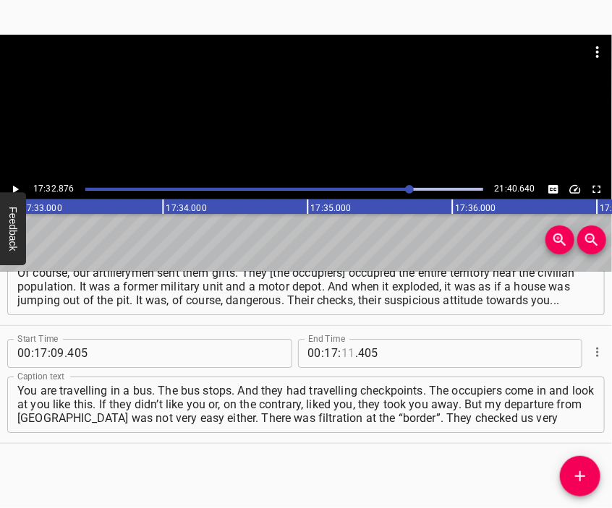
click at [341, 355] on input "number" at bounding box center [348, 353] width 14 height 29
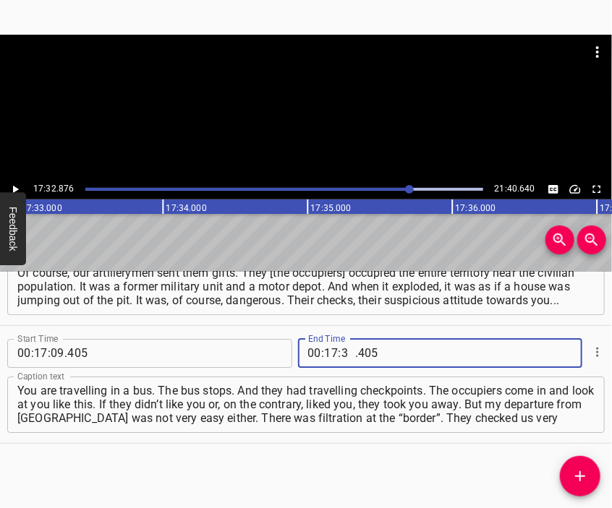
type input "32"
type input "876"
click at [578, 466] on button "Add Cue" at bounding box center [580, 476] width 40 height 40
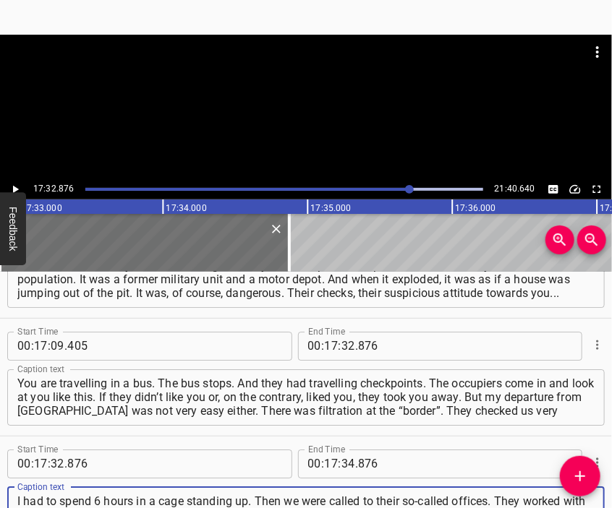
type textarea "I had to spend 6 hours in a cage standing up. Then we were called to their so-c…"
click at [274, 97] on div at bounding box center [306, 71] width 612 height 72
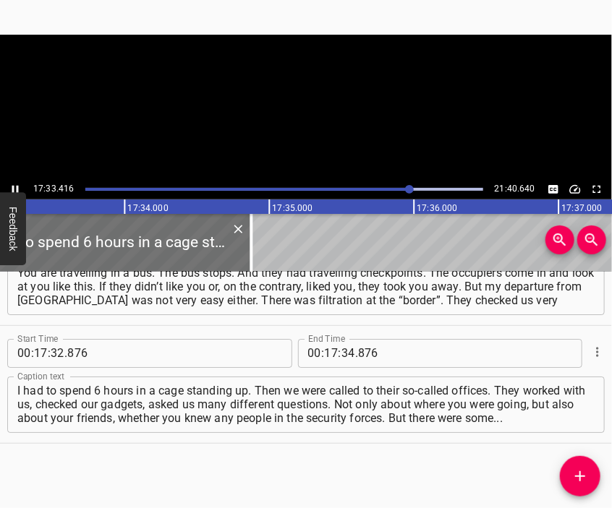
scroll to position [0, 152362]
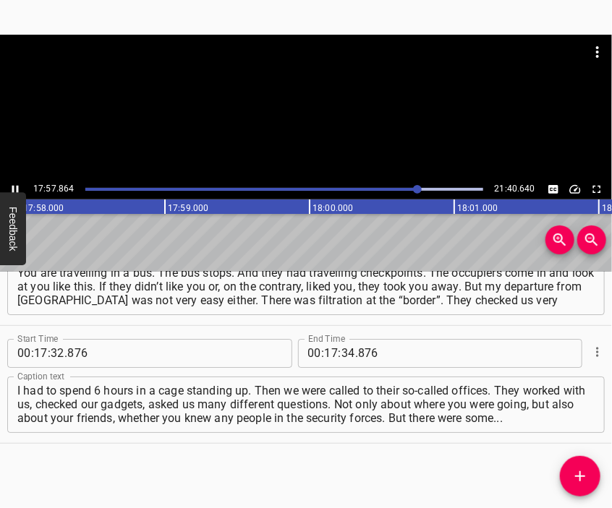
click at [315, 127] on div at bounding box center [306, 107] width 612 height 145
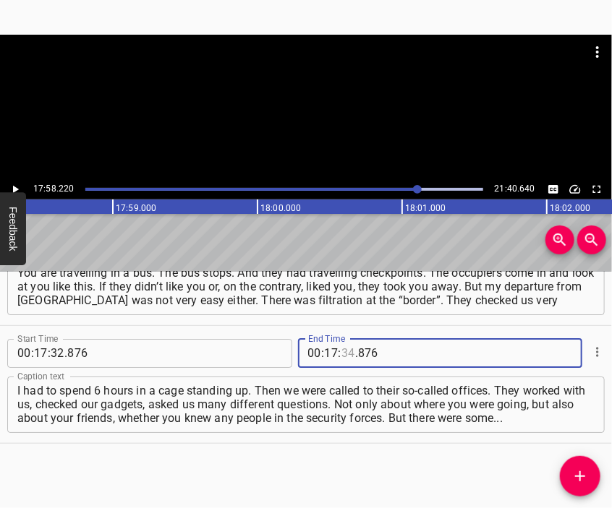
drag, startPoint x: 342, startPoint y: 355, endPoint x: 342, endPoint y: 346, distance: 8.7
click at [342, 354] on input "number" at bounding box center [348, 353] width 14 height 29
type input "58"
type input "220"
click at [576, 475] on icon "Add Cue" at bounding box center [579, 476] width 17 height 17
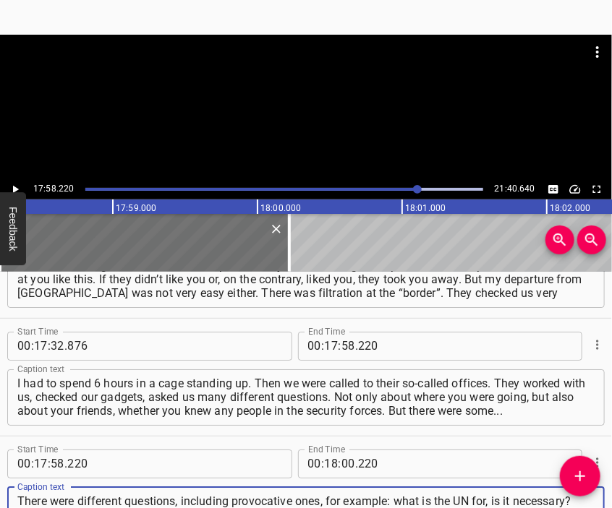
scroll to position [14, 0]
type textarea "There were different questions, including provocative ones, for example: what i…"
click at [341, 124] on div at bounding box center [306, 107] width 612 height 145
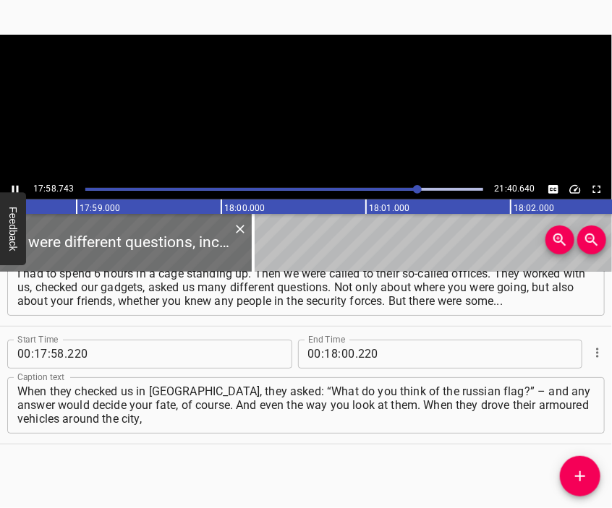
scroll to position [0, 156026]
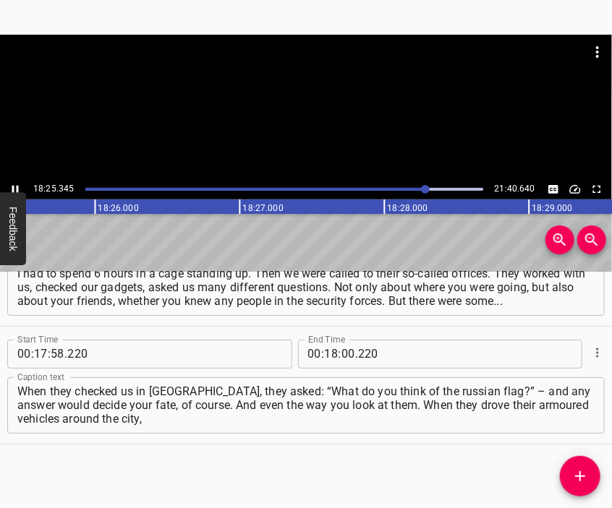
click at [312, 122] on div at bounding box center [306, 107] width 612 height 145
click at [341, 361] on input "number" at bounding box center [348, 354] width 14 height 29
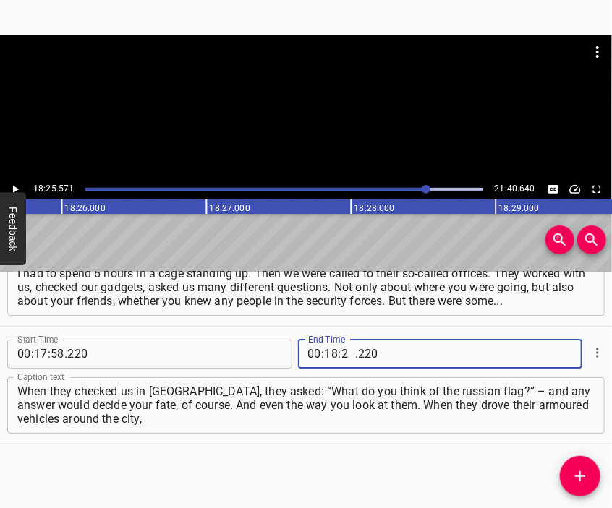
type input "25"
type input "571"
click at [579, 472] on icon "Add Cue" at bounding box center [579, 476] width 17 height 17
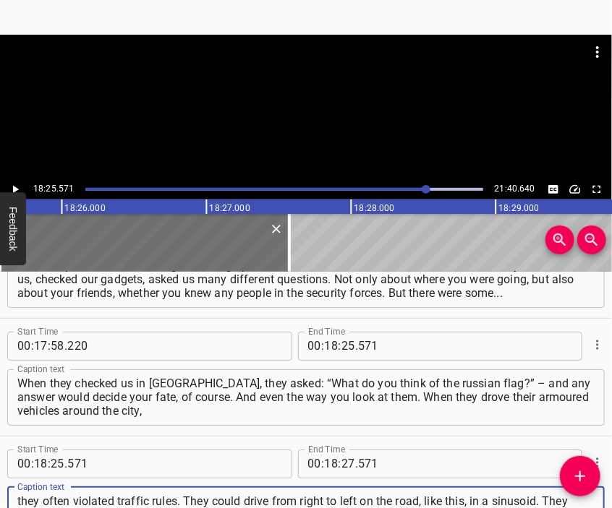
scroll to position [14, 0]
type textarea "they often violated traffic rules. They could drive from right to left on the r…"
click at [306, 90] on div at bounding box center [306, 71] width 612 height 72
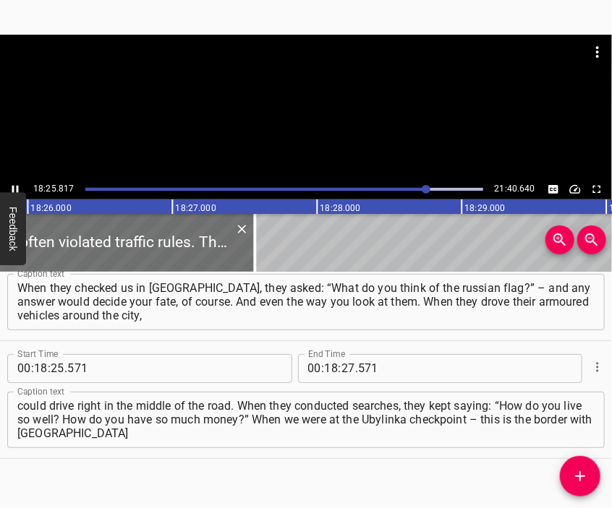
scroll to position [0, 159942]
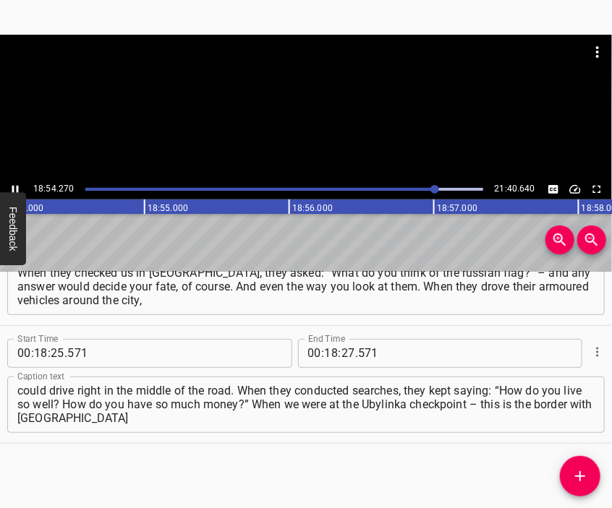
click at [295, 121] on div at bounding box center [306, 107] width 612 height 145
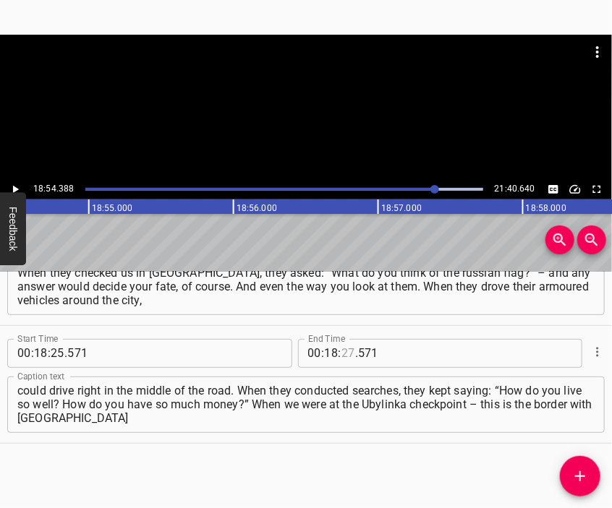
click at [341, 351] on input "number" at bounding box center [348, 353] width 14 height 29
type input "54"
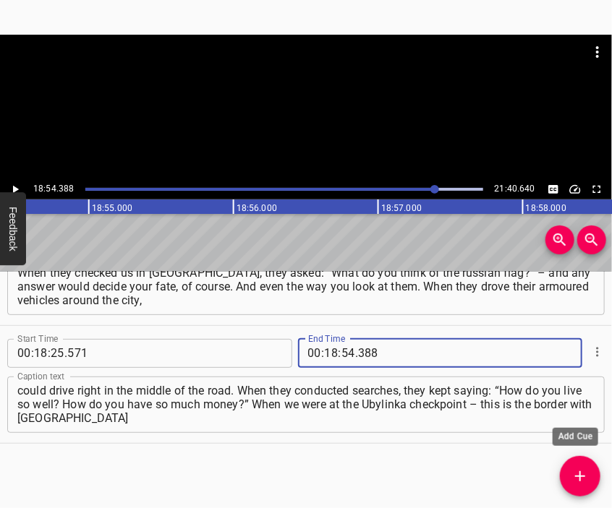
type input "388"
click at [578, 473] on icon "Add Cue" at bounding box center [579, 476] width 17 height 17
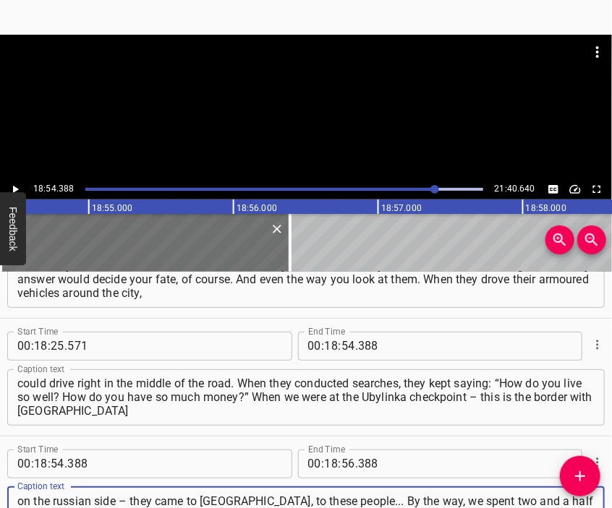
scroll to position [13, 0]
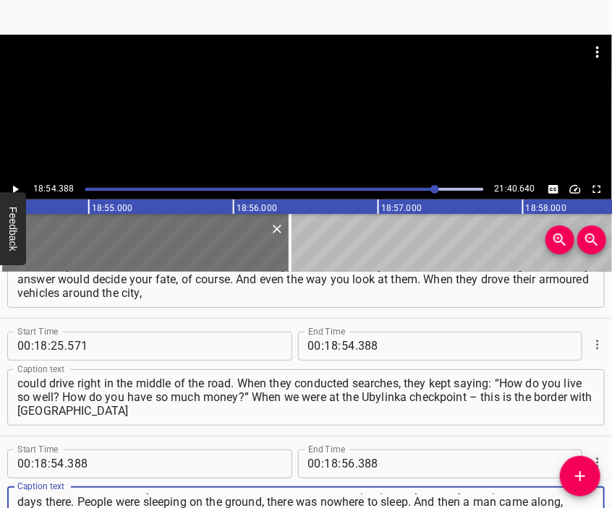
type textarea "on the russian side – they came to [GEOGRAPHIC_DATA], to these people... By the…"
click at [269, 119] on div at bounding box center [306, 107] width 612 height 145
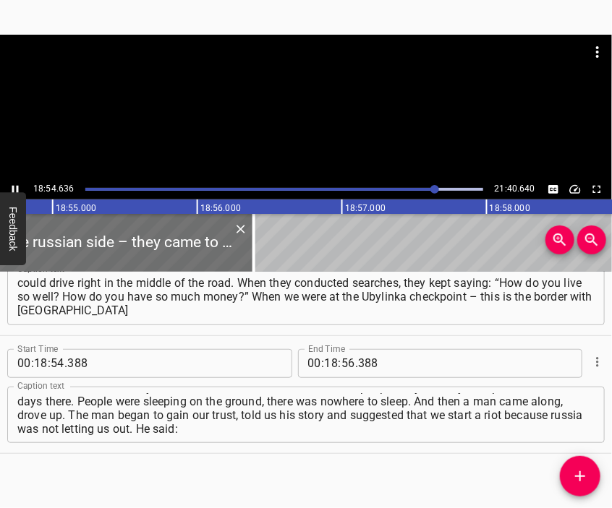
scroll to position [4900, 0]
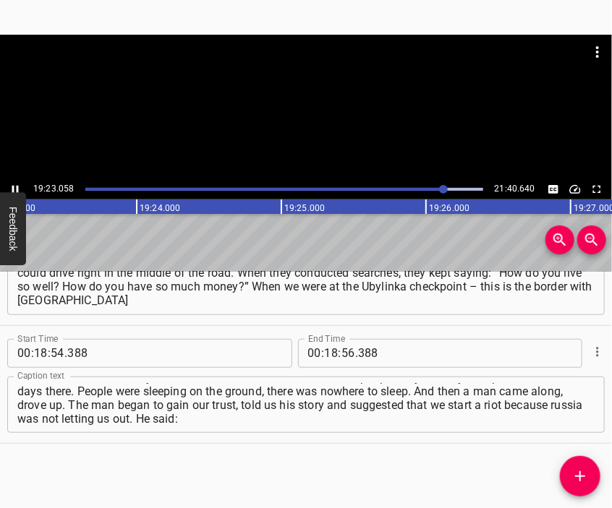
click at [299, 124] on div at bounding box center [306, 107] width 612 height 145
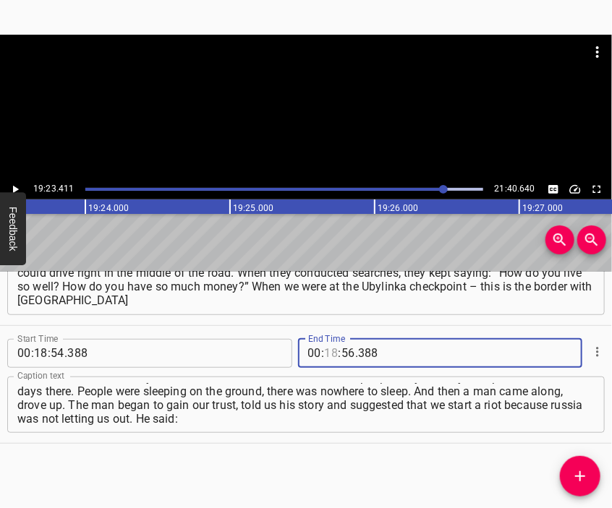
click at [329, 355] on input "number" at bounding box center [332, 353] width 14 height 29
type input "19"
type input "23"
type input "411"
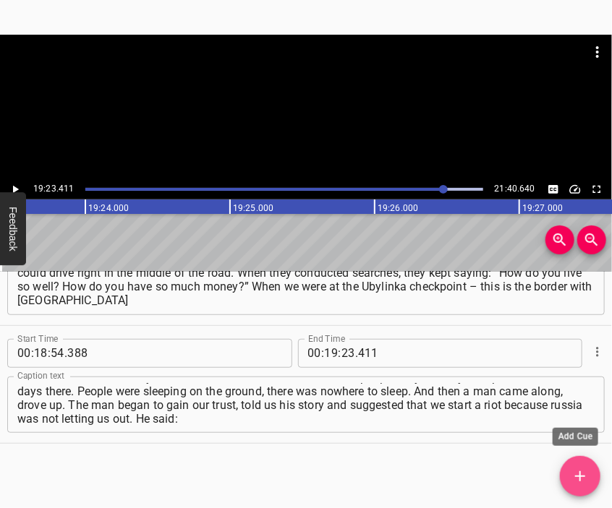
drag, startPoint x: 576, startPoint y: 466, endPoint x: 576, endPoint y: 454, distance: 11.6
click at [578, 466] on button "Add Cue" at bounding box center [580, 476] width 40 height 40
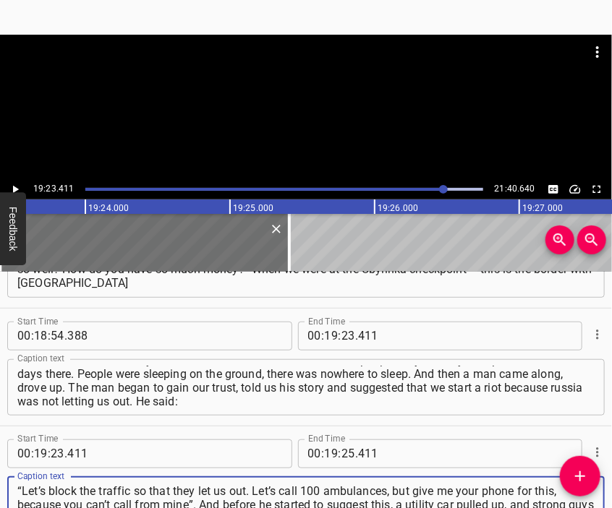
type textarea "“Let’s block the traffic so that they let us out. Let’s call 100 ambulances, bu…"
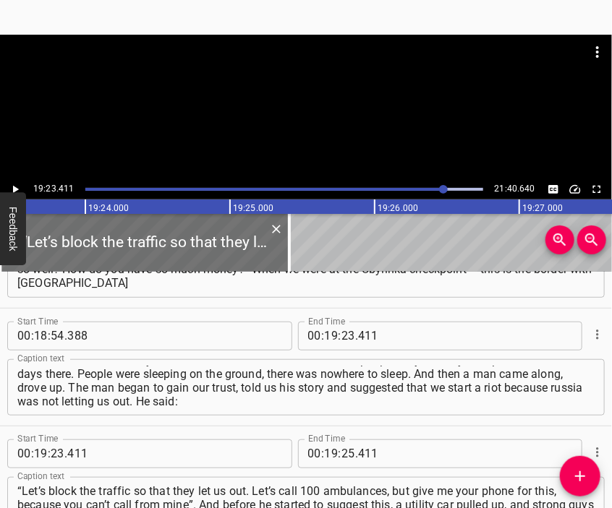
click at [310, 114] on div at bounding box center [306, 107] width 612 height 145
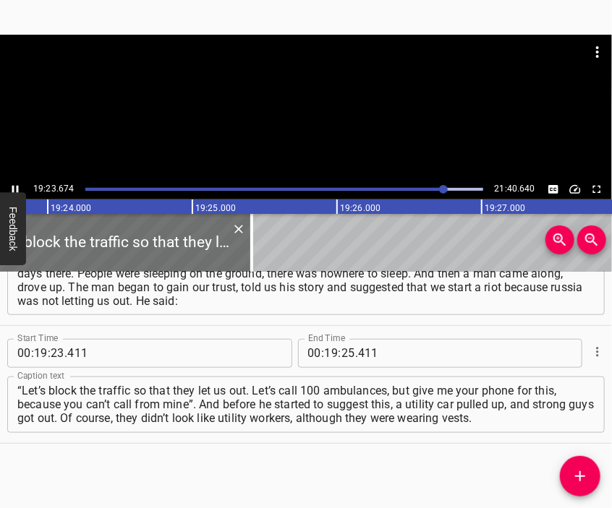
scroll to position [0, 168348]
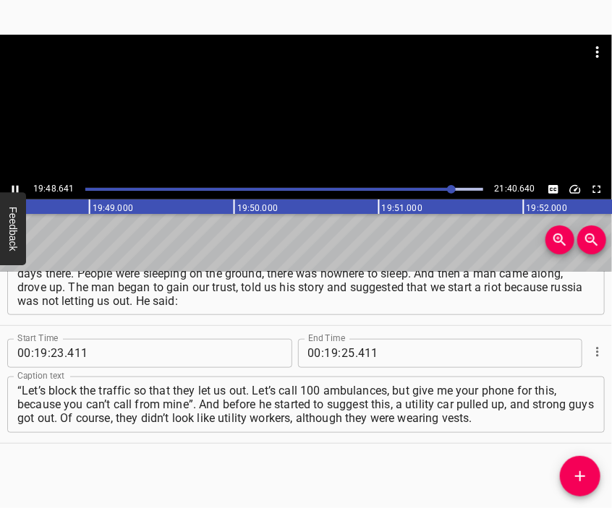
click at [310, 117] on div at bounding box center [306, 107] width 612 height 145
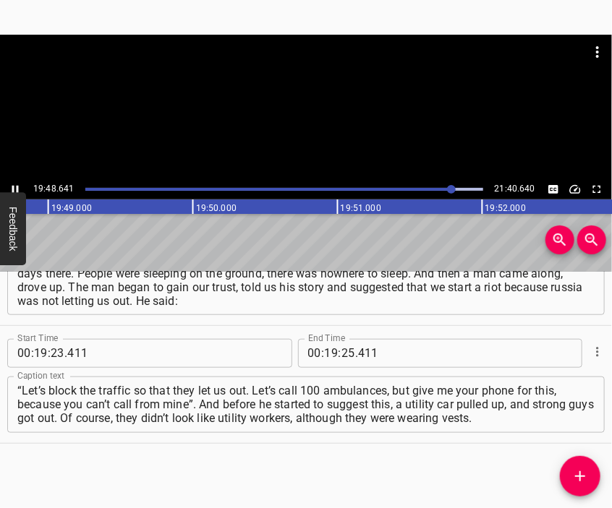
scroll to position [0, 171927]
click at [341, 352] on input "number" at bounding box center [348, 353] width 14 height 29
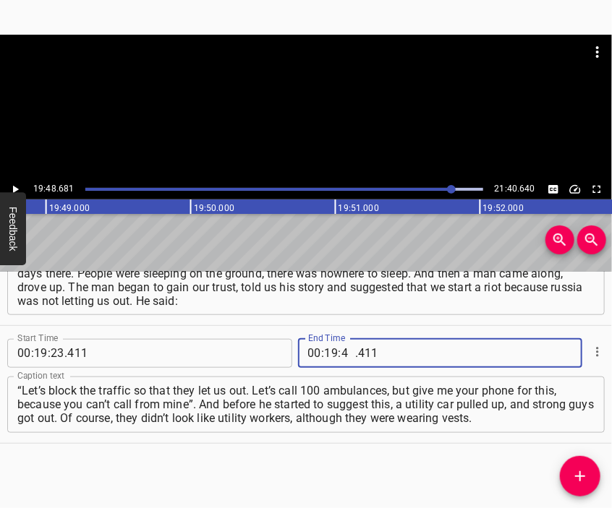
type input "48"
type input "681"
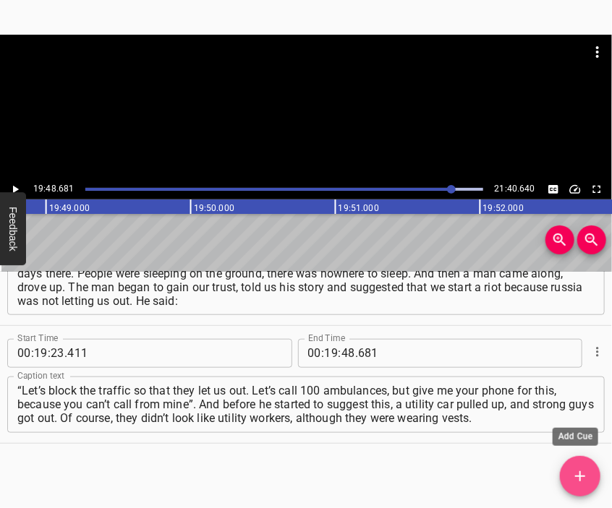
click at [579, 464] on button "Add Cue" at bounding box center [580, 476] width 40 height 40
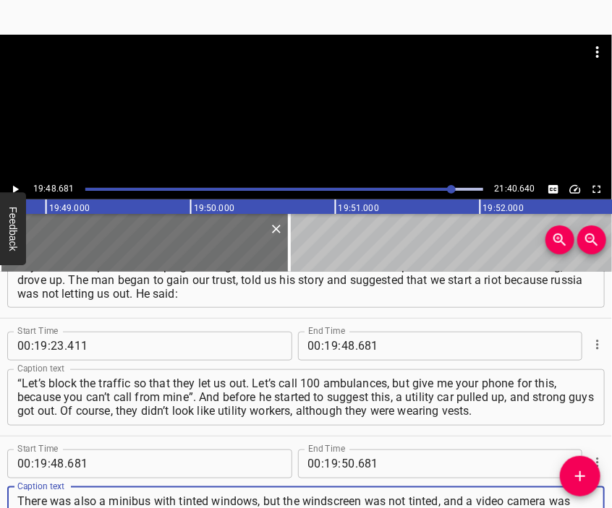
scroll to position [14, 0]
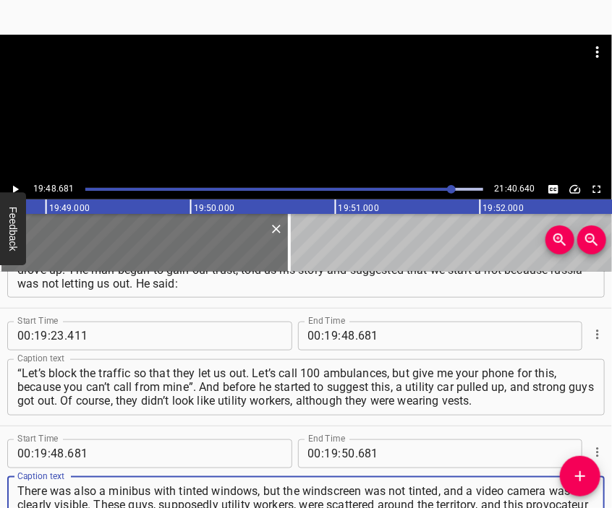
type textarea "There was also a minibus with tinted windows, but the windscreen was not tinted…"
click at [309, 83] on div at bounding box center [306, 71] width 612 height 72
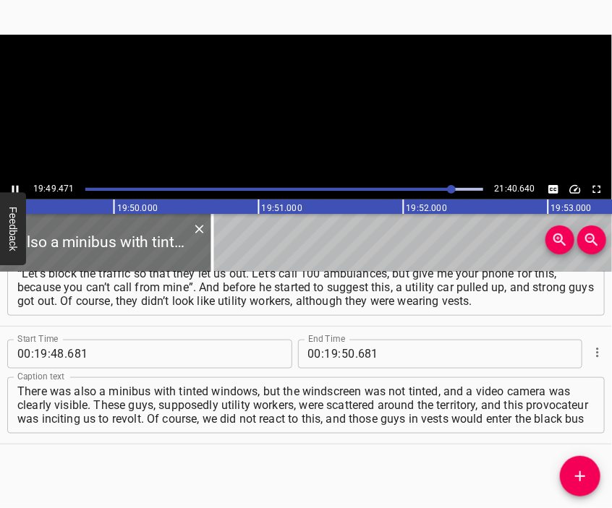
scroll to position [0, 172041]
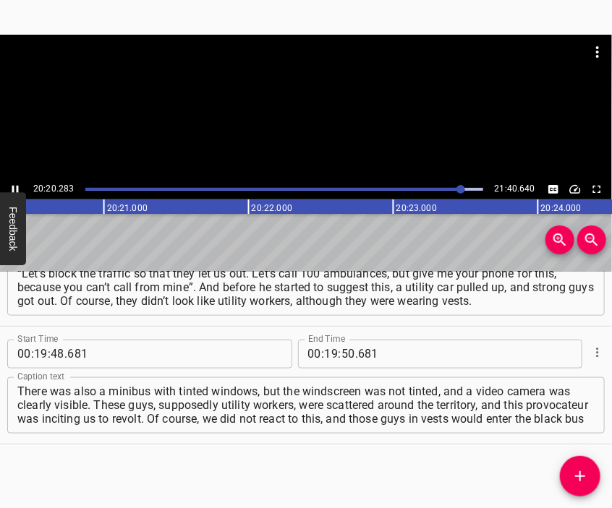
click at [317, 127] on div at bounding box center [306, 107] width 612 height 145
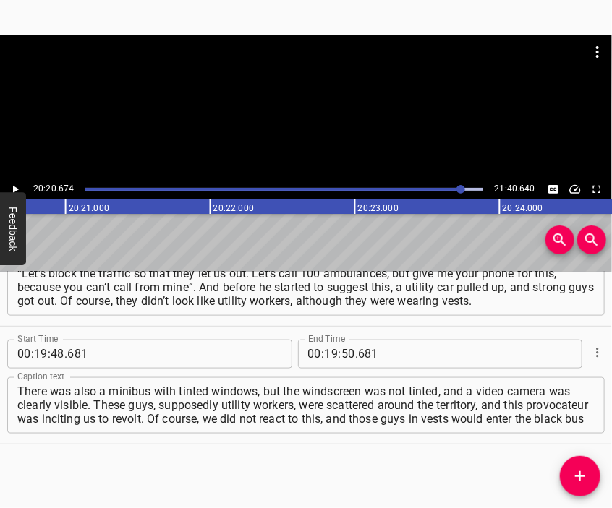
scroll to position [0, 176555]
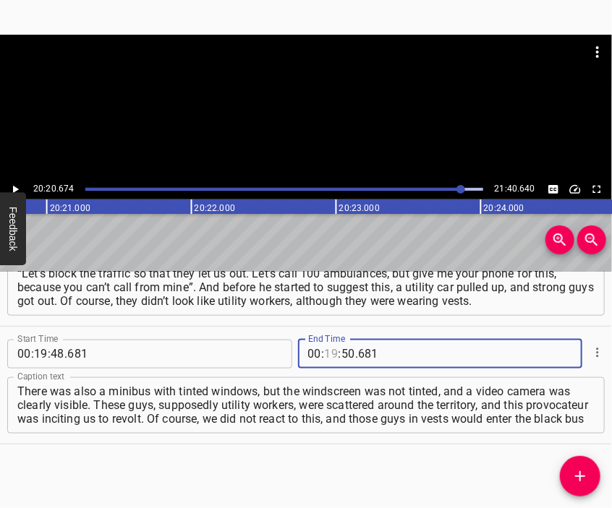
click at [325, 354] on input "number" at bounding box center [332, 354] width 14 height 29
type input "20"
type input "674"
click at [579, 471] on icon "Add Cue" at bounding box center [579, 476] width 17 height 17
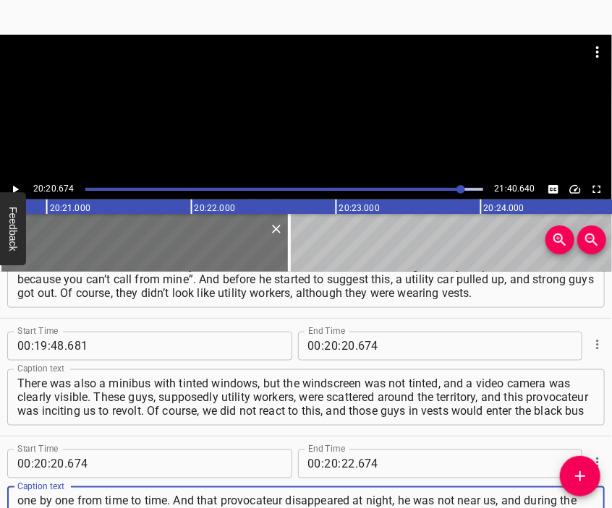
scroll to position [14, 0]
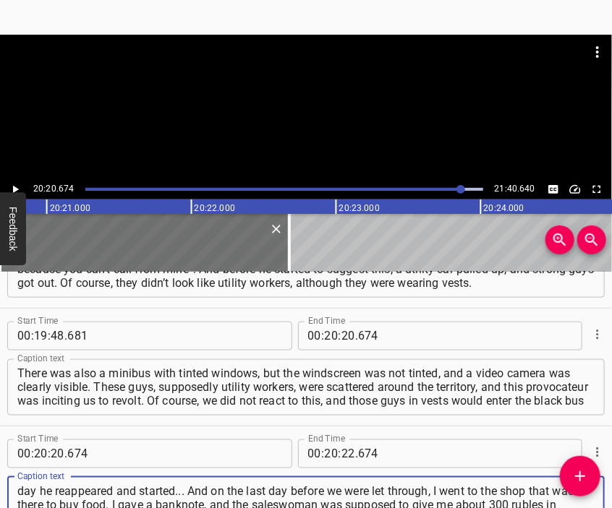
type textarea "one by one from time to time. And that provocateur disappeared at night, he was…"
click at [327, 127] on div at bounding box center [306, 107] width 612 height 145
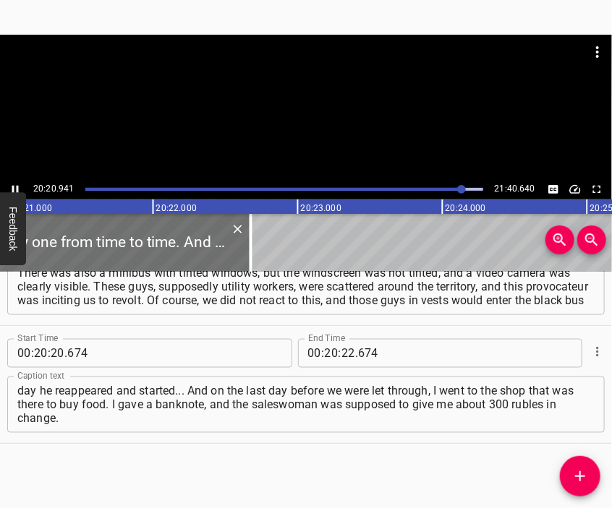
scroll to position [0, 176631]
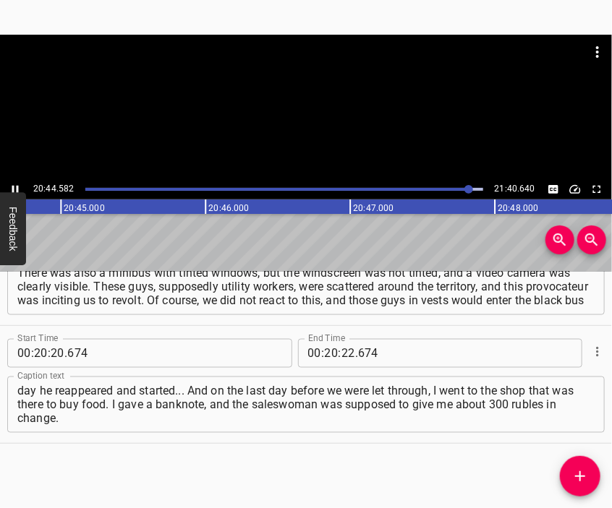
click at [315, 127] on div at bounding box center [306, 107] width 612 height 145
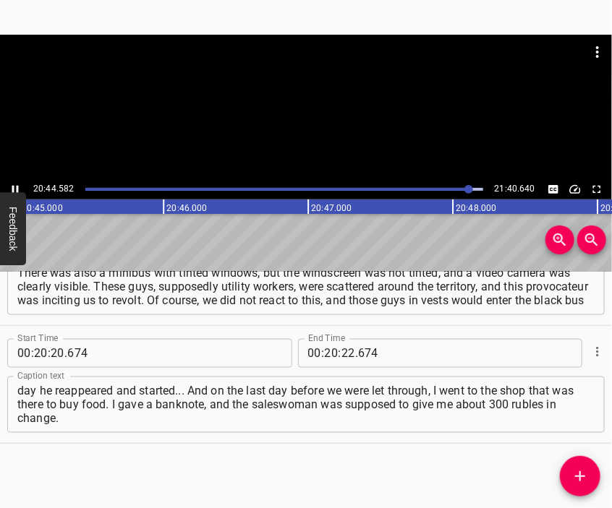
scroll to position [0, 180056]
click at [344, 352] on input "number" at bounding box center [348, 353] width 14 height 29
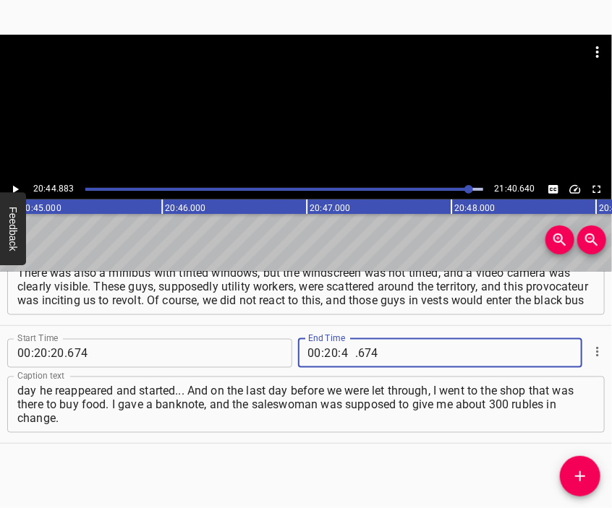
type input "44"
type input "883"
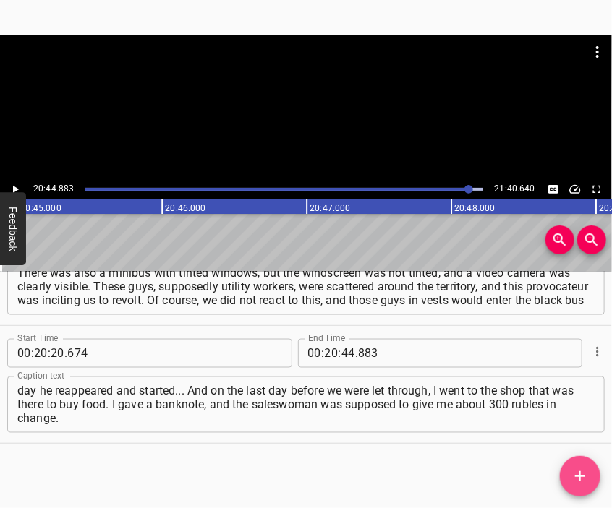
click at [581, 474] on icon "Add Cue" at bounding box center [579, 476] width 17 height 17
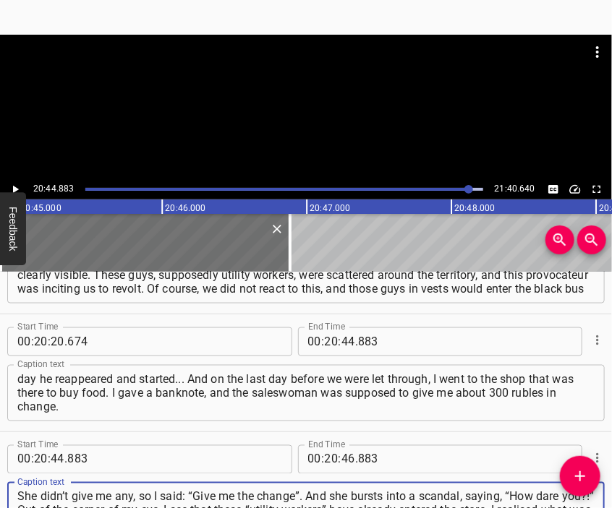
type textarea "She didn’t give me any, so I said: “Give me the change”. And she bursts into a …"
click at [312, 126] on div at bounding box center [306, 107] width 612 height 145
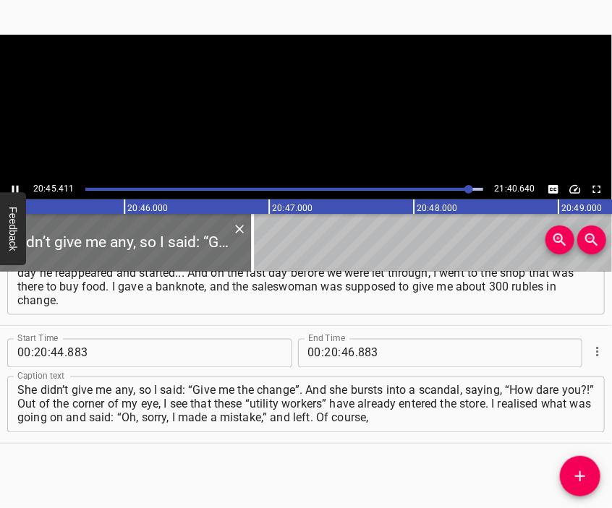
scroll to position [0, 180132]
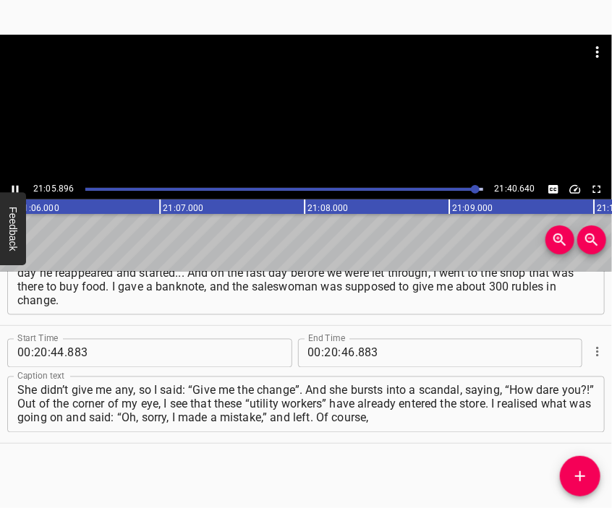
click at [296, 106] on div at bounding box center [306, 71] width 612 height 72
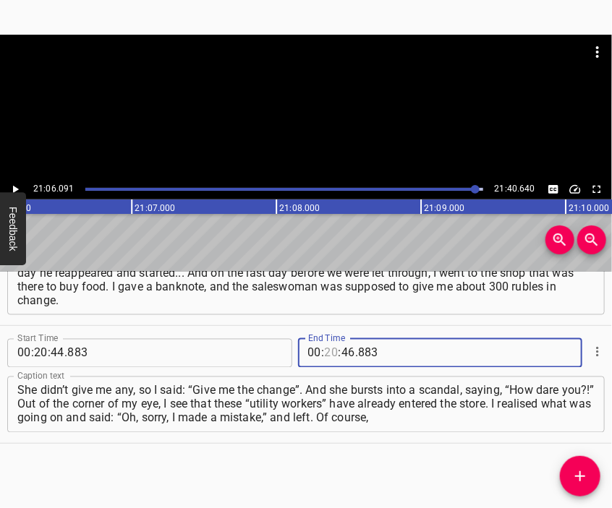
click at [325, 355] on input "number" at bounding box center [332, 353] width 14 height 29
type input "21"
type input "06"
type input "091"
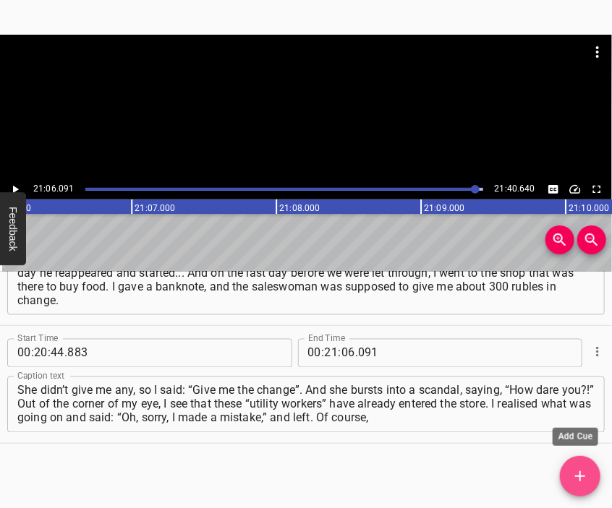
click at [581, 469] on icon "Add Cue" at bounding box center [579, 476] width 17 height 17
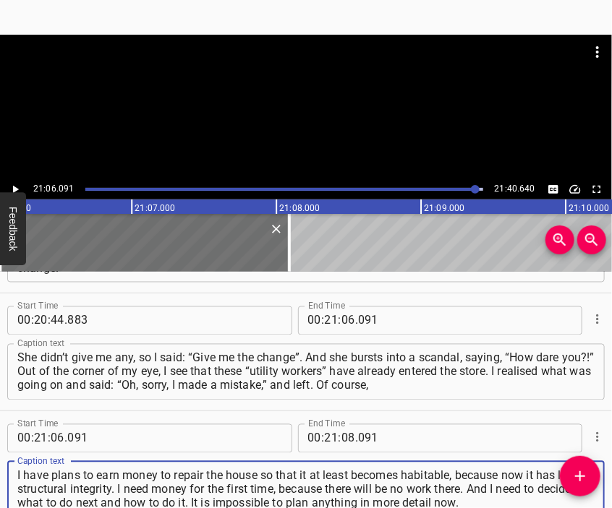
type textarea "I have plans to earn money to repair the house so that it at least becomes habi…"
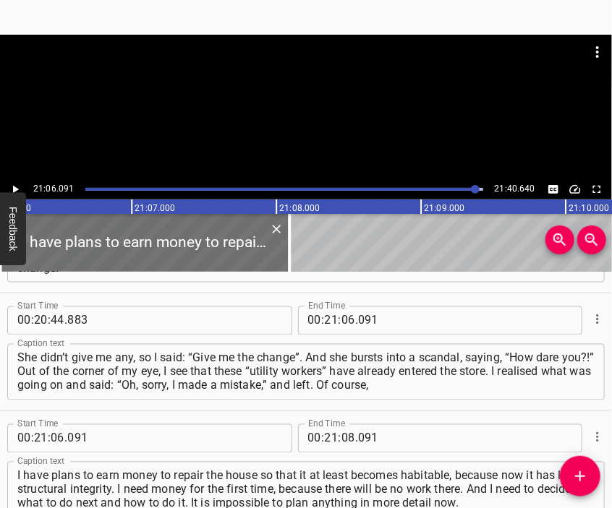
click at [310, 145] on div at bounding box center [306, 107] width 612 height 145
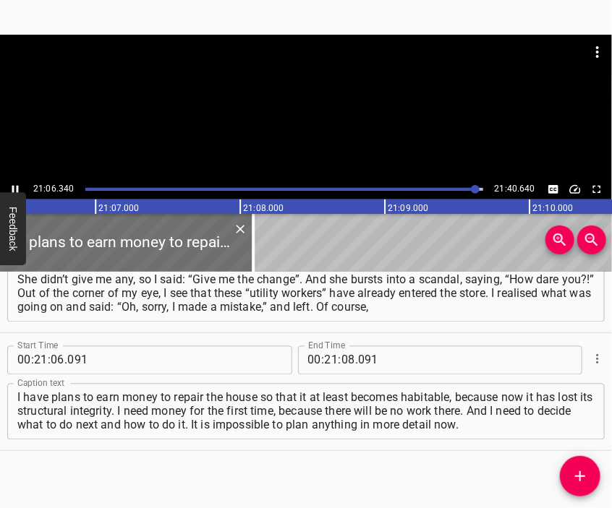
scroll to position [5489, 0]
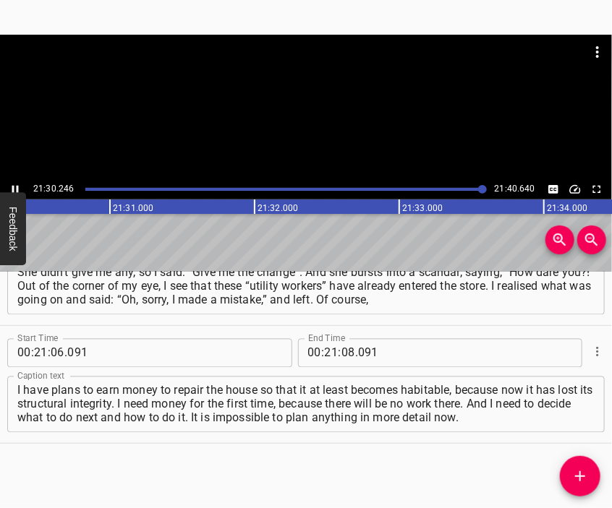
click at [303, 127] on div at bounding box center [306, 107] width 612 height 145
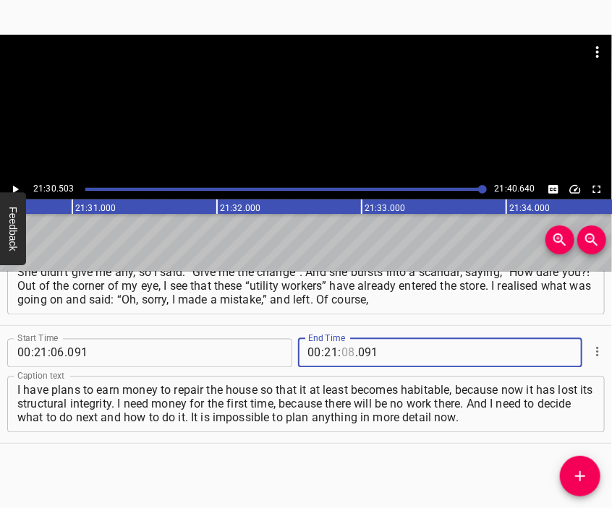
click at [341, 354] on input "number" at bounding box center [348, 353] width 14 height 29
type input "30"
type input "640"
click at [521, 427] on div "I have plans to earn money to repair the house so that it at least becomes habi…" at bounding box center [305, 405] width 597 height 56
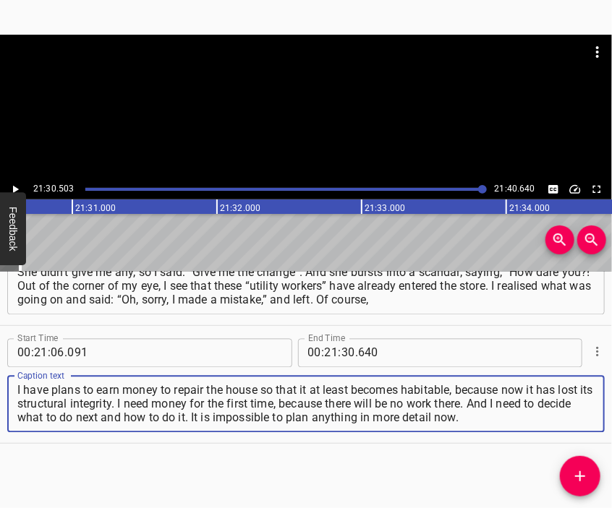
click at [307, 127] on div at bounding box center [306, 107] width 612 height 145
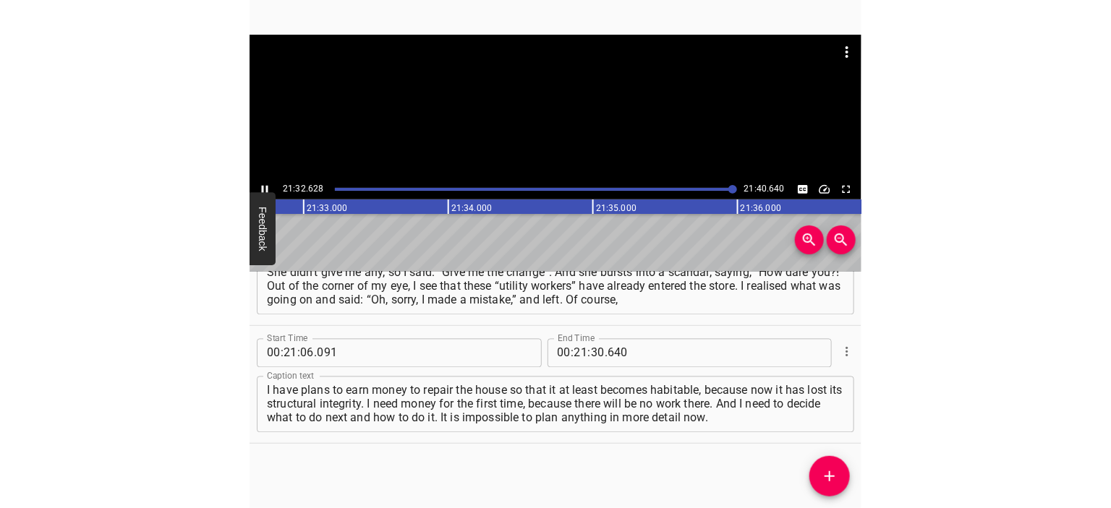
scroll to position [5279, 0]
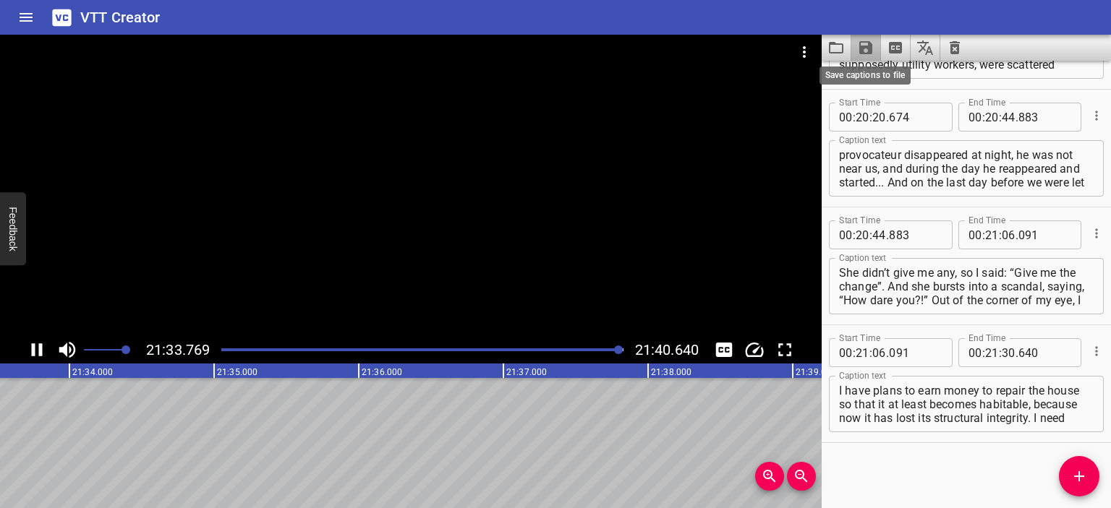
click at [867, 56] on icon "Save captions to file" at bounding box center [865, 47] width 17 height 17
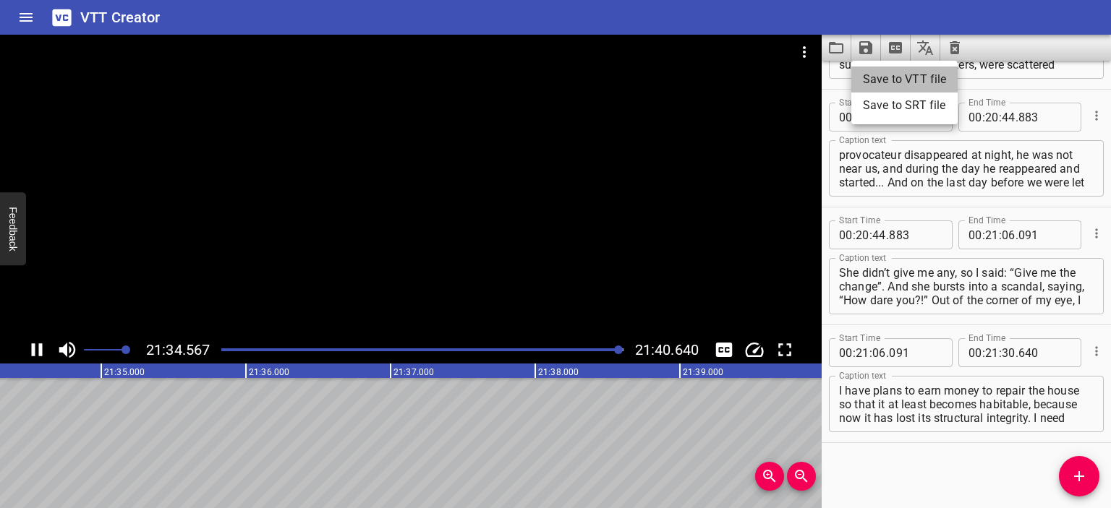
click at [878, 74] on li "Save to VTT file" at bounding box center [904, 80] width 106 height 26
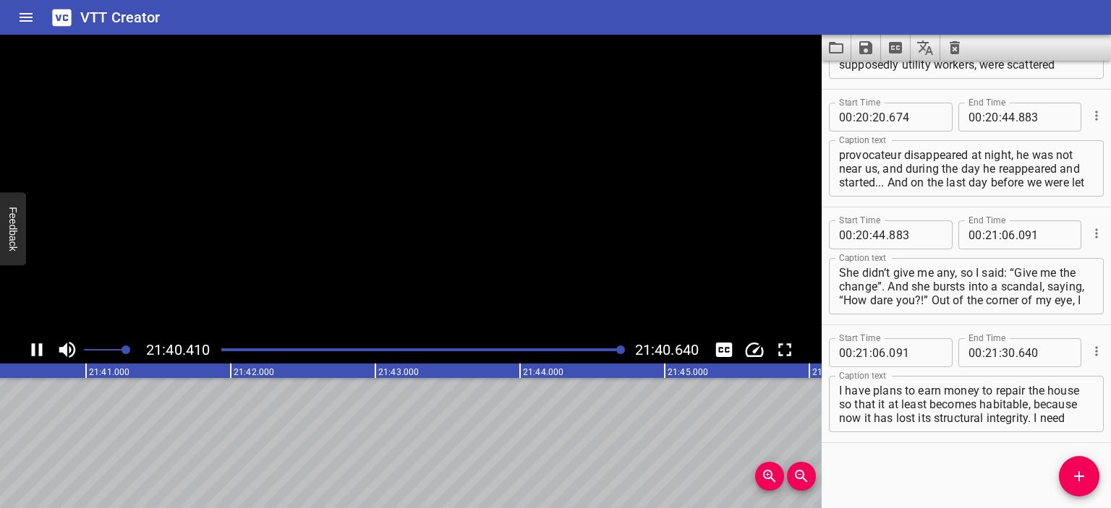
scroll to position [0, 188121]
click at [809, 51] on icon "Video Options" at bounding box center [804, 51] width 17 height 17
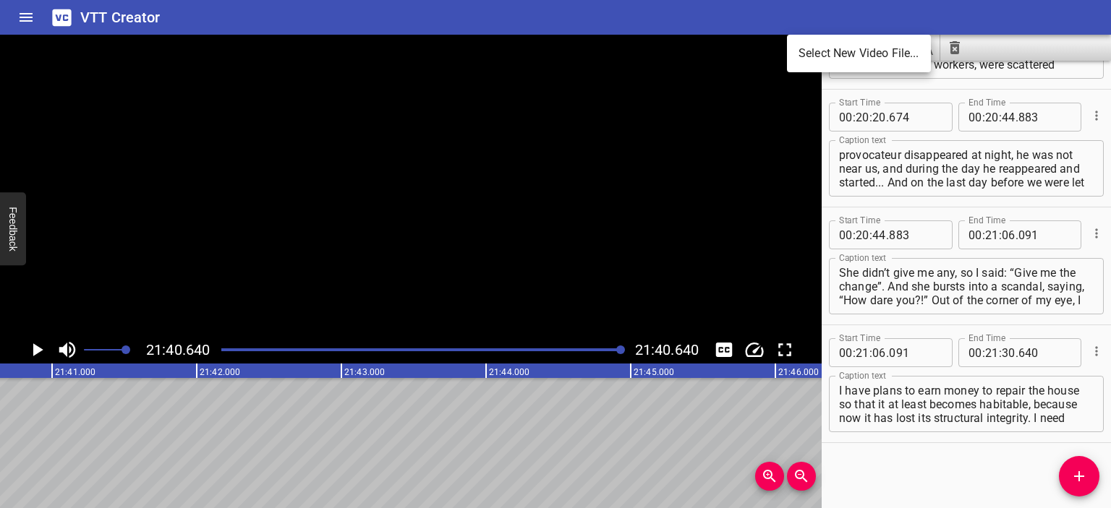
click at [809, 51] on li "Select New Video File..." at bounding box center [859, 53] width 144 height 26
